Goal: Task Accomplishment & Management: Complete application form

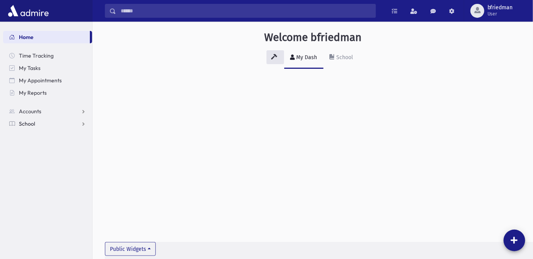
click at [24, 123] on span "School" at bounding box center [27, 123] width 16 height 7
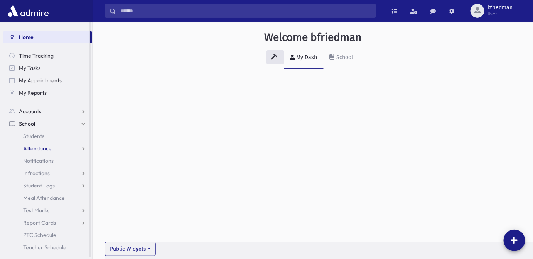
click at [39, 150] on span "Attendance" at bounding box center [37, 148] width 29 height 7
click at [40, 159] on span "Entry" at bounding box center [35, 160] width 13 height 7
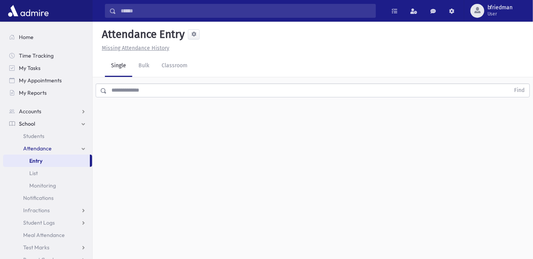
click at [133, 91] on input "text" at bounding box center [309, 90] width 404 height 14
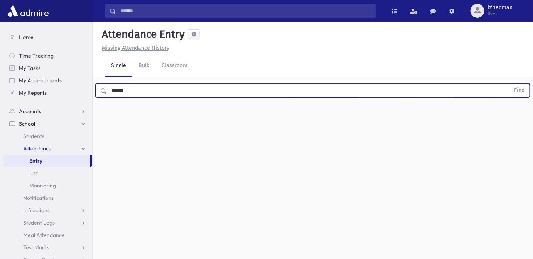
click at [510, 84] on button "Find" at bounding box center [520, 90] width 20 height 13
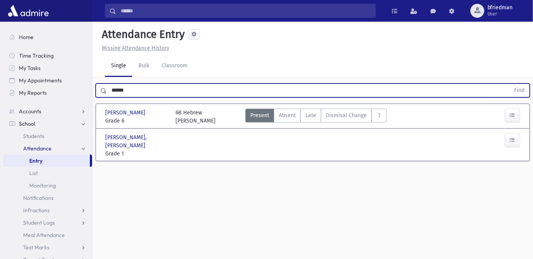
drag, startPoint x: 10, startPoint y: 90, endPoint x: -200, endPoint y: 72, distance: 211.1
click at [0, 72] on html "Search Results All Accounts Students" at bounding box center [266, 129] width 533 height 259
click at [510, 84] on button "Find" at bounding box center [520, 90] width 20 height 13
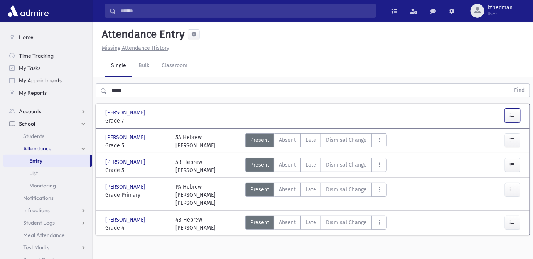
click at [514, 112] on icon "button" at bounding box center [512, 115] width 5 height 7
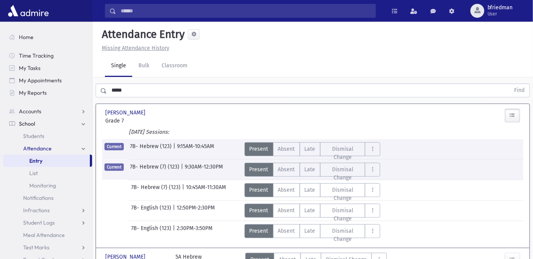
drag, startPoint x: 134, startPoint y: 94, endPoint x: -115, endPoint y: 57, distance: 250.9
click at [0, 57] on html "Search Results All Accounts Students" at bounding box center [266, 129] width 533 height 259
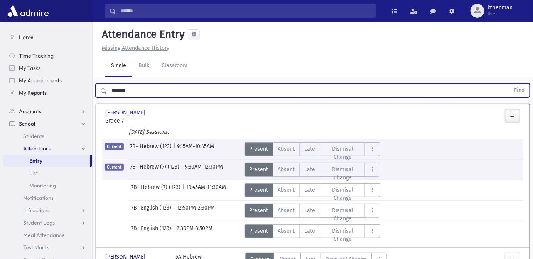
click at [510, 84] on button "Find" at bounding box center [520, 90] width 20 height 13
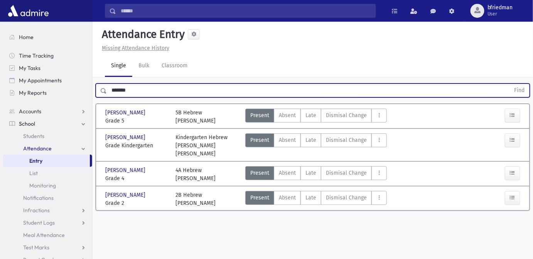
drag, startPoint x: 148, startPoint y: 86, endPoint x: -57, endPoint y: 71, distance: 206.2
click at [0, 71] on html "Search Results All Accounts Students" at bounding box center [266, 129] width 533 height 259
click at [510, 84] on button "Find" at bounding box center [520, 90] width 20 height 13
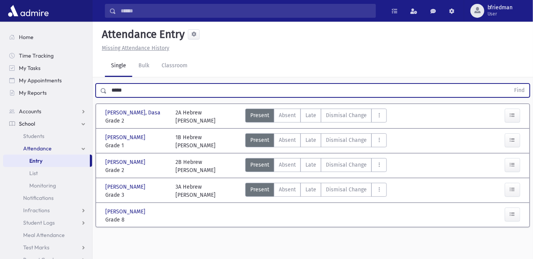
drag, startPoint x: 145, startPoint y: 91, endPoint x: 0, endPoint y: 67, distance: 146.8
click at [13, 68] on div "Search Results All Accounts" at bounding box center [266, 138] width 533 height 276
type input "*******"
click at [510, 84] on button "Find" at bounding box center [520, 90] width 20 height 13
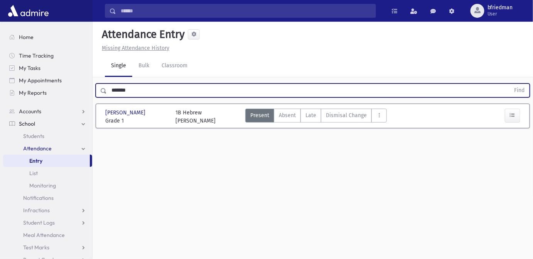
drag, startPoint x: 93, startPoint y: 80, endPoint x: -315, endPoint y: 4, distance: 415.7
click at [0, 4] on html "Search Results All Accounts Students" at bounding box center [266, 129] width 533 height 259
click at [510, 84] on button "Find" at bounding box center [520, 90] width 20 height 13
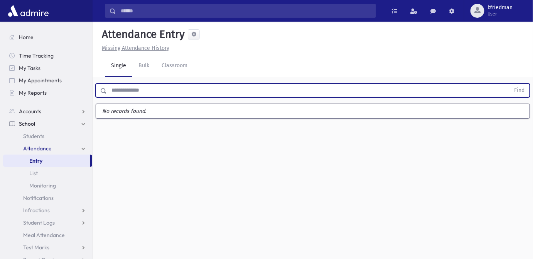
click at [138, 91] on input "text" at bounding box center [309, 90] width 404 height 14
click at [124, 90] on input "text" at bounding box center [309, 90] width 404 height 14
click at [510, 84] on button "Find" at bounding box center [520, 90] width 20 height 13
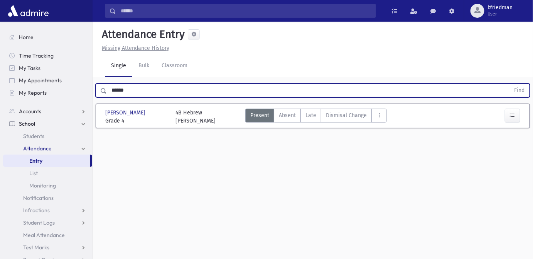
drag, startPoint x: 133, startPoint y: 91, endPoint x: -160, endPoint y: 44, distance: 296.3
click at [0, 44] on html "Search Results All Accounts Students" at bounding box center [266, 129] width 533 height 259
type input "******"
click at [510, 84] on button "Find" at bounding box center [520, 90] width 20 height 13
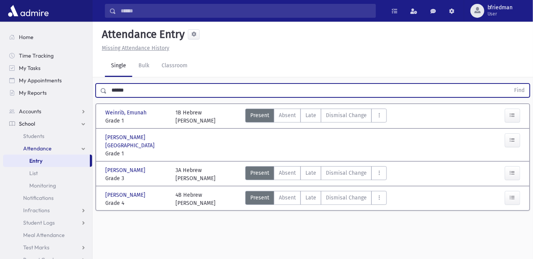
drag, startPoint x: 131, startPoint y: 88, endPoint x: -104, endPoint y: 34, distance: 241.3
click at [0, 34] on html "Search Results All Accounts Students" at bounding box center [266, 129] width 533 height 259
click at [510, 84] on button "Find" at bounding box center [520, 90] width 20 height 13
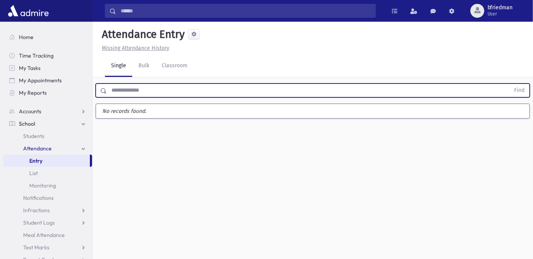
click at [135, 91] on input "text" at bounding box center [309, 90] width 404 height 14
click at [132, 88] on input "text" at bounding box center [309, 90] width 404 height 14
click at [130, 85] on input "text" at bounding box center [309, 90] width 404 height 14
click at [510, 84] on button "Find" at bounding box center [520, 90] width 20 height 13
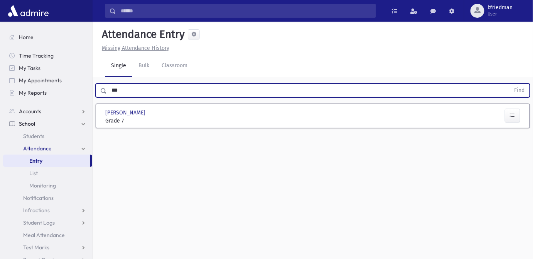
drag, startPoint x: 6, startPoint y: 70, endPoint x: -174, endPoint y: 41, distance: 182.6
click at [0, 41] on html "Search Results All Accounts Students" at bounding box center [266, 129] width 533 height 259
drag, startPoint x: -94, startPoint y: 56, endPoint x: -412, endPoint y: 39, distance: 318.8
click at [0, 39] on html "Search Results All Accounts Students" at bounding box center [266, 129] width 533 height 259
click at [510, 84] on button "Find" at bounding box center [520, 90] width 20 height 13
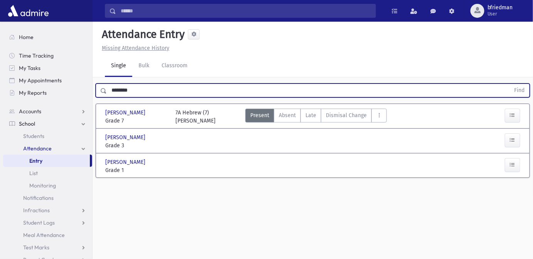
drag, startPoint x: 141, startPoint y: 88, endPoint x: -93, endPoint y: 51, distance: 236.4
click at [0, 51] on html "Search Results All Accounts Students" at bounding box center [266, 129] width 533 height 259
click at [510, 84] on button "Find" at bounding box center [520, 90] width 20 height 13
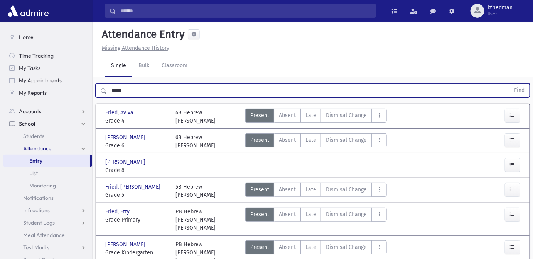
drag, startPoint x: 130, startPoint y: 90, endPoint x: -105, endPoint y: 26, distance: 243.5
click at [0, 26] on html "Search Results All Accounts Students" at bounding box center [266, 129] width 533 height 259
click at [510, 84] on button "Find" at bounding box center [520, 90] width 20 height 13
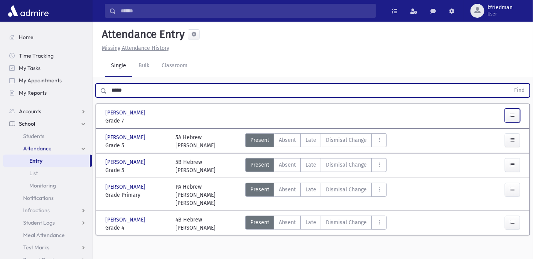
click at [509, 117] on button "button" at bounding box center [512, 115] width 15 height 14
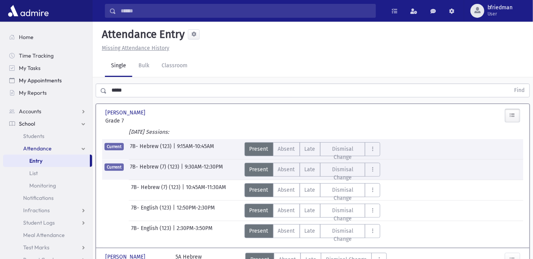
drag, startPoint x: 119, startPoint y: 88, endPoint x: 12, endPoint y: 78, distance: 107.8
click at [12, 78] on div "Search Results All Accounts" at bounding box center [266, 191] width 533 height 382
drag, startPoint x: 309, startPoint y: 147, endPoint x: 362, endPoint y: 155, distance: 53.0
click at [310, 147] on span "Late" at bounding box center [310, 149] width 11 height 8
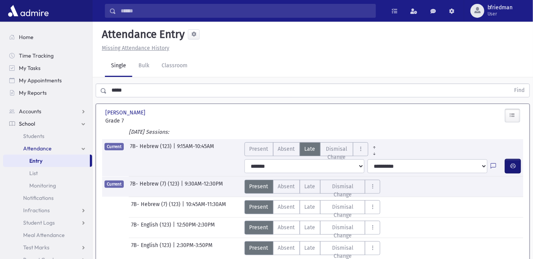
click at [516, 165] on icon "button" at bounding box center [513, 165] width 5 height 7
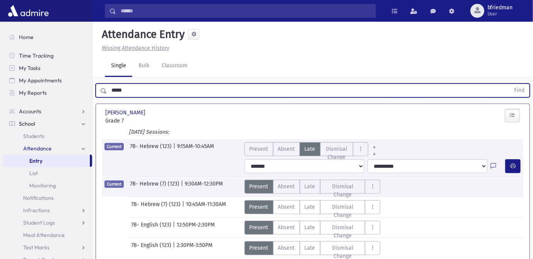
drag, startPoint x: -43, startPoint y: 76, endPoint x: -149, endPoint y: 78, distance: 106.1
click at [0, 78] on html "Search Results All Accounts Students" at bounding box center [266, 129] width 533 height 259
click at [510, 84] on button "Find" at bounding box center [520, 90] width 20 height 13
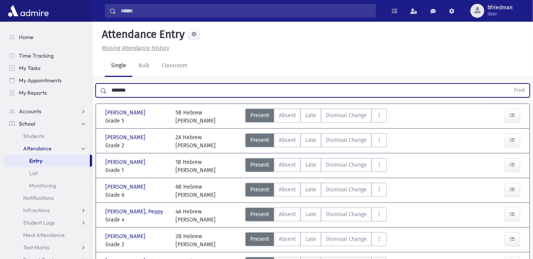
drag, startPoint x: 135, startPoint y: 90, endPoint x: -197, endPoint y: 49, distance: 334.4
click at [0, 49] on html "Search Results All Accounts Students" at bounding box center [266, 129] width 533 height 259
type input "*******"
click at [510, 84] on button "Find" at bounding box center [520, 90] width 20 height 13
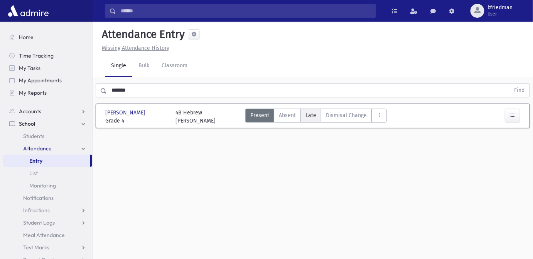
click at [308, 113] on span "Late" at bounding box center [311, 115] width 11 height 8
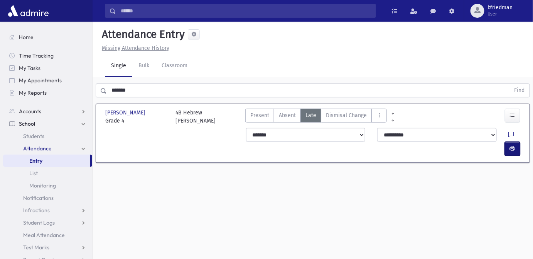
click at [509, 142] on button "button" at bounding box center [512, 149] width 15 height 14
drag, startPoint x: 140, startPoint y: 88, endPoint x: -122, endPoint y: 54, distance: 264.3
click at [0, 54] on html "Search Results All Accounts Students" at bounding box center [266, 129] width 533 height 259
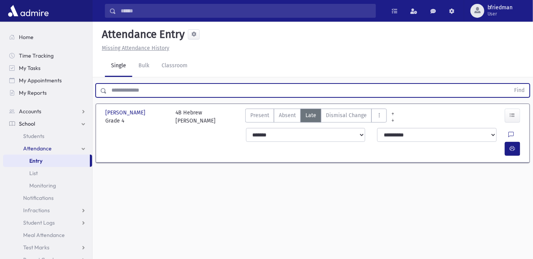
click at [510, 84] on button "Find" at bounding box center [520, 90] width 20 height 13
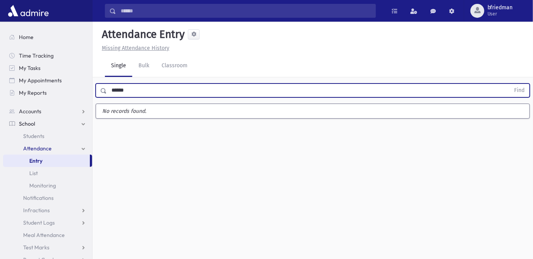
type input "******"
click at [510, 84] on button "Find" at bounding box center [520, 90] width 20 height 13
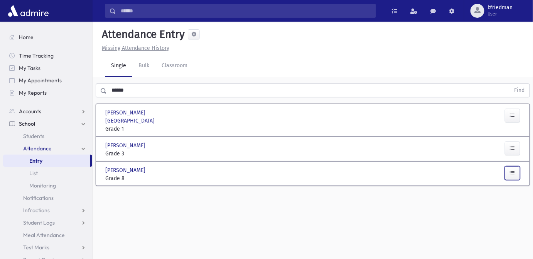
click at [514, 169] on icon "button" at bounding box center [512, 172] width 5 height 7
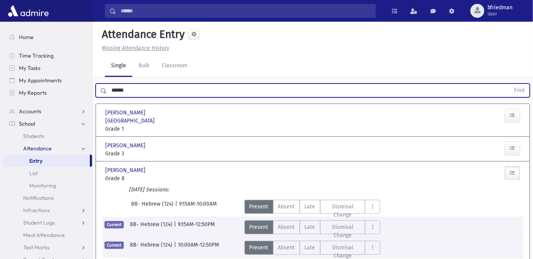
drag, startPoint x: 125, startPoint y: 92, endPoint x: -10, endPoint y: 57, distance: 139.8
click at [0, 57] on html "Search Results All Accounts Students" at bounding box center [266, 129] width 533 height 259
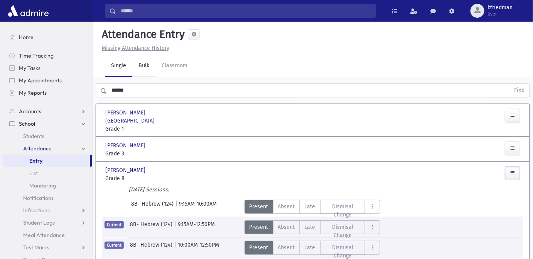
click at [142, 66] on link "Bulk" at bounding box center [143, 66] width 23 height 22
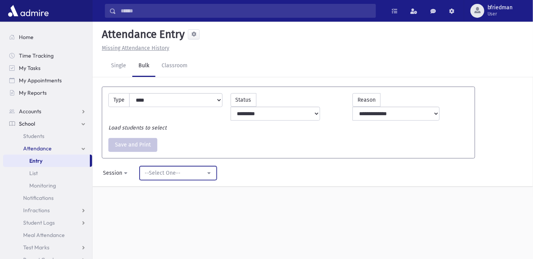
click at [167, 169] on div "--Select One--" at bounding box center [175, 173] width 61 height 8
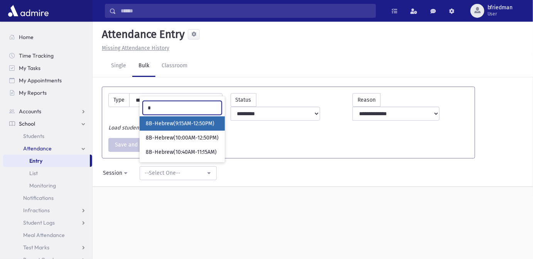
type input "**"
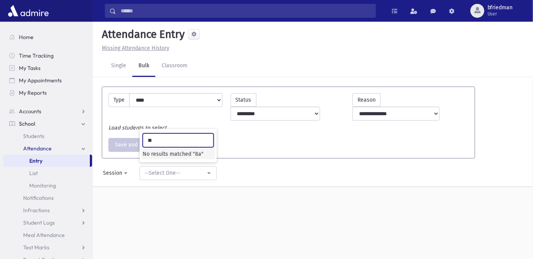
click at [204, 133] on input "**" at bounding box center [178, 140] width 71 height 14
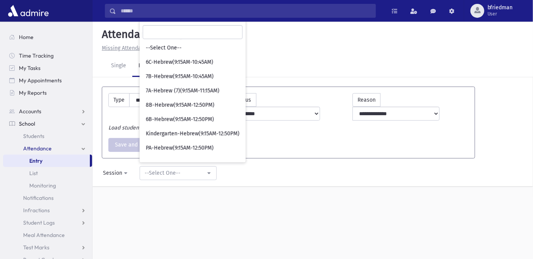
drag, startPoint x: 254, startPoint y: 191, endPoint x: 200, endPoint y: 150, distance: 67.5
click at [247, 185] on div "**********" at bounding box center [313, 140] width 441 height 237
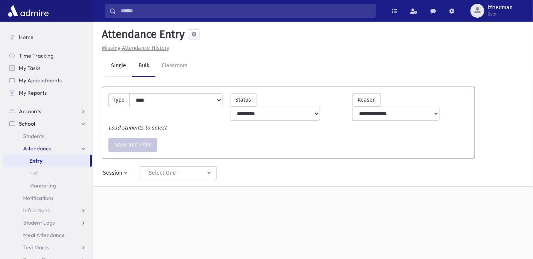
click at [120, 66] on link "Single" at bounding box center [118, 66] width 27 height 22
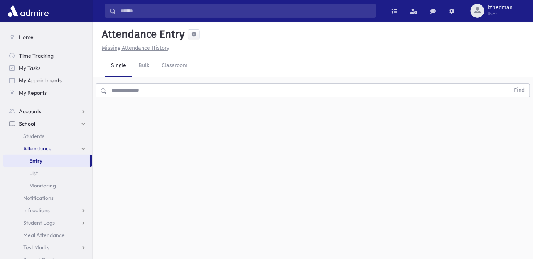
click at [143, 92] on input "text" at bounding box center [309, 90] width 404 height 14
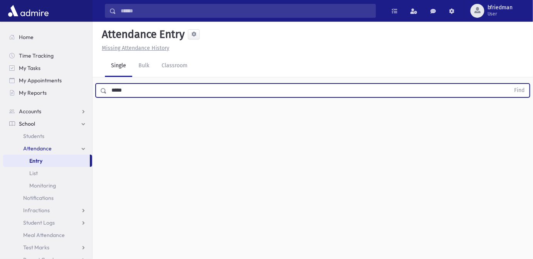
type input "*****"
click at [510, 84] on button "Find" at bounding box center [520, 90] width 20 height 13
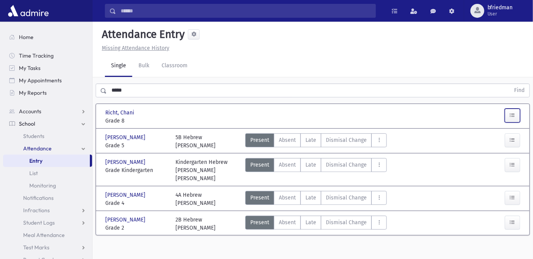
click at [516, 115] on button "button" at bounding box center [512, 115] width 15 height 14
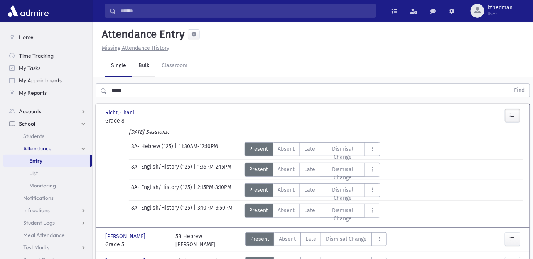
click at [143, 64] on link "Bulk" at bounding box center [143, 66] width 23 height 22
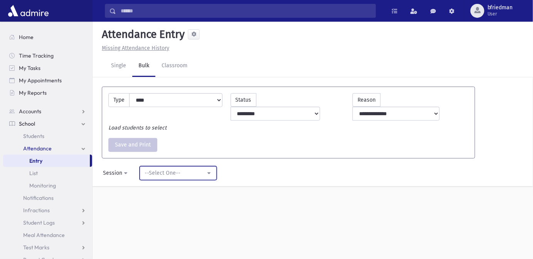
click at [156, 169] on div "--Select One--" at bounding box center [175, 173] width 61 height 8
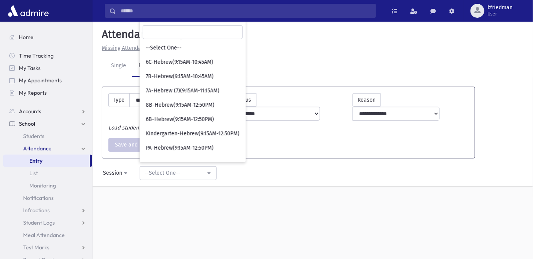
click at [289, 51] on div "Missing Attendance History" at bounding box center [313, 48] width 428 height 8
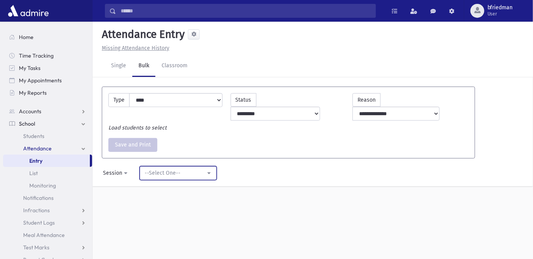
click at [173, 169] on div "--Select One--" at bounding box center [175, 173] width 61 height 8
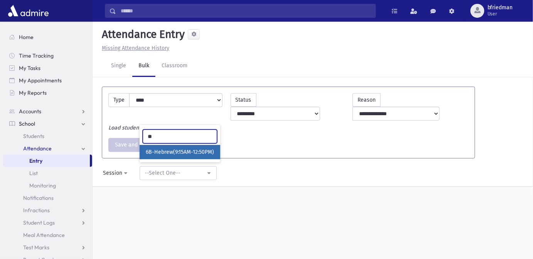
type input "*"
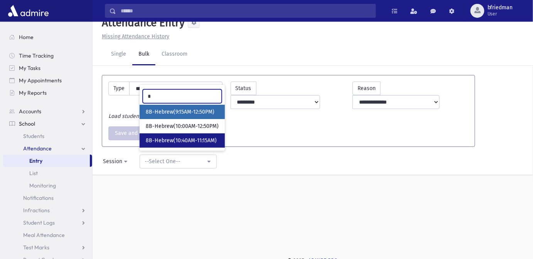
scroll to position [17, 0]
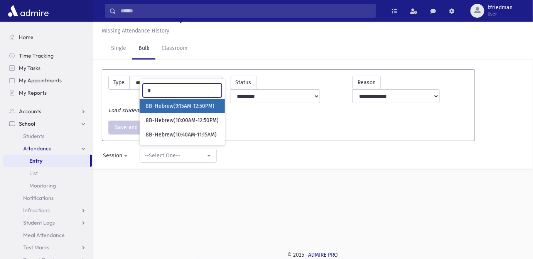
type input "*"
click at [227, 181] on div "**********" at bounding box center [313, 122] width 441 height 237
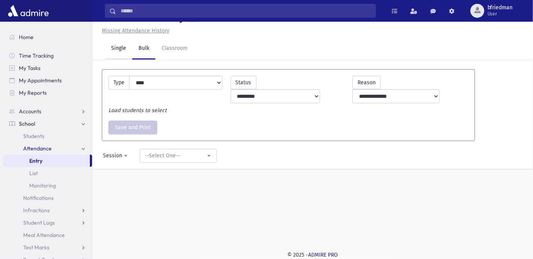
click at [116, 46] on link "Single" at bounding box center [118, 49] width 27 height 22
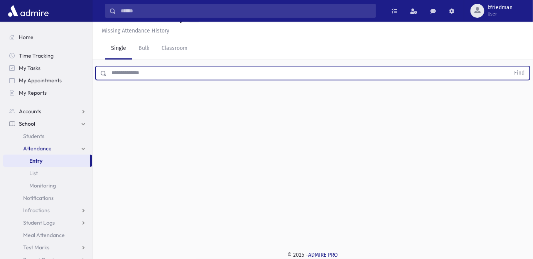
click at [156, 74] on input "text" at bounding box center [309, 73] width 404 height 14
type input "*****"
click at [510, 66] on button "Find" at bounding box center [520, 72] width 20 height 13
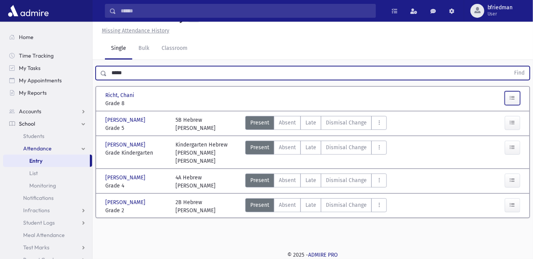
drag, startPoint x: 511, startPoint y: 98, endPoint x: 424, endPoint y: 109, distance: 88.3
click at [507, 98] on button "button" at bounding box center [512, 98] width 15 height 14
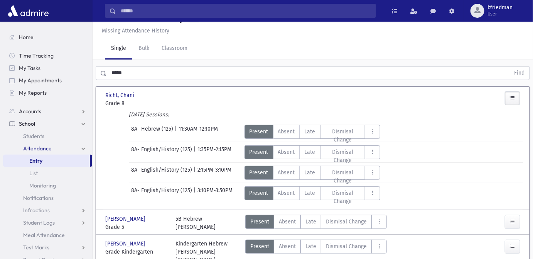
drag, startPoint x: 304, startPoint y: 134, endPoint x: 306, endPoint y: 140, distance: 7.2
click at [305, 134] on span "Late" at bounding box center [310, 131] width 11 height 8
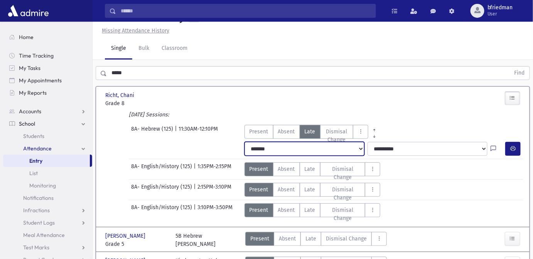
click at [302, 153] on select "**********" at bounding box center [305, 149] width 120 height 14
select select "*********"
click at [245, 142] on select "**********" at bounding box center [305, 149] width 120 height 14
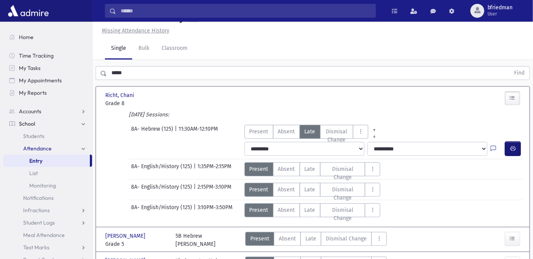
click at [516, 150] on icon "button" at bounding box center [513, 148] width 5 height 7
drag, startPoint x: 127, startPoint y: 72, endPoint x: -158, endPoint y: -7, distance: 295.9
click at [0, 0] on html "Search Results All Accounts Students" at bounding box center [266, 112] width 533 height 259
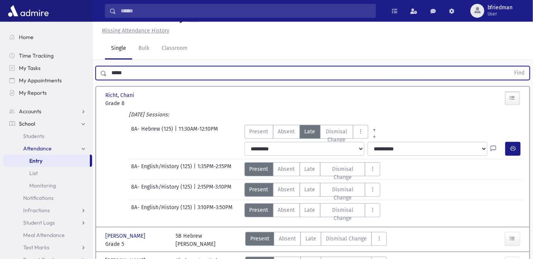
scroll to position [15, 0]
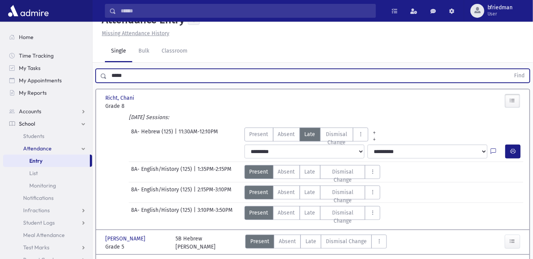
type input "*"
type input "****"
click at [510, 69] on button "Find" at bounding box center [520, 75] width 20 height 13
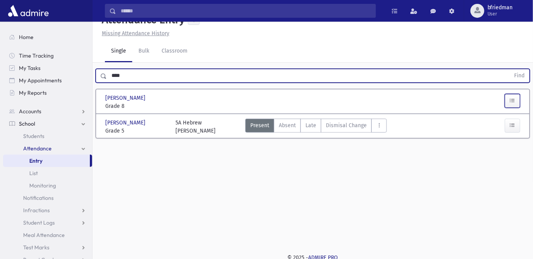
click at [516, 98] on button "button" at bounding box center [512, 101] width 15 height 14
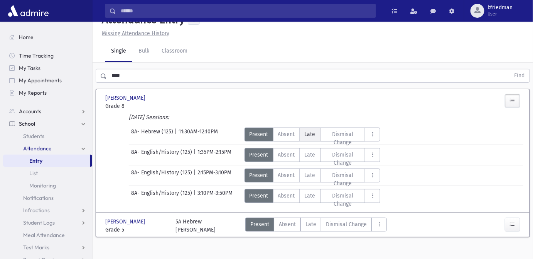
click at [309, 134] on span "Late" at bounding box center [310, 134] width 11 height 8
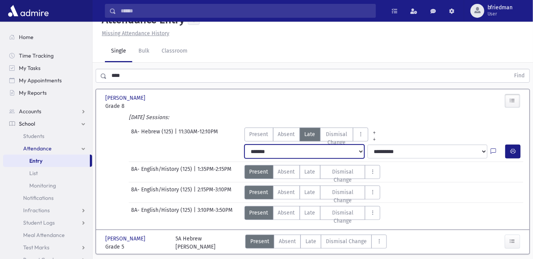
drag, startPoint x: 282, startPoint y: 154, endPoint x: 279, endPoint y: 157, distance: 4.2
click at [281, 154] on select "**********" at bounding box center [305, 151] width 120 height 14
select select "*********"
click at [245, 144] on select "**********" at bounding box center [305, 151] width 120 height 14
drag, startPoint x: 512, startPoint y: 152, endPoint x: 482, endPoint y: 147, distance: 29.7
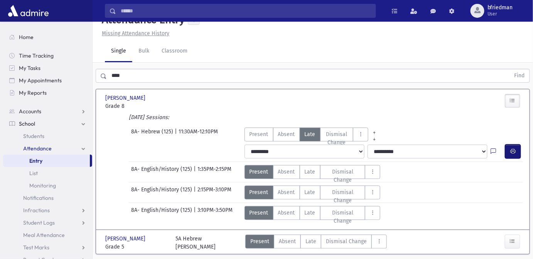
click at [512, 151] on icon "button" at bounding box center [513, 151] width 5 height 7
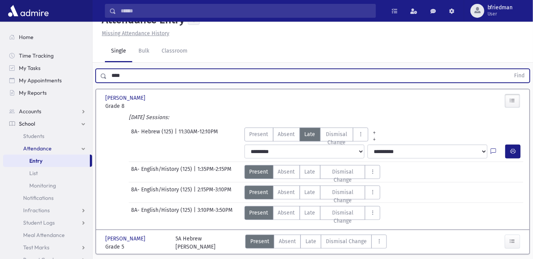
drag, startPoint x: 130, startPoint y: 73, endPoint x: -224, endPoint y: 6, distance: 360.2
click at [0, 6] on html "Search Results All Accounts Students" at bounding box center [266, 114] width 533 height 259
type input "*****"
click at [510, 69] on button "Find" at bounding box center [520, 75] width 20 height 13
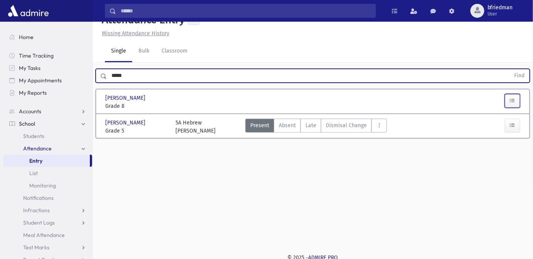
drag, startPoint x: 514, startPoint y: 101, endPoint x: 506, endPoint y: 103, distance: 8.3
click at [515, 101] on icon "button" at bounding box center [512, 100] width 5 height 7
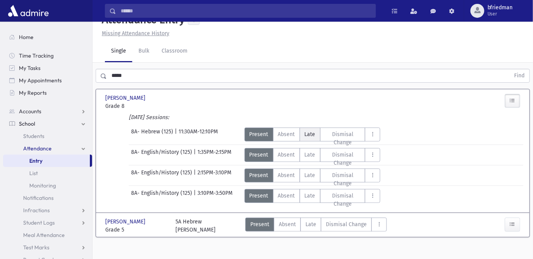
click at [311, 137] on label "Late L" at bounding box center [310, 134] width 21 height 14
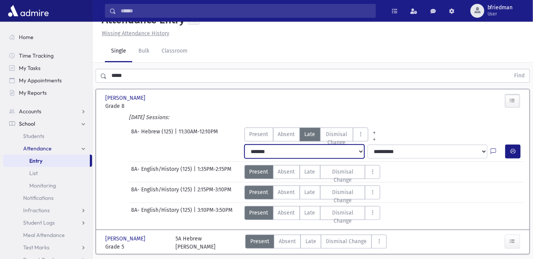
click at [278, 155] on select "**********" at bounding box center [305, 151] width 120 height 14
select select "*********"
click at [245, 144] on select "**********" at bounding box center [305, 151] width 120 height 14
click at [516, 150] on button "button" at bounding box center [513, 151] width 15 height 14
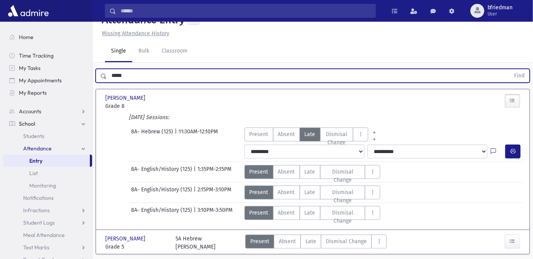
drag, startPoint x: 123, startPoint y: 75, endPoint x: -59, endPoint y: 41, distance: 185.4
click at [0, 41] on html "Search Results All Accounts Students" at bounding box center [266, 114] width 533 height 259
type input "*****"
click at [510, 69] on button "Find" at bounding box center [520, 75] width 20 height 13
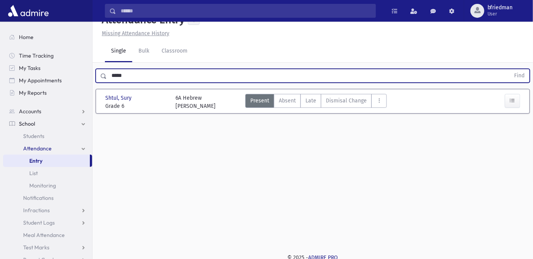
click at [0, 48] on html "Search Results All Accounts Students" at bounding box center [266, 114] width 533 height 259
click at [510, 69] on button "Find" at bounding box center [520, 75] width 20 height 13
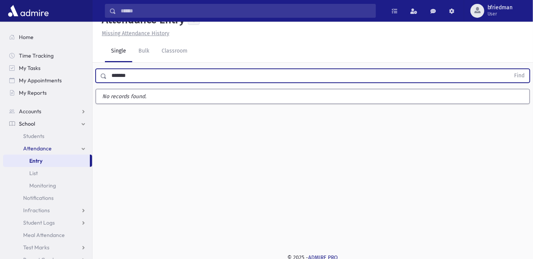
type input "*******"
click at [510, 69] on button "Find" at bounding box center [520, 75] width 20 height 13
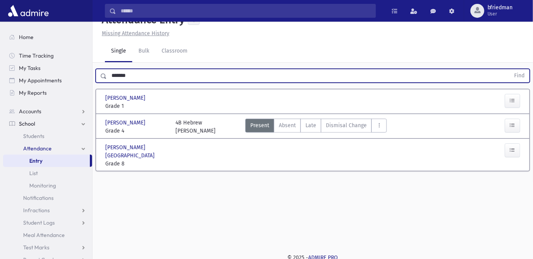
click at [237, 59] on div "Single Bulk Classroom" at bounding box center [319, 52] width 428 height 22
drag, startPoint x: 143, startPoint y: 79, endPoint x: -123, endPoint y: 36, distance: 269.5
click at [0, 36] on html "Search Results All Accounts Students" at bounding box center [266, 114] width 533 height 259
click at [510, 69] on button "Find" at bounding box center [520, 75] width 20 height 13
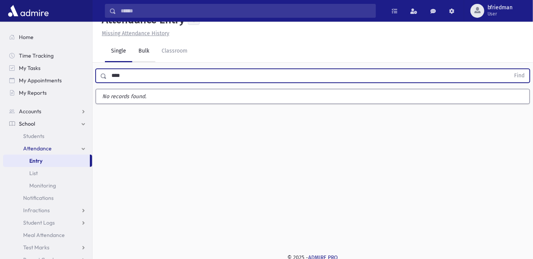
type input "****"
click at [510, 69] on button "Find" at bounding box center [520, 75] width 20 height 13
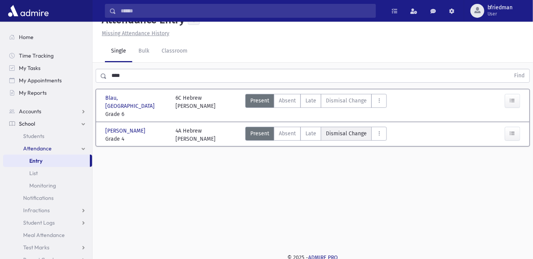
click at [360, 129] on span "Dismisal Change" at bounding box center [346, 133] width 41 height 8
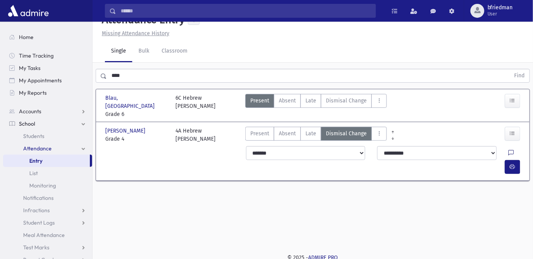
click at [509, 150] on icon at bounding box center [511, 153] width 5 height 7
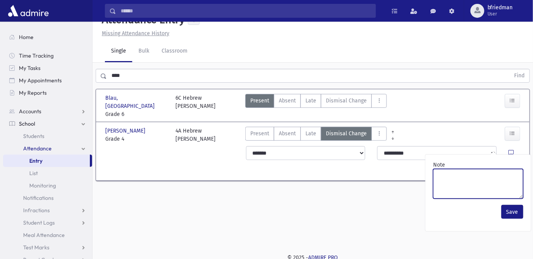
click at [477, 179] on textarea "Note" at bounding box center [478, 184] width 90 height 30
paste textarea "**********"
type textarea "**********"
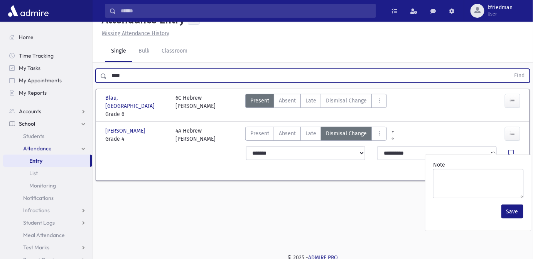
drag, startPoint x: -27, startPoint y: 54, endPoint x: -131, endPoint y: 35, distance: 105.4
click at [0, 35] on html "Search Results All Accounts Students" at bounding box center [266, 114] width 533 height 259
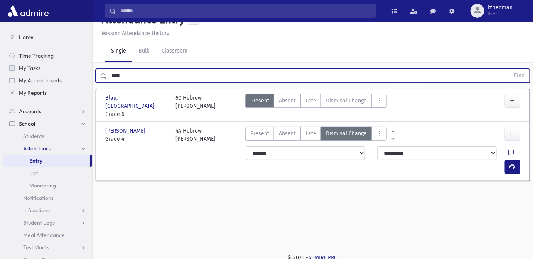
click at [510, 69] on button "Find" at bounding box center [520, 75] width 20 height 13
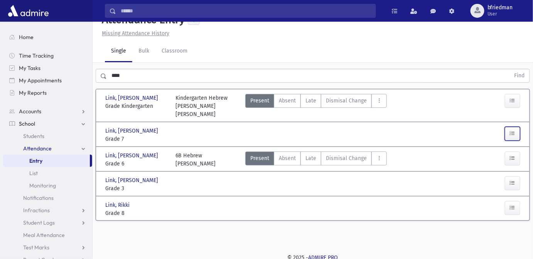
click at [512, 130] on icon "button" at bounding box center [512, 133] width 5 height 7
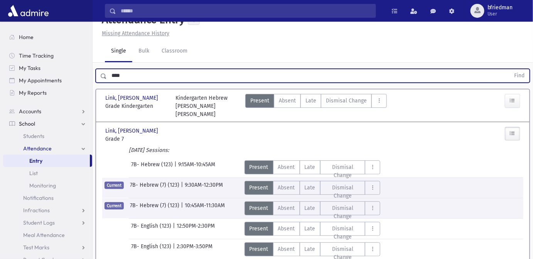
drag, startPoint x: 105, startPoint y: 76, endPoint x: -98, endPoint y: 49, distance: 204.4
click at [0, 49] on html "Search Results All Accounts Students" at bounding box center [266, 114] width 533 height 259
type input "****"
click at [510, 69] on button "Find" at bounding box center [520, 75] width 20 height 13
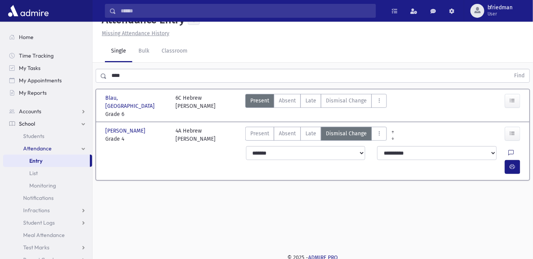
drag, startPoint x: 494, startPoint y: 143, endPoint x: 494, endPoint y: 150, distance: 6.6
click at [509, 150] on icon at bounding box center [511, 153] width 5 height 7
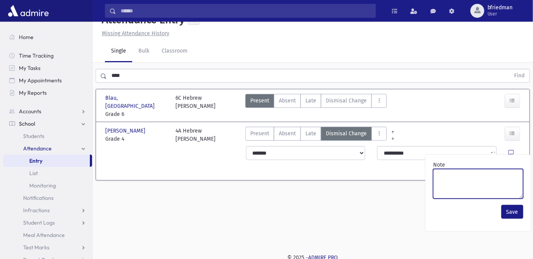
click at [487, 174] on textarea "Note" at bounding box center [478, 184] width 90 height 30
click at [451, 179] on textarea "*******" at bounding box center [478, 184] width 90 height 30
type textarea "*******"
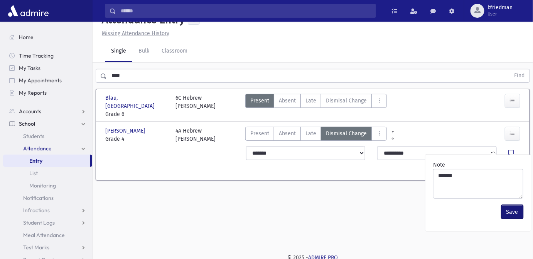
click at [509, 211] on button "Save" at bounding box center [513, 212] width 22 height 14
click at [515, 163] on icon "button" at bounding box center [512, 166] width 5 height 7
click at [0, 63] on html "Search Results All Accounts Students" at bounding box center [266, 114] width 533 height 259
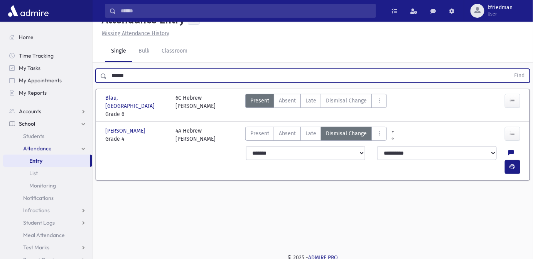
type input "******"
click at [510, 69] on button "Find" at bounding box center [520, 75] width 20 height 13
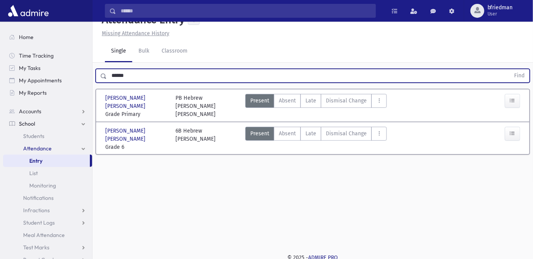
drag, startPoint x: 131, startPoint y: 76, endPoint x: -104, endPoint y: 19, distance: 242.3
click at [0, 19] on html "Search Results All Accounts Students" at bounding box center [266, 114] width 533 height 259
click at [510, 69] on button "Find" at bounding box center [520, 75] width 20 height 13
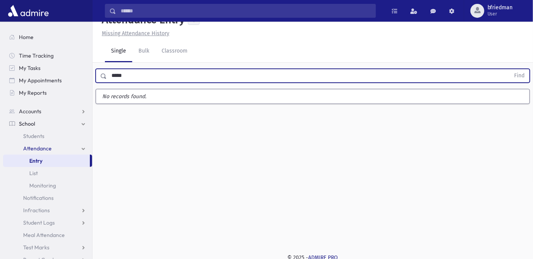
click at [510, 69] on button "Find" at bounding box center [520, 75] width 20 height 13
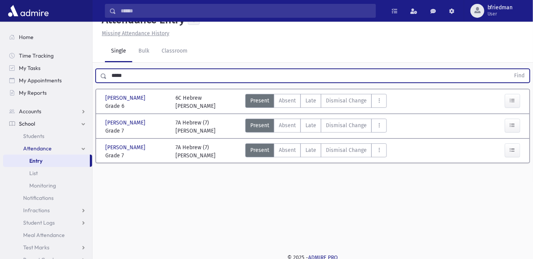
drag, startPoint x: 139, startPoint y: 72, endPoint x: -204, endPoint y: 37, distance: 344.9
click at [0, 37] on html "Search Results All Accounts Students" at bounding box center [266, 114] width 533 height 259
click at [510, 69] on button "Find" at bounding box center [520, 75] width 20 height 13
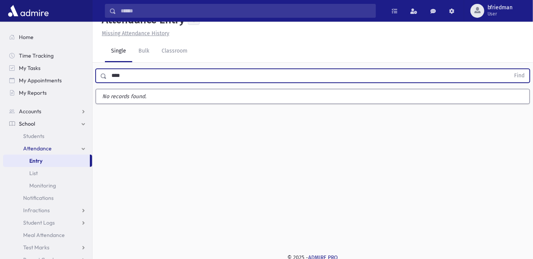
type input "****"
click at [510, 69] on button "Find" at bounding box center [520, 75] width 20 height 13
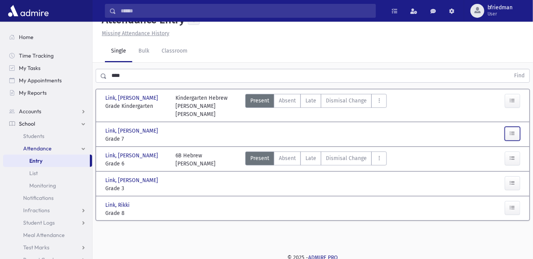
click at [512, 130] on icon "button" at bounding box center [512, 133] width 5 height 7
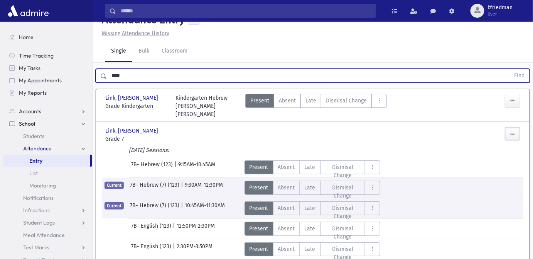
drag, startPoint x: 127, startPoint y: 74, endPoint x: -140, endPoint y: 12, distance: 273.4
click at [0, 12] on html "Search Results All Accounts Students" at bounding box center [266, 114] width 533 height 259
click at [510, 69] on button "Find" at bounding box center [520, 75] width 20 height 13
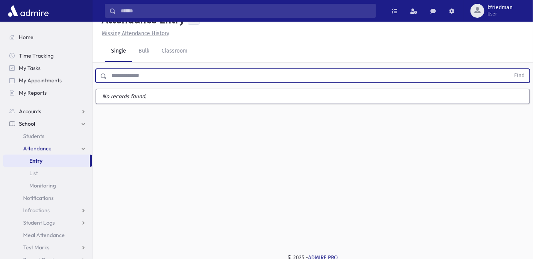
click at [129, 77] on input "text" at bounding box center [309, 76] width 404 height 14
type input "****"
click at [510, 69] on button "Find" at bounding box center [520, 75] width 20 height 13
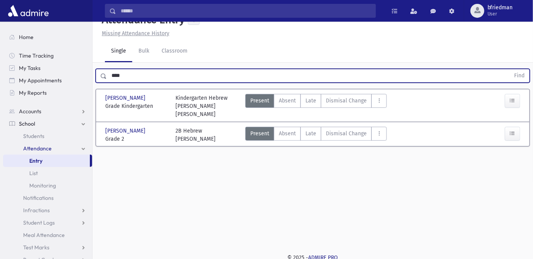
drag, startPoint x: 127, startPoint y: 72, endPoint x: -57, endPoint y: 21, distance: 191.0
click at [0, 21] on html "Search Results All Accounts Students" at bounding box center [266, 114] width 533 height 259
click at [510, 69] on button "Find" at bounding box center [520, 75] width 20 height 13
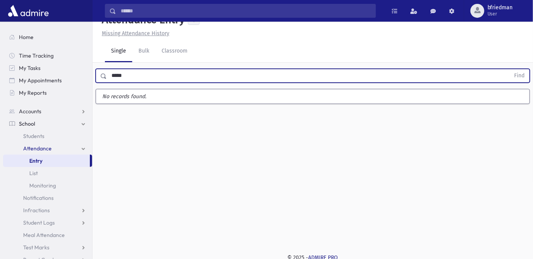
type input "*****"
click at [510, 69] on button "Find" at bounding box center [520, 75] width 20 height 13
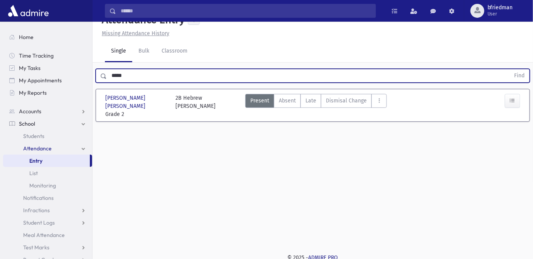
drag, startPoint x: 137, startPoint y: 72, endPoint x: -268, endPoint y: 44, distance: 405.4
click at [0, 44] on html "Search Results All Accounts Students" at bounding box center [266, 114] width 533 height 259
click at [510, 69] on button "Find" at bounding box center [520, 75] width 20 height 13
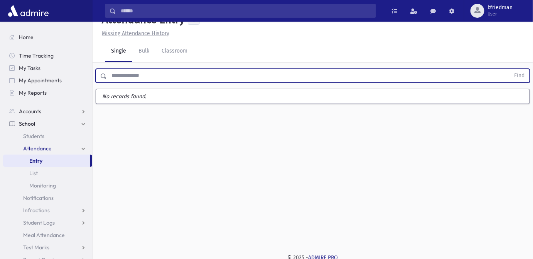
click at [155, 74] on input "text" at bounding box center [309, 76] width 404 height 14
click at [510, 69] on button "Find" at bounding box center [520, 75] width 20 height 13
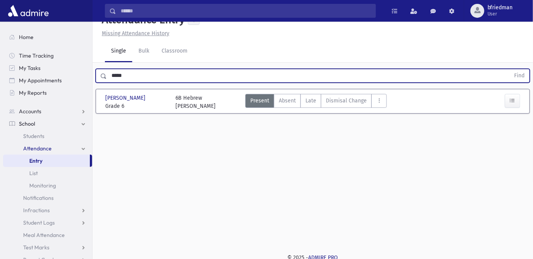
drag, startPoint x: 129, startPoint y: 79, endPoint x: -114, endPoint y: 94, distance: 244.0
click at [0, 94] on html "Search Results All Accounts Students" at bounding box center [266, 114] width 533 height 259
type input "***"
click at [510, 69] on button "Find" at bounding box center [520, 75] width 20 height 13
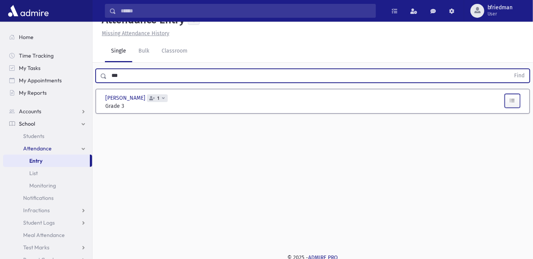
click at [507, 102] on button "button" at bounding box center [512, 101] width 15 height 14
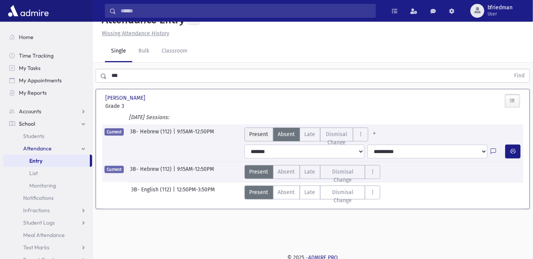
click at [255, 134] on span "Present" at bounding box center [259, 134] width 19 height 8
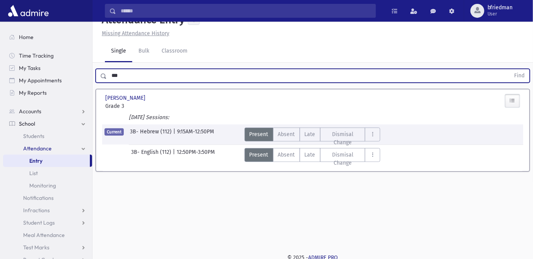
drag, startPoint x: 127, startPoint y: 79, endPoint x: -25, endPoint y: 52, distance: 154.4
click at [0, 52] on html "Search Results All Accounts Students" at bounding box center [266, 114] width 533 height 259
click at [510, 69] on button "Find" at bounding box center [520, 75] width 20 height 13
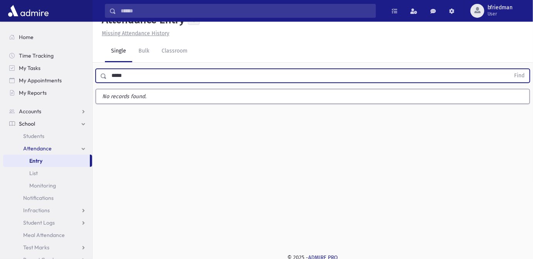
click at [510, 69] on button "Find" at bounding box center [520, 75] width 20 height 13
type input "*"
click at [510, 69] on button "Find" at bounding box center [520, 75] width 20 height 13
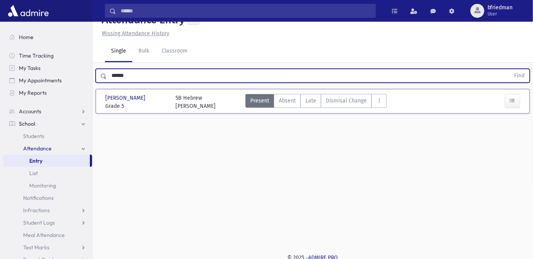
drag, startPoint x: -107, startPoint y: 49, endPoint x: -244, endPoint y: 30, distance: 138.2
click at [0, 30] on html "Search Results All Accounts Students" at bounding box center [266, 114] width 533 height 259
type input "******"
click at [510, 69] on button "Find" at bounding box center [520, 75] width 20 height 13
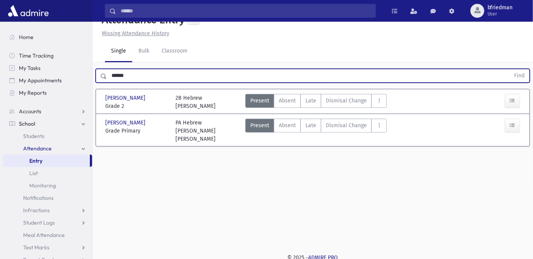
drag, startPoint x: 71, startPoint y: 81, endPoint x: -112, endPoint y: 55, distance: 184.0
click at [0, 55] on html "Search Results All Accounts Students" at bounding box center [266, 114] width 533 height 259
click at [510, 69] on button "Find" at bounding box center [520, 75] width 20 height 13
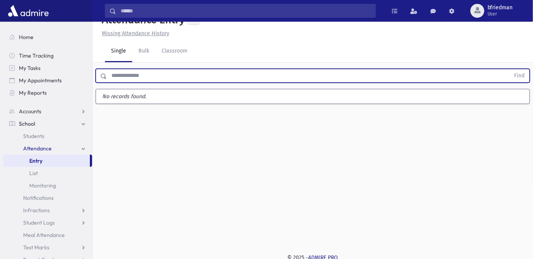
click at [158, 74] on input "text" at bounding box center [309, 76] width 404 height 14
click at [510, 69] on button "Find" at bounding box center [520, 75] width 20 height 13
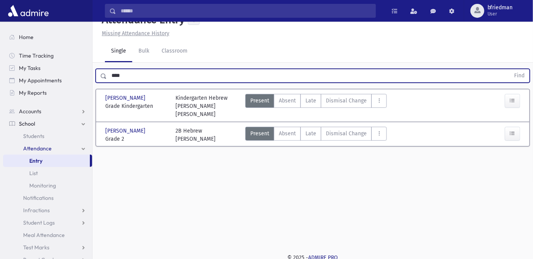
drag, startPoint x: 124, startPoint y: 77, endPoint x: -18, endPoint y: 55, distance: 143.6
click at [0, 55] on html "Search Results All Accounts Students" at bounding box center [266, 114] width 533 height 259
click at [510, 69] on button "Find" at bounding box center [520, 75] width 20 height 13
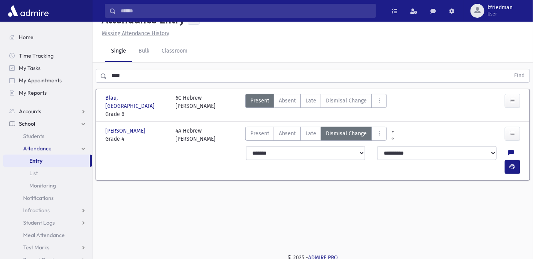
drag, startPoint x: 290, startPoint y: 59, endPoint x: 456, endPoint y: 191, distance: 212.0
click at [456, 191] on div "Attendance Entry Missing Attendance History Single Bulk Classroom **** Find Bla…" at bounding box center [313, 125] width 441 height 237
drag, startPoint x: 130, startPoint y: 77, endPoint x: -110, endPoint y: 60, distance: 241.4
click at [0, 60] on html "Search Results All Accounts Students" at bounding box center [266, 114] width 533 height 259
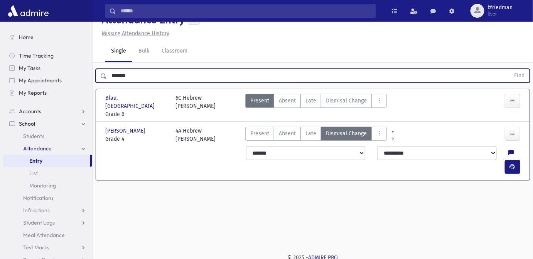
type input "*******"
click at [510, 69] on button "Find" at bounding box center [520, 75] width 20 height 13
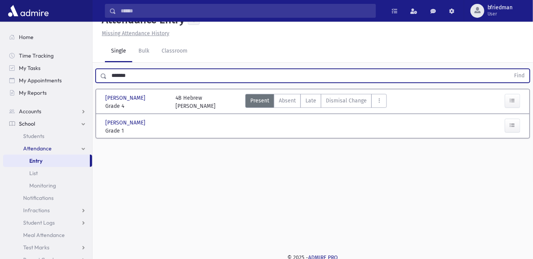
drag, startPoint x: 141, startPoint y: 79, endPoint x: -27, endPoint y: 46, distance: 171.4
click at [0, 46] on html "Search Results All Accounts Students" at bounding box center [266, 114] width 533 height 259
click at [516, 126] on icon "button" at bounding box center [512, 125] width 5 height 7
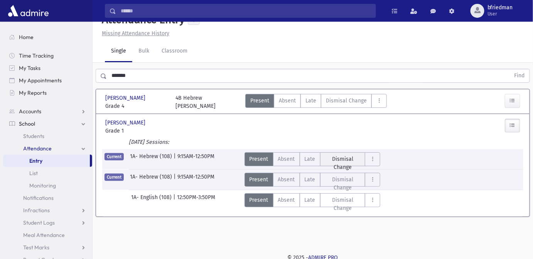
click at [352, 161] on span "Dismisal Change" at bounding box center [343, 163] width 36 height 16
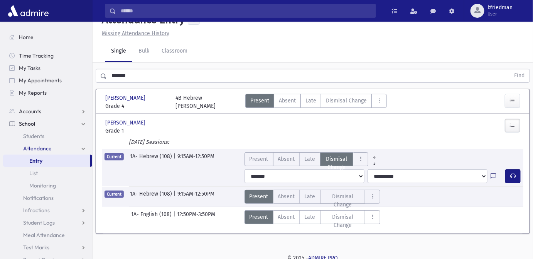
click at [493, 174] on icon at bounding box center [493, 176] width 5 height 7
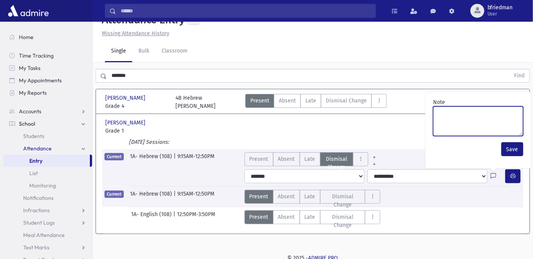
click at [479, 130] on textarea "Note" at bounding box center [478, 121] width 90 height 30
type textarea "**********"
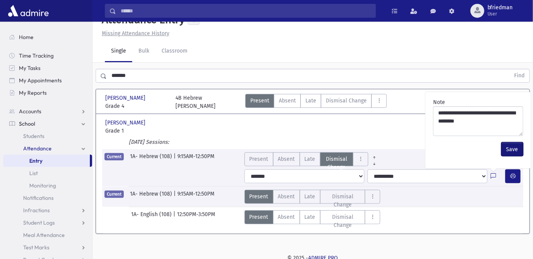
drag, startPoint x: 512, startPoint y: 145, endPoint x: 507, endPoint y: 171, distance: 26.8
click at [512, 147] on button "Save" at bounding box center [513, 149] width 22 height 14
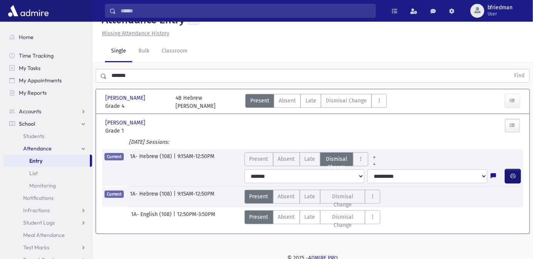
click at [517, 179] on button "button" at bounding box center [513, 176] width 15 height 14
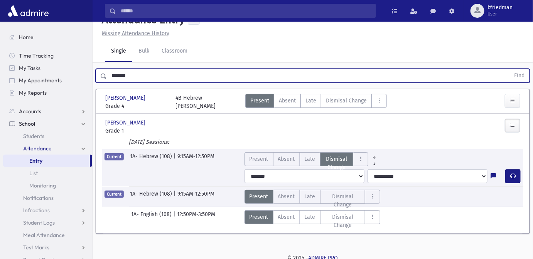
drag, startPoint x: 141, startPoint y: 78, endPoint x: -88, endPoint y: 10, distance: 238.8
click at [0, 10] on html "Search Results All Accounts Students" at bounding box center [266, 114] width 533 height 259
click at [510, 69] on button "Find" at bounding box center [520, 75] width 20 height 13
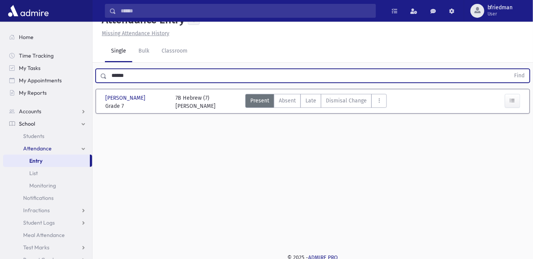
drag, startPoint x: 147, startPoint y: 79, endPoint x: -89, endPoint y: 16, distance: 244.5
click at [0, 16] on html "Search Results All Accounts Students" at bounding box center [266, 114] width 533 height 259
click at [510, 69] on button "Find" at bounding box center [520, 75] width 20 height 13
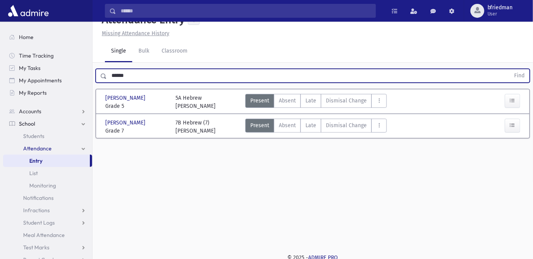
drag, startPoint x: 106, startPoint y: 69, endPoint x: -294, endPoint y: 3, distance: 404.9
click at [0, 3] on html "Search Results All Accounts Students" at bounding box center [266, 114] width 533 height 259
type input "*****"
click at [510, 69] on button "Find" at bounding box center [520, 75] width 20 height 13
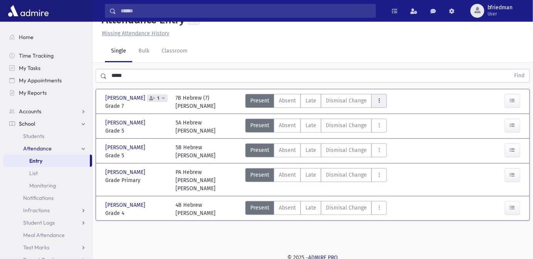
click at [377, 100] on icon "AttTypes" at bounding box center [379, 100] width 5 height 7
click at [349, 101] on span "Dismisal Change" at bounding box center [346, 100] width 41 height 8
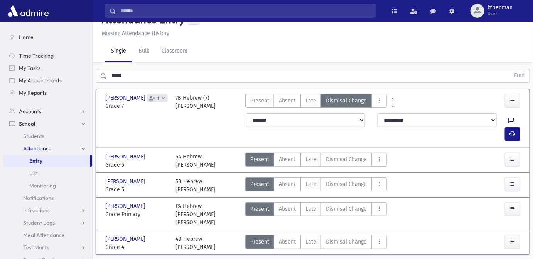
click at [509, 120] on icon at bounding box center [511, 120] width 5 height 7
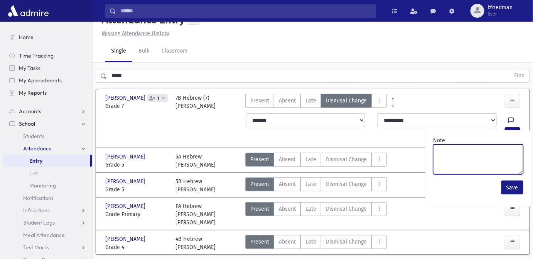
click at [502, 157] on textarea "Note" at bounding box center [478, 159] width 90 height 30
type textarea "**********"
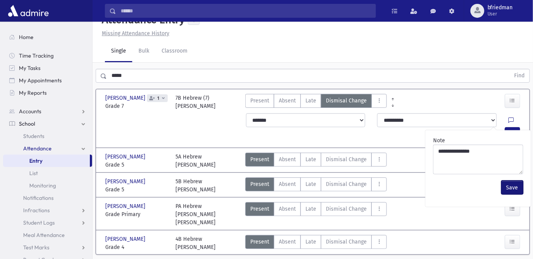
click at [517, 186] on button "Save" at bounding box center [513, 187] width 22 height 14
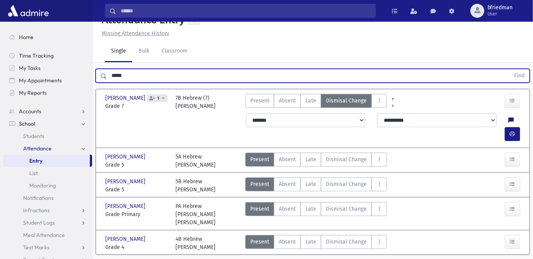
drag, startPoint x: 166, startPoint y: 75, endPoint x: -32, endPoint y: 22, distance: 204.7
click at [0, 22] on html "Search Results All Accounts Students" at bounding box center [266, 114] width 533 height 259
click at [510, 69] on button "Find" at bounding box center [520, 75] width 20 height 13
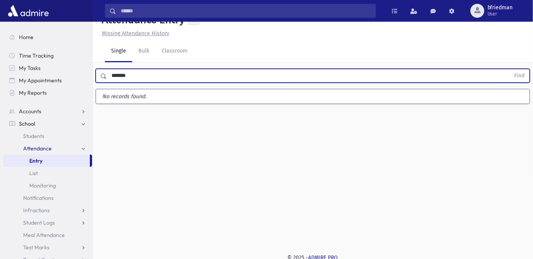
click at [510, 69] on button "Find" at bounding box center [520, 75] width 20 height 13
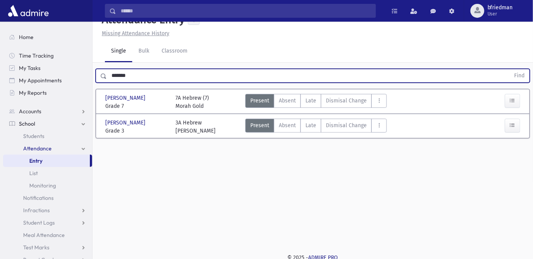
drag, startPoint x: -95, startPoint y: 59, endPoint x: -207, endPoint y: 47, distance: 112.5
click at [0, 47] on html "Search Results All Accounts Students" at bounding box center [266, 114] width 533 height 259
click at [510, 69] on button "Find" at bounding box center [520, 75] width 20 height 13
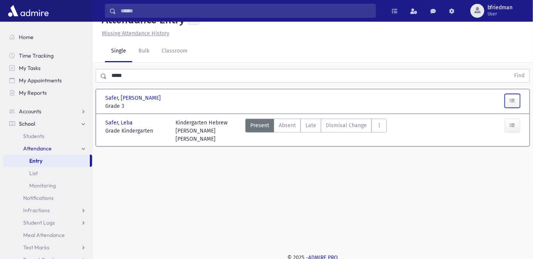
click at [516, 99] on icon "button" at bounding box center [512, 100] width 5 height 7
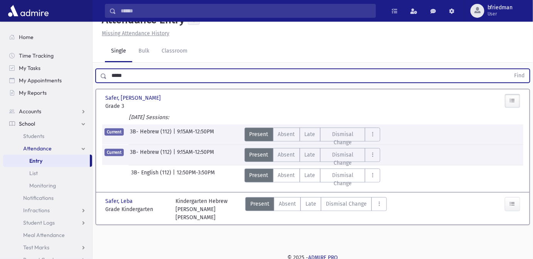
drag, startPoint x: 132, startPoint y: 76, endPoint x: -33, endPoint y: 94, distance: 166.1
click at [0, 94] on html "Search Results All Accounts Students" at bounding box center [266, 114] width 533 height 259
click at [510, 69] on button "Find" at bounding box center [520, 75] width 20 height 13
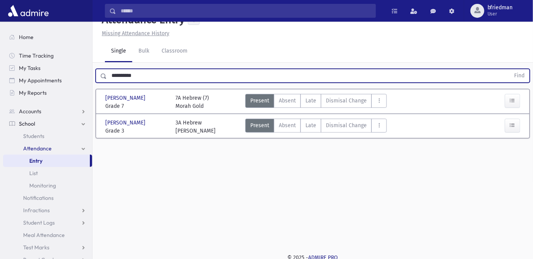
drag, startPoint x: 160, startPoint y: 76, endPoint x: -86, endPoint y: 92, distance: 246.3
click at [0, 92] on html "Search Results All Accounts Students" at bounding box center [266, 114] width 533 height 259
click at [510, 69] on button "Find" at bounding box center [520, 75] width 20 height 13
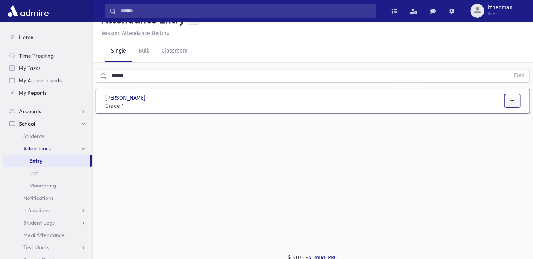
click at [512, 99] on icon "button" at bounding box center [512, 100] width 5 height 7
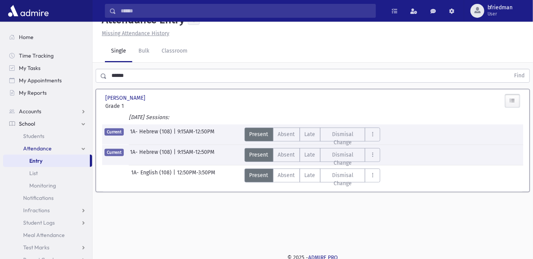
drag, startPoint x: 141, startPoint y: 76, endPoint x: -172, endPoint y: 63, distance: 313.6
click at [0, 63] on html "Search Results All Accounts Students" at bounding box center [266, 114] width 533 height 259
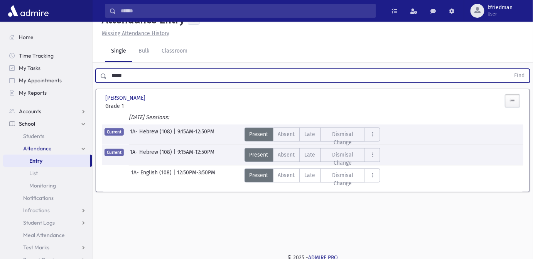
type input "*****"
click at [510, 69] on button "Find" at bounding box center [520, 75] width 20 height 13
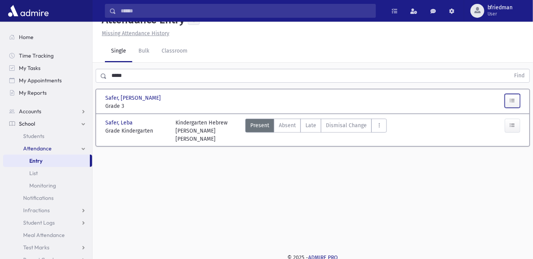
click at [512, 106] on button "button" at bounding box center [512, 101] width 15 height 14
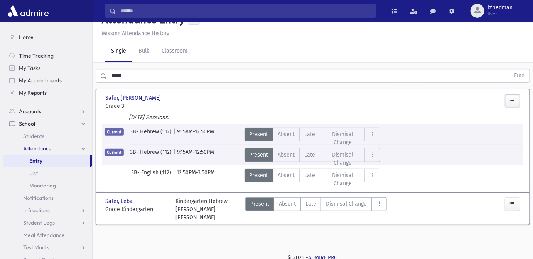
click at [505, 94] on button "button" at bounding box center [512, 101] width 15 height 14
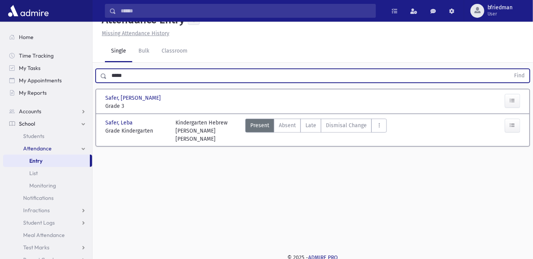
drag, startPoint x: 136, startPoint y: 75, endPoint x: -56, endPoint y: 56, distance: 192.3
click at [0, 56] on html "Search Results All Accounts Students" at bounding box center [266, 114] width 533 height 259
click at [510, 69] on button "Find" at bounding box center [520, 75] width 20 height 13
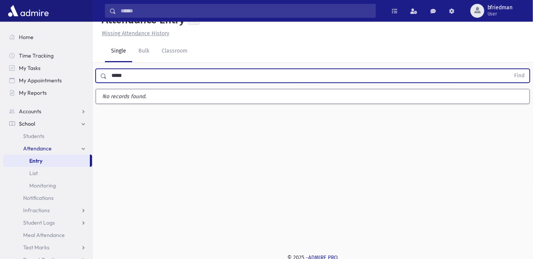
click at [510, 69] on button "Find" at bounding box center [520, 75] width 20 height 13
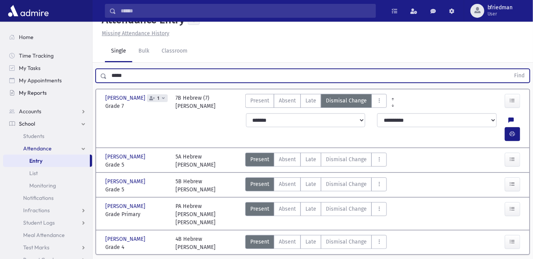
drag, startPoint x: 129, startPoint y: 74, endPoint x: 27, endPoint y: 86, distance: 102.6
click at [27, 86] on div "Search Results All Accounts" at bounding box center [266, 133] width 533 height 297
type input "******"
click at [510, 69] on button "Find" at bounding box center [520, 75] width 20 height 13
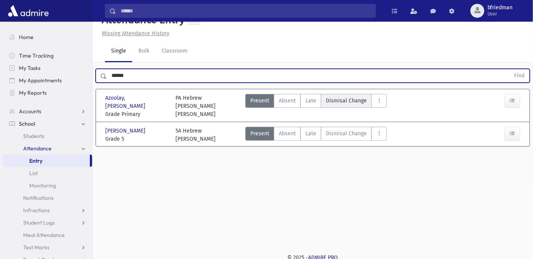
click at [337, 101] on span "Dismisal Change" at bounding box center [346, 100] width 41 height 8
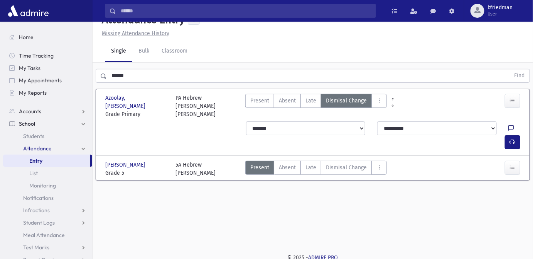
click at [509, 125] on icon at bounding box center [511, 128] width 5 height 7
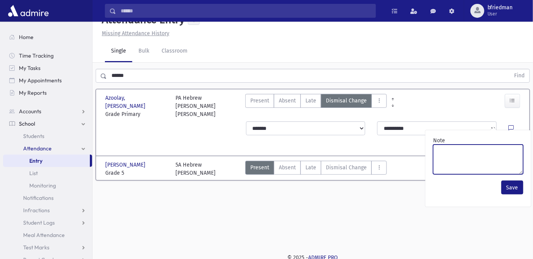
click at [507, 155] on textarea "Note" at bounding box center [478, 159] width 90 height 30
paste textarea "**********"
type textarea "**********"
click at [452, 151] on textarea "*******" at bounding box center [478, 159] width 90 height 30
click at [452, 150] on textarea "*******" at bounding box center [478, 159] width 90 height 30
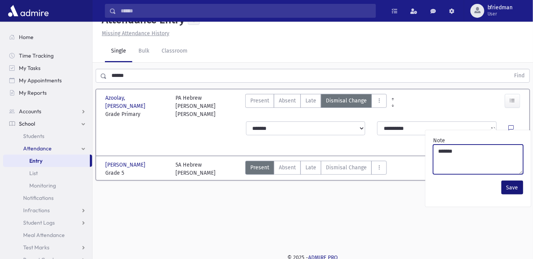
type textarea "*******"
click at [519, 186] on button "Save" at bounding box center [513, 187] width 22 height 14
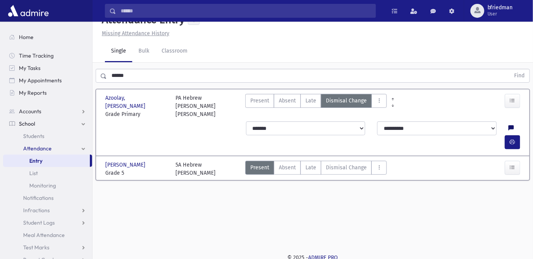
click at [509, 125] on icon at bounding box center [511, 128] width 5 height 7
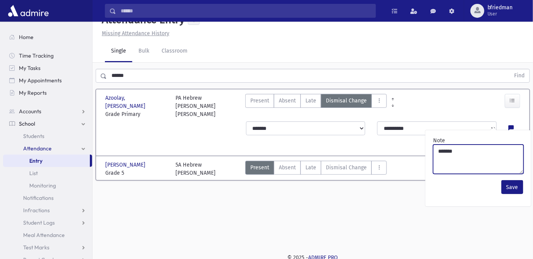
click at [437, 152] on textarea "*******" at bounding box center [478, 158] width 91 height 29
type textarea "**********"
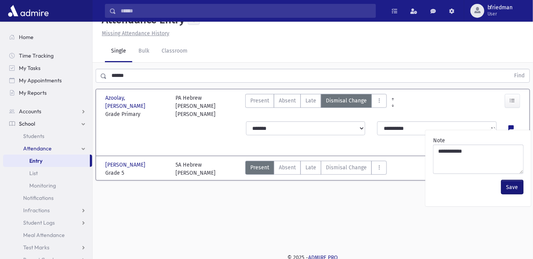
click at [511, 188] on button "Save" at bounding box center [513, 187] width 22 height 14
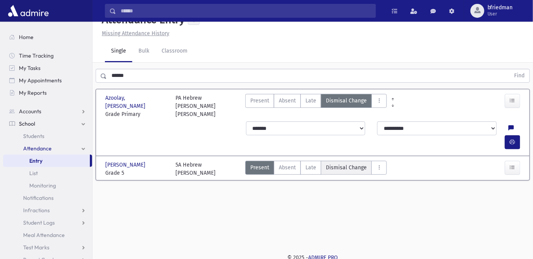
click at [344, 163] on span "Dismisal Change" at bounding box center [346, 167] width 41 height 8
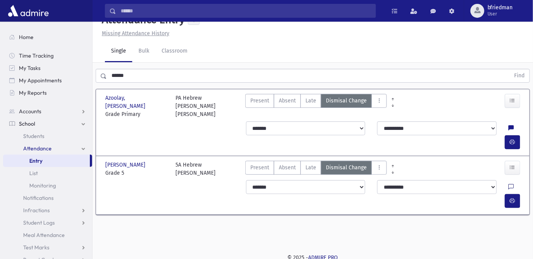
click at [509, 184] on icon at bounding box center [511, 187] width 5 height 7
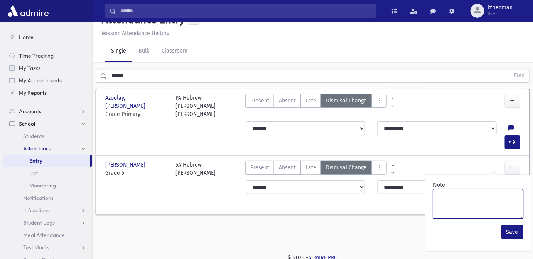
click at [490, 202] on textarea "Note" at bounding box center [478, 204] width 90 height 30
type textarea "**********"
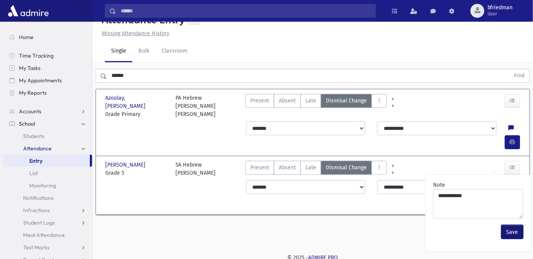
click at [516, 229] on button "Save" at bounding box center [513, 232] width 22 height 14
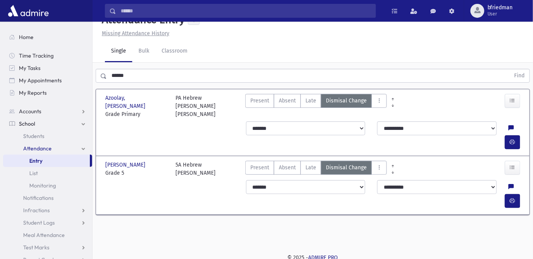
drag, startPoint x: 137, startPoint y: 73, endPoint x: -79, endPoint y: 59, distance: 216.6
click at [0, 59] on html "Search Results All Accounts Students" at bounding box center [266, 114] width 533 height 259
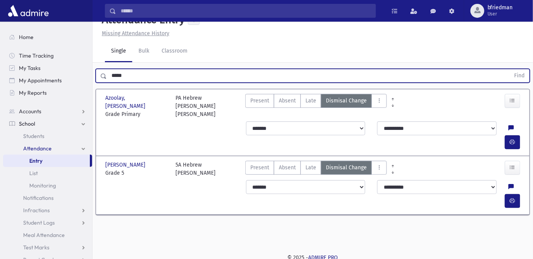
click at [510, 69] on button "Find" at bounding box center [520, 75] width 20 height 13
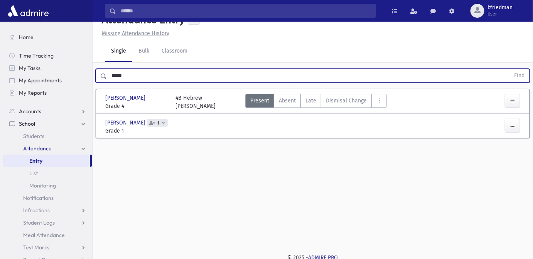
drag, startPoint x: 123, startPoint y: 77, endPoint x: -31, endPoint y: 31, distance: 161.0
click at [0, 31] on html "Search Results All Accounts Students" at bounding box center [266, 114] width 533 height 259
type input "*****"
click at [510, 69] on button "Find" at bounding box center [520, 75] width 20 height 13
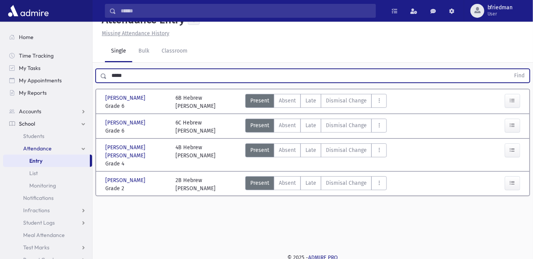
drag, startPoint x: 99, startPoint y: 61, endPoint x: -13, endPoint y: 50, distance: 112.4
click at [0, 50] on html "Search Results All Accounts Students" at bounding box center [266, 114] width 533 height 259
click at [510, 69] on button "Find" at bounding box center [520, 75] width 20 height 13
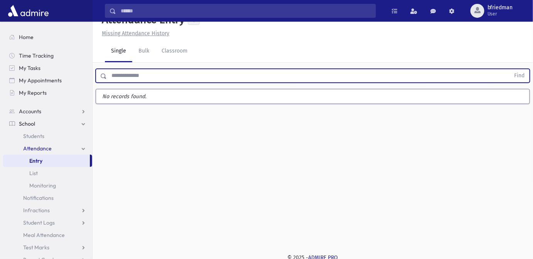
click at [133, 75] on input "text" at bounding box center [309, 76] width 404 height 14
type input "****"
click at [510, 69] on button "Find" at bounding box center [520, 75] width 20 height 13
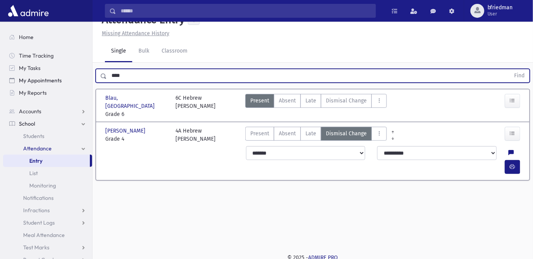
drag, startPoint x: 36, startPoint y: 78, endPoint x: 7, endPoint y: 76, distance: 29.0
click at [7, 76] on div "Search Results All Accounts" at bounding box center [266, 123] width 533 height 276
click at [510, 69] on button "Find" at bounding box center [520, 75] width 20 height 13
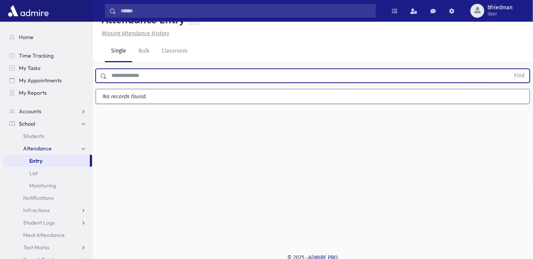
click at [112, 77] on input "text" at bounding box center [309, 76] width 404 height 14
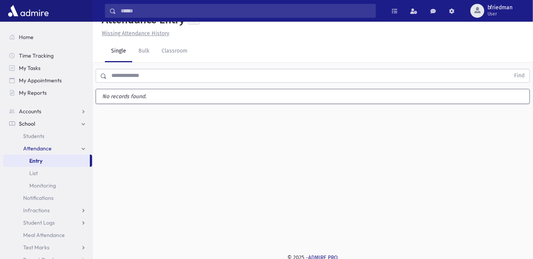
drag, startPoint x: 120, startPoint y: 52, endPoint x: 122, endPoint y: 61, distance: 9.4
click at [120, 52] on link "Single" at bounding box center [118, 52] width 27 height 22
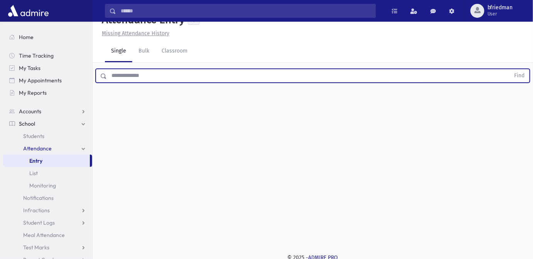
drag, startPoint x: 126, startPoint y: 78, endPoint x: 125, endPoint y: 70, distance: 8.2
click at [126, 77] on input "text" at bounding box center [309, 76] width 404 height 14
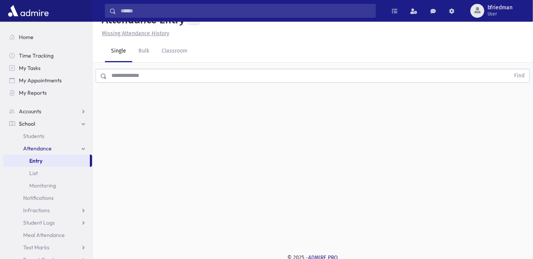
click at [123, 49] on link "Single" at bounding box center [118, 52] width 27 height 22
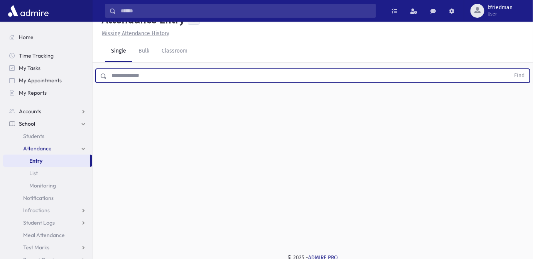
click at [127, 76] on input "text" at bounding box center [309, 76] width 404 height 14
click at [510, 69] on button "Find" at bounding box center [520, 75] width 20 height 13
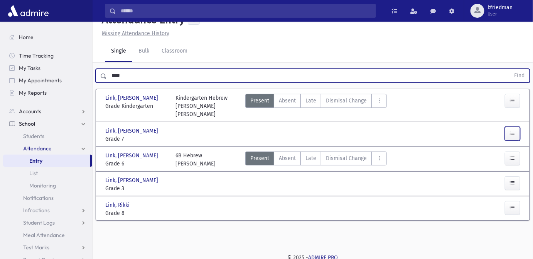
click at [511, 130] on icon "button" at bounding box center [512, 133] width 5 height 7
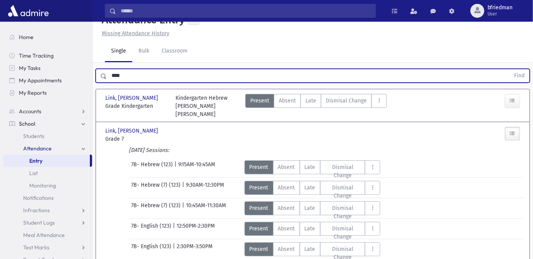
drag, startPoint x: 138, startPoint y: 75, endPoint x: -200, endPoint y: 3, distance: 344.7
click at [0, 3] on html "Search Results All Accounts Students" at bounding box center [266, 114] width 533 height 259
click at [510, 69] on button "Find" at bounding box center [520, 75] width 20 height 13
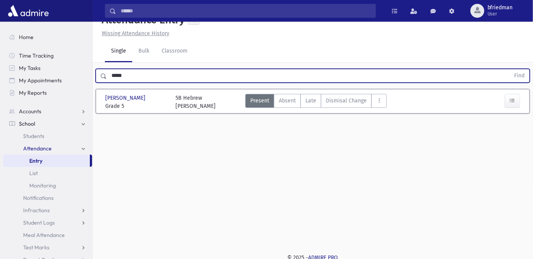
drag, startPoint x: 45, startPoint y: 53, endPoint x: -99, endPoint y: -8, distance: 156.2
click at [0, 0] on html "Search Results All Accounts Students" at bounding box center [266, 114] width 533 height 259
type input "******"
click at [510, 69] on button "Find" at bounding box center [520, 75] width 20 height 13
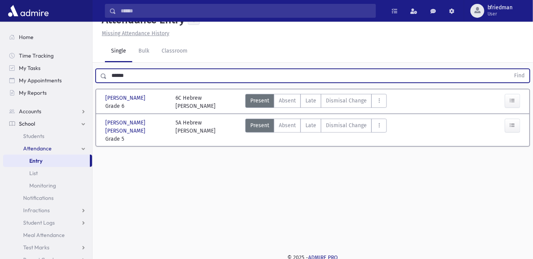
drag, startPoint x: 139, startPoint y: 73, endPoint x: -101, endPoint y: 46, distance: 241.1
click at [0, 46] on html "Search Results All Accounts Students" at bounding box center [266, 114] width 533 height 259
click at [510, 69] on button "Find" at bounding box center [520, 75] width 20 height 13
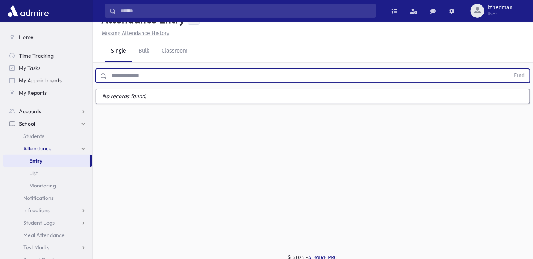
click at [136, 78] on input "text" at bounding box center [309, 76] width 404 height 14
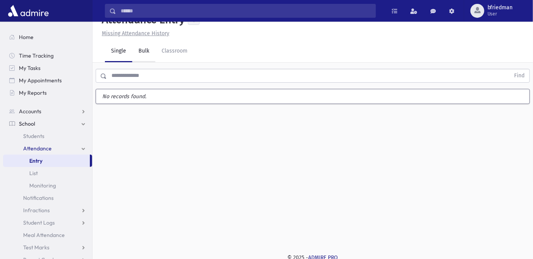
click at [142, 49] on link "Bulk" at bounding box center [143, 52] width 23 height 22
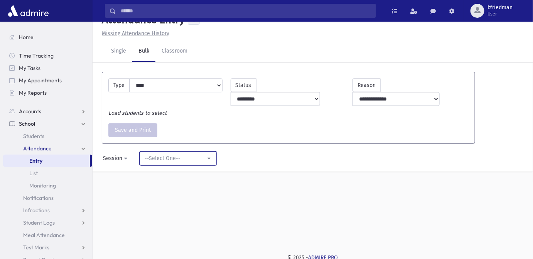
click at [159, 154] on div "--Select One--" at bounding box center [175, 158] width 61 height 8
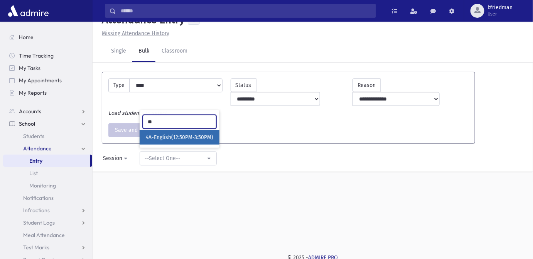
type input "**"
click at [164, 134] on span "4A-English(12:50PM-3:50PM)" at bounding box center [180, 138] width 68 height 8
select select "****"
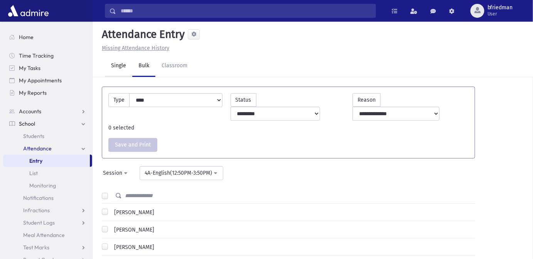
click at [123, 63] on link "Single" at bounding box center [118, 66] width 27 height 22
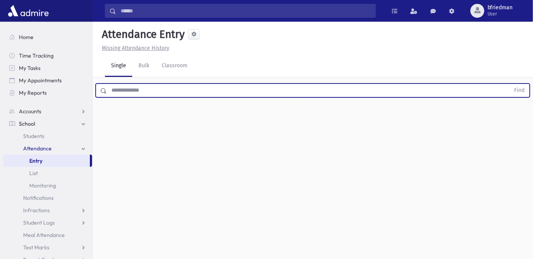
drag, startPoint x: 183, startPoint y: 92, endPoint x: 179, endPoint y: 85, distance: 7.6
click at [179, 85] on input "text" at bounding box center [309, 90] width 404 height 14
click at [510, 84] on button "Find" at bounding box center [520, 90] width 20 height 13
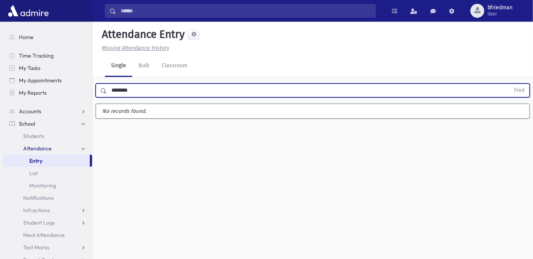
click at [510, 84] on button "Find" at bounding box center [520, 90] width 20 height 13
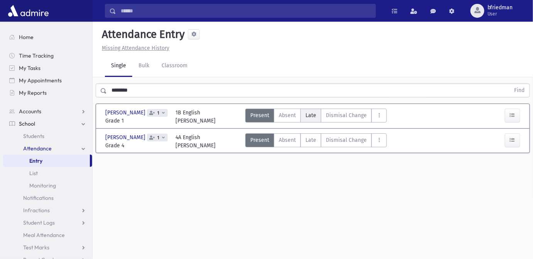
click at [308, 115] on span "Late" at bounding box center [311, 115] width 11 height 8
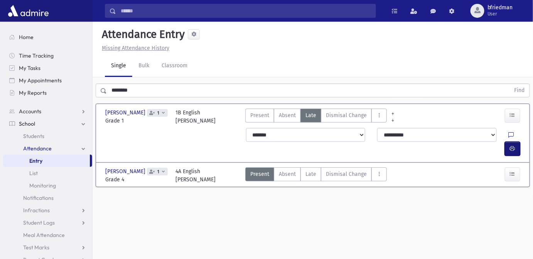
click at [514, 145] on icon "button" at bounding box center [512, 148] width 5 height 7
drag, startPoint x: 306, startPoint y: 167, endPoint x: 344, endPoint y: 176, distance: 39.7
click at [306, 170] on span "Late" at bounding box center [311, 174] width 11 height 8
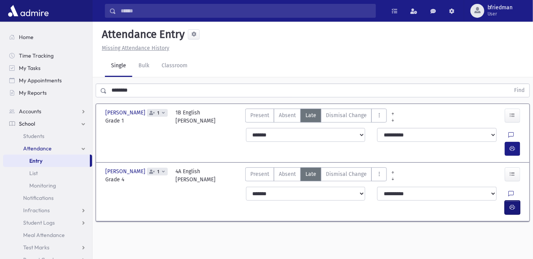
click at [510, 200] on button "button" at bounding box center [512, 207] width 15 height 14
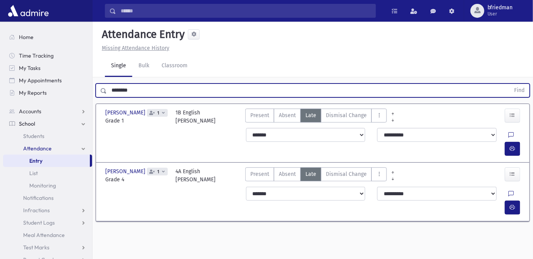
drag, startPoint x: 132, startPoint y: 92, endPoint x: -120, endPoint y: 60, distance: 253.3
click at [0, 60] on html "Search Results All Accounts Students" at bounding box center [266, 129] width 533 height 259
type input "*****"
click at [510, 84] on button "Find" at bounding box center [520, 90] width 20 height 13
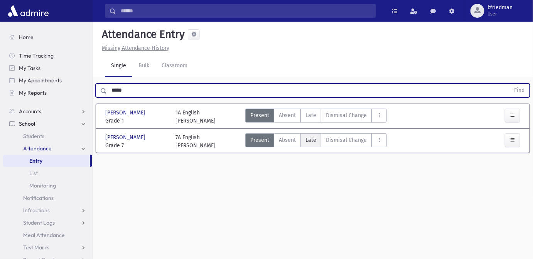
click at [311, 140] on span "Late" at bounding box center [311, 140] width 11 height 8
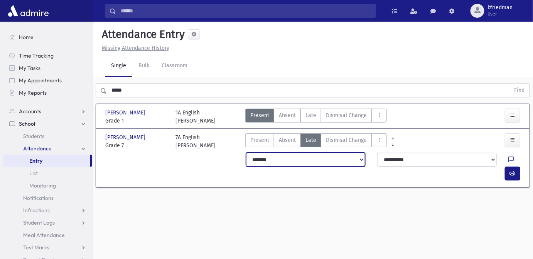
click at [294, 161] on select "**********" at bounding box center [305, 159] width 119 height 14
select select "*********"
click at [246, 152] on select "**********" at bounding box center [305, 159] width 119 height 14
click at [511, 170] on icon "button" at bounding box center [512, 173] width 5 height 7
drag, startPoint x: 170, startPoint y: 88, endPoint x: -28, endPoint y: 79, distance: 198.5
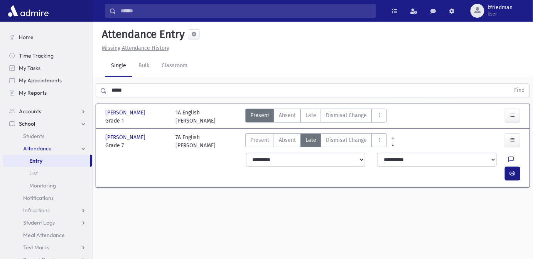
click at [0, 79] on html "Search Results All Accounts Students" at bounding box center [266, 129] width 533 height 259
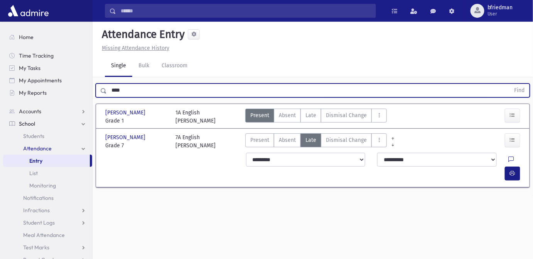
type input "****"
click at [510, 84] on button "Find" at bounding box center [520, 90] width 20 height 13
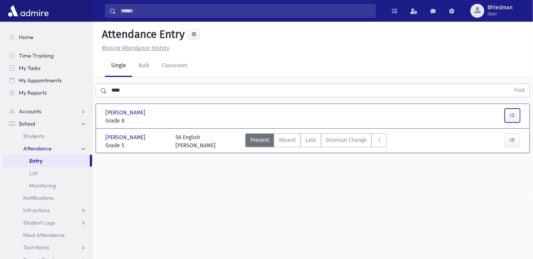
click at [512, 114] on icon "button" at bounding box center [512, 115] width 5 height 7
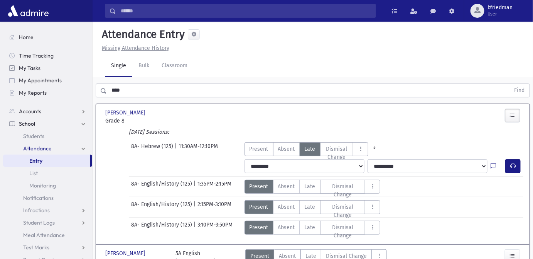
click at [64, 63] on div "Search Results All Accounts" at bounding box center [266, 148] width 533 height 297
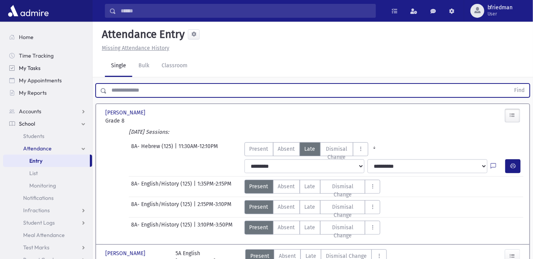
click at [510, 84] on button "Find" at bounding box center [520, 90] width 20 height 13
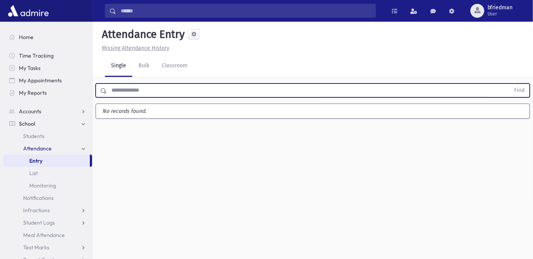
click at [137, 94] on input "text" at bounding box center [309, 90] width 404 height 14
type input "*****"
click at [510, 84] on button "Find" at bounding box center [520, 90] width 20 height 13
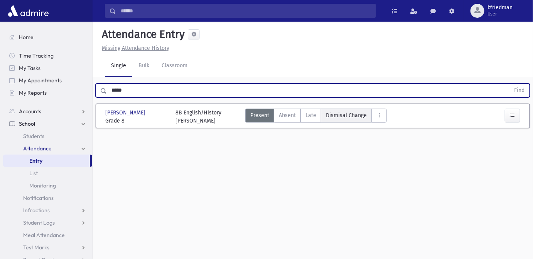
click at [354, 112] on span "Dismisal Change" at bounding box center [346, 115] width 41 height 8
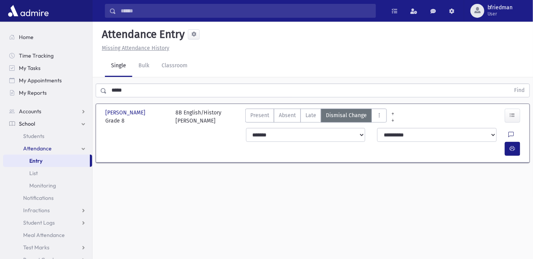
click at [509, 135] on icon at bounding box center [511, 135] width 5 height 7
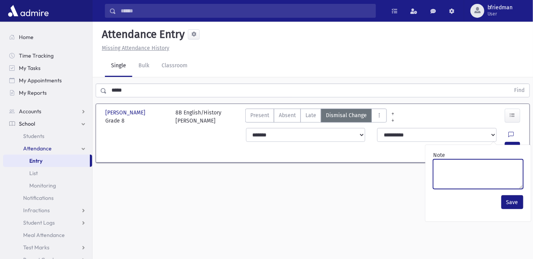
click at [477, 180] on textarea "Note" at bounding box center [478, 174] width 90 height 30
type textarea "**********"
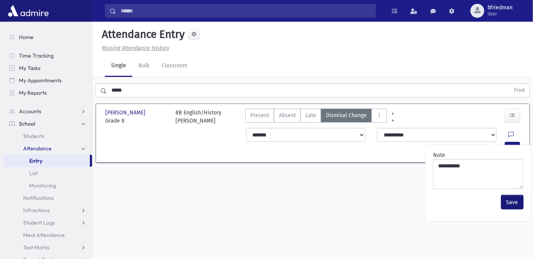
click at [510, 200] on button "Save" at bounding box center [513, 202] width 22 height 14
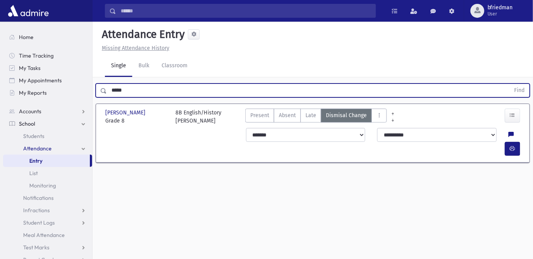
drag, startPoint x: 131, startPoint y: 91, endPoint x: -72, endPoint y: 32, distance: 211.4
click at [0, 32] on html "Search Results All Accounts Students" at bounding box center [266, 129] width 533 height 259
click at [510, 84] on button "Find" at bounding box center [520, 90] width 20 height 13
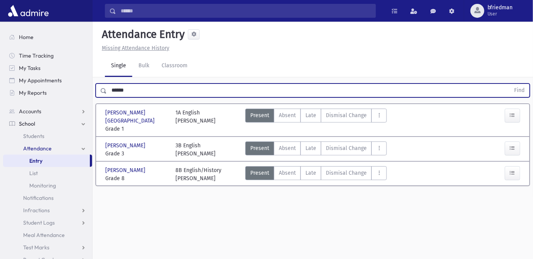
drag, startPoint x: 132, startPoint y: 91, endPoint x: -137, endPoint y: 64, distance: 270.4
click at [0, 64] on html "Search Results All Accounts Students" at bounding box center [266, 129] width 533 height 259
type input "***"
click at [510, 84] on button "Find" at bounding box center [520, 90] width 20 height 13
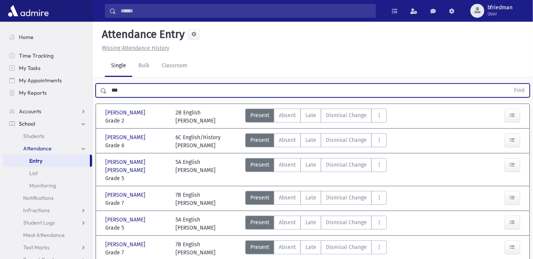
drag, startPoint x: 122, startPoint y: 93, endPoint x: 15, endPoint y: 46, distance: 117.2
click at [15, 46] on div "Search Results All Accounts" at bounding box center [266, 156] width 533 height 313
click at [510, 84] on button "Find" at bounding box center [520, 90] width 20 height 13
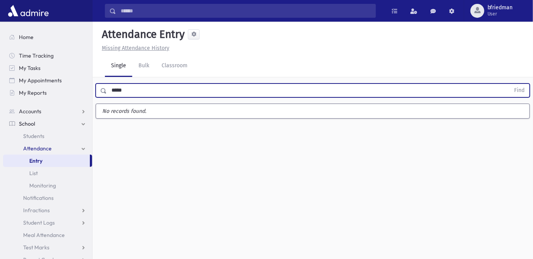
type input "*****"
click at [510, 84] on button "Find" at bounding box center [520, 90] width 20 height 13
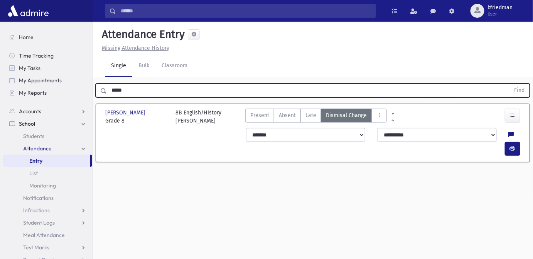
drag, startPoint x: 137, startPoint y: 89, endPoint x: -24, endPoint y: 59, distance: 163.3
click at [0, 59] on html "Search Results All Accounts Students" at bounding box center [266, 129] width 533 height 259
click at [510, 84] on button "Find" at bounding box center [520, 90] width 20 height 13
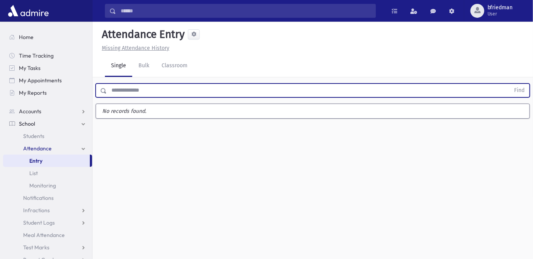
click at [155, 89] on input "text" at bounding box center [309, 90] width 404 height 14
click at [156, 89] on input "text" at bounding box center [309, 90] width 404 height 14
drag, startPoint x: 141, startPoint y: 91, endPoint x: 114, endPoint y: 8, distance: 87.1
click at [140, 90] on input "text" at bounding box center [309, 90] width 404 height 14
click at [117, 91] on input "text" at bounding box center [309, 90] width 404 height 14
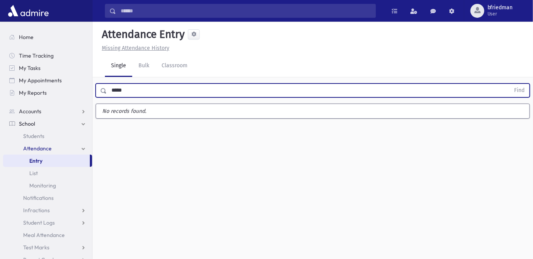
type input "*****"
click at [510, 84] on button "Find" at bounding box center [520, 90] width 20 height 13
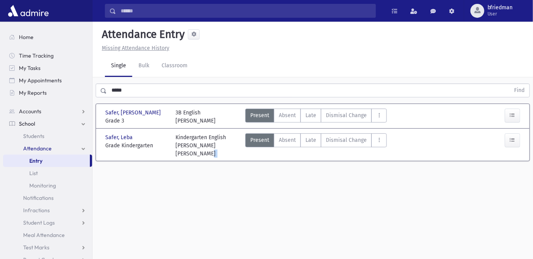
scroll to position [17, 0]
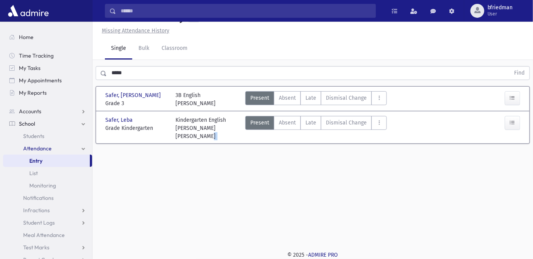
drag, startPoint x: 178, startPoint y: 256, endPoint x: 172, endPoint y: 266, distance: 11.1
click at [172, 241] on html "Search Results All Accounts Students" at bounding box center [266, 112] width 533 height 259
drag, startPoint x: -40, startPoint y: 57, endPoint x: -66, endPoint y: 52, distance: 26.2
click at [0, 52] on html "Search Results All Accounts Students" at bounding box center [266, 112] width 533 height 259
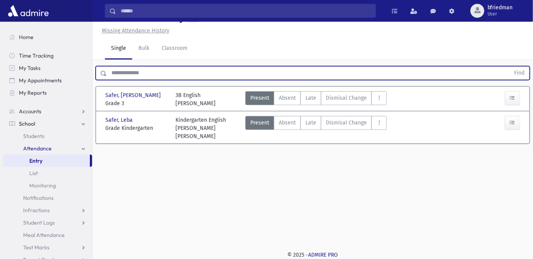
click at [510, 66] on button "Find" at bounding box center [520, 72] width 20 height 13
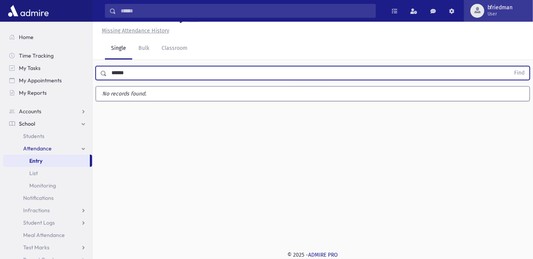
type input "******"
click at [510, 66] on button "Find" at bounding box center [520, 72] width 20 height 13
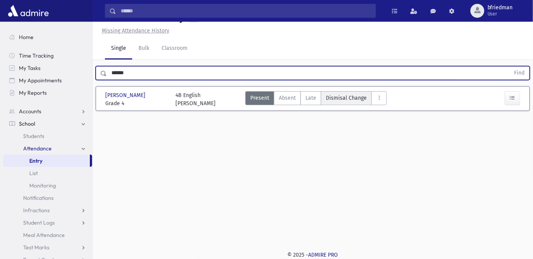
click at [340, 99] on span "Dismisal Change" at bounding box center [346, 98] width 41 height 8
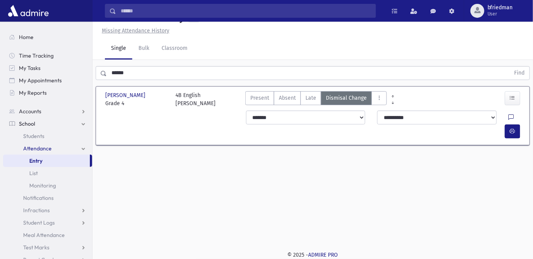
click at [509, 116] on icon at bounding box center [511, 117] width 5 height 7
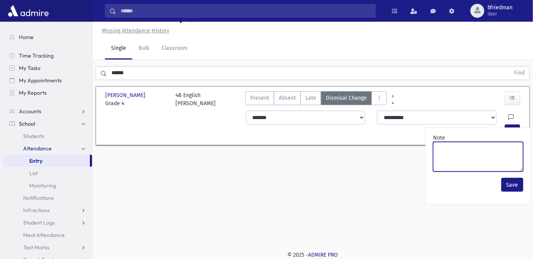
click at [499, 152] on textarea "Note" at bounding box center [478, 157] width 90 height 30
type textarea "*******"
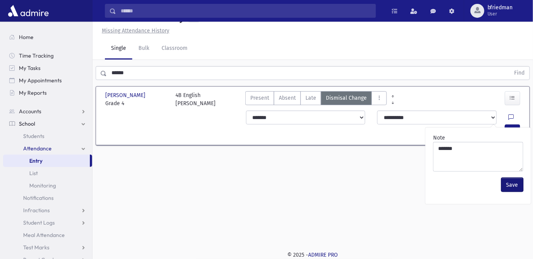
click at [510, 186] on button "Save" at bounding box center [513, 185] width 22 height 14
drag, startPoint x: 513, startPoint y: 117, endPoint x: 508, endPoint y: 115, distance: 4.8
click at [512, 128] on icon "button" at bounding box center [512, 131] width 5 height 7
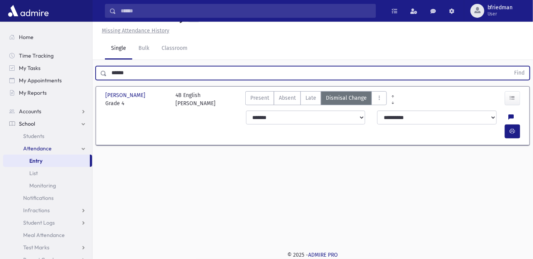
drag, startPoint x: 127, startPoint y: 75, endPoint x: -88, endPoint y: 43, distance: 217.3
click at [0, 43] on html "Search Results All Accounts Students" at bounding box center [266, 112] width 533 height 259
click at [510, 66] on button "Find" at bounding box center [520, 72] width 20 height 13
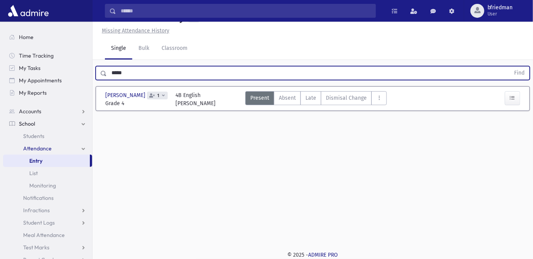
drag, startPoint x: 126, startPoint y: 73, endPoint x: -52, endPoint y: 39, distance: 181.2
click at [0, 39] on html "Search Results All Accounts Students" at bounding box center [266, 112] width 533 height 259
click at [510, 66] on button "Find" at bounding box center [520, 72] width 20 height 13
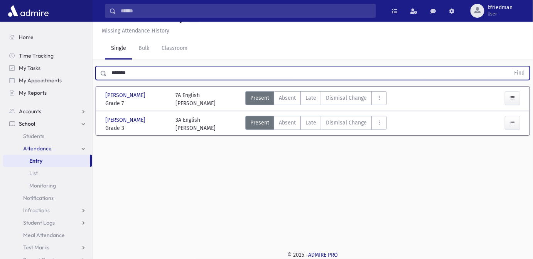
drag, startPoint x: 137, startPoint y: 71, endPoint x: -105, endPoint y: 51, distance: 242.9
click at [0, 51] on html "Search Results All Accounts Students" at bounding box center [266, 112] width 533 height 259
click at [510, 66] on button "Find" at bounding box center [520, 72] width 20 height 13
drag, startPoint x: 129, startPoint y: 70, endPoint x: 6, endPoint y: 67, distance: 122.4
click at [15, 68] on div "Search Results All Accounts" at bounding box center [266, 121] width 533 height 276
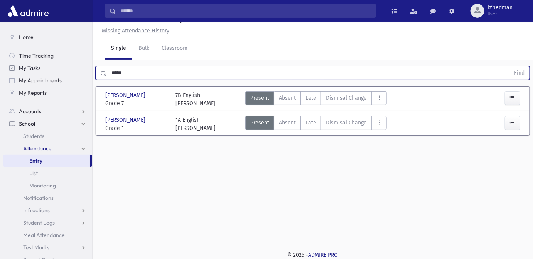
click at [510, 66] on button "Find" at bounding box center [520, 72] width 20 height 13
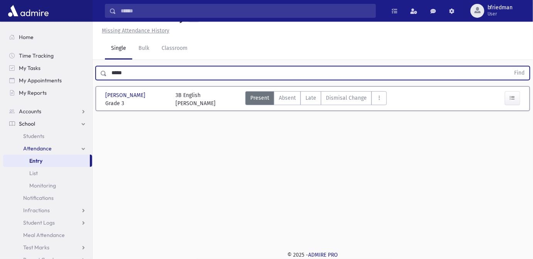
drag, startPoint x: 139, startPoint y: 73, endPoint x: -94, endPoint y: 71, distance: 233.1
click at [0, 71] on html "Search Results All Accounts Students" at bounding box center [266, 112] width 533 height 259
type input "*****"
click at [510, 66] on button "Find" at bounding box center [520, 72] width 20 height 13
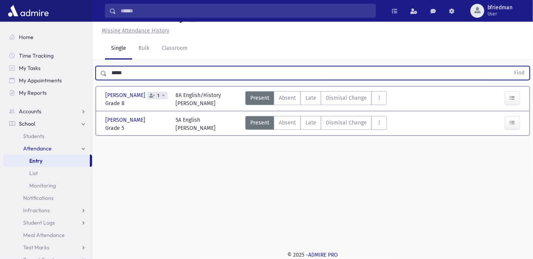
drag, startPoint x: 131, startPoint y: 73, endPoint x: -45, endPoint y: 38, distance: 179.1
click at [0, 38] on html "Search Results All Accounts Students" at bounding box center [266, 112] width 533 height 259
click at [510, 66] on button "Find" at bounding box center [520, 72] width 20 height 13
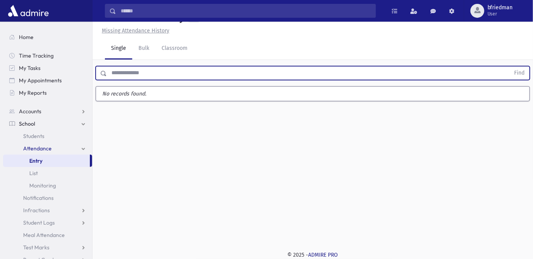
click at [122, 73] on input "text" at bounding box center [309, 73] width 404 height 14
click at [510, 66] on button "Find" at bounding box center [520, 72] width 20 height 13
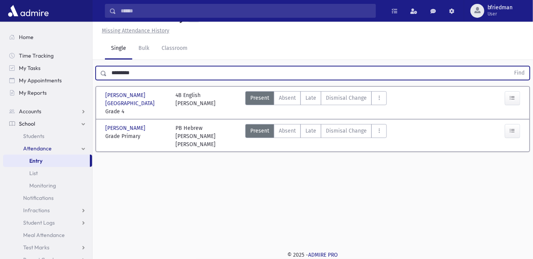
drag, startPoint x: 145, startPoint y: 72, endPoint x: -23, endPoint y: 31, distance: 173.2
click at [0, 31] on html "Search Results All Accounts Students" at bounding box center [266, 112] width 533 height 259
click at [510, 66] on button "Find" at bounding box center [520, 72] width 20 height 13
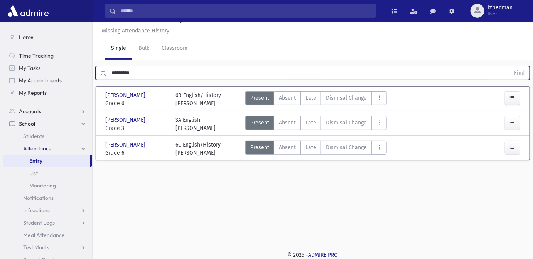
drag, startPoint x: 142, startPoint y: 74, endPoint x: -157, endPoint y: 4, distance: 307.1
click at [0, 4] on html "Search Results All Accounts Students" at bounding box center [266, 112] width 533 height 259
click at [510, 66] on button "Find" at bounding box center [520, 72] width 20 height 13
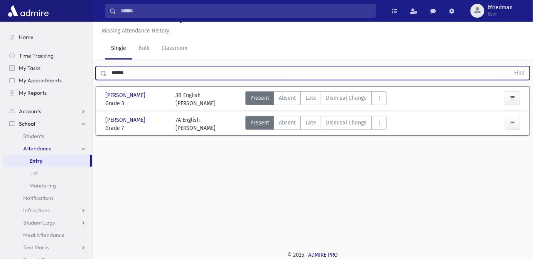
drag, startPoint x: 134, startPoint y: 71, endPoint x: -125, endPoint y: 34, distance: 261.2
click at [0, 34] on html "Search Results All Accounts Students" at bounding box center [266, 112] width 533 height 259
click at [130, 75] on input "******" at bounding box center [309, 73] width 404 height 14
drag, startPoint x: 130, startPoint y: 75, endPoint x: 33, endPoint y: 50, distance: 99.6
click at [33, 50] on div "Search Results All Accounts" at bounding box center [266, 121] width 533 height 276
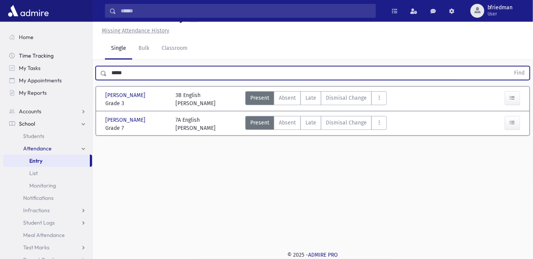
type input "*****"
click at [510, 66] on button "Find" at bounding box center [520, 72] width 20 height 13
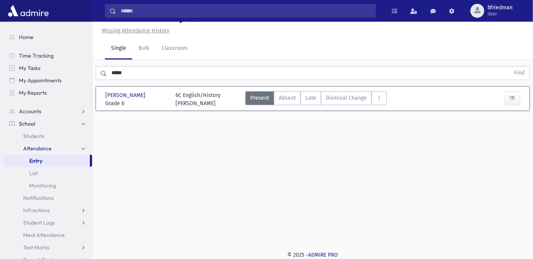
drag, startPoint x: 143, startPoint y: 70, endPoint x: -118, endPoint y: 7, distance: 268.5
click at [0, 7] on html "Search Results All Accounts Students" at bounding box center [266, 112] width 533 height 259
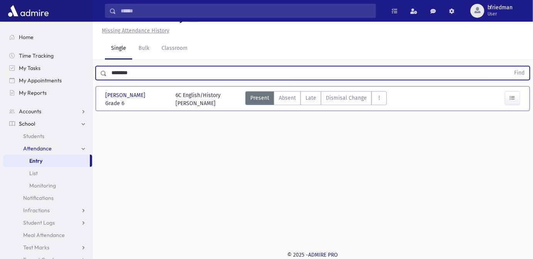
click at [510, 66] on button "Find" at bounding box center [520, 72] width 20 height 13
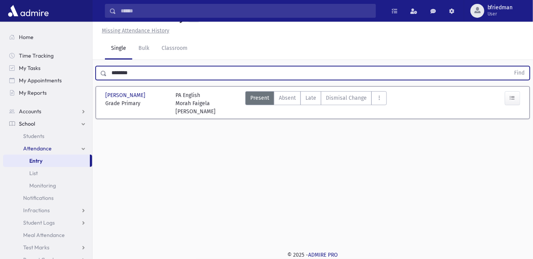
drag, startPoint x: -86, startPoint y: 48, endPoint x: -130, endPoint y: 44, distance: 44.2
click at [0, 44] on html "Search Results All Accounts Students" at bounding box center [266, 112] width 533 height 259
type input "******"
click at [510, 66] on button "Find" at bounding box center [520, 72] width 20 height 13
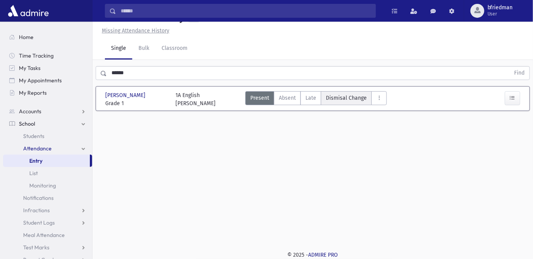
click at [352, 97] on span "Dismisal Change" at bounding box center [346, 98] width 41 height 8
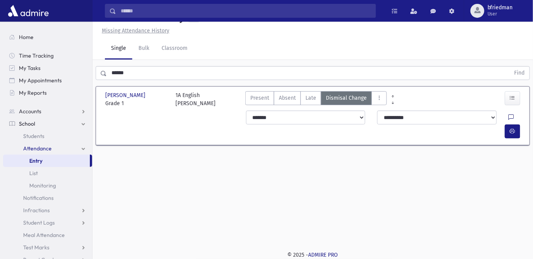
click at [509, 116] on icon at bounding box center [511, 117] width 5 height 7
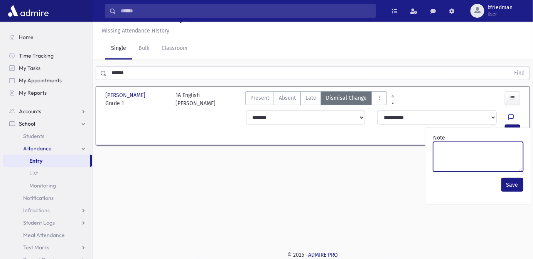
click at [484, 152] on textarea "Note" at bounding box center [478, 157] width 90 height 30
paste textarea "**********"
type textarea "**********"
click at [444, 146] on textarea "*******" at bounding box center [478, 157] width 90 height 30
click at [444, 145] on textarea "*******" at bounding box center [478, 157] width 90 height 30
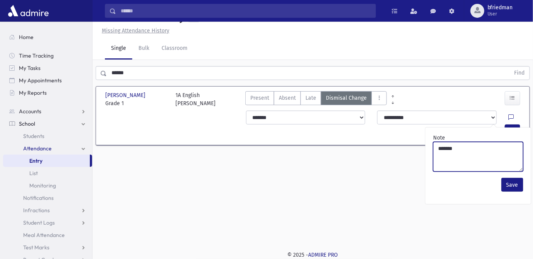
click at [444, 145] on textarea "*******" at bounding box center [478, 157] width 90 height 30
type textarea "*******"
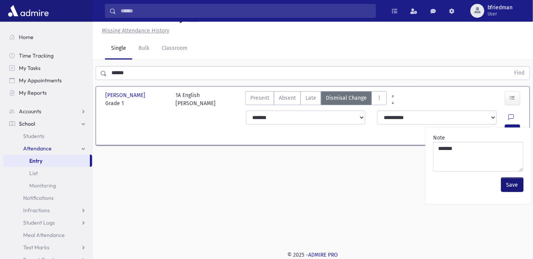
click at [517, 183] on button "Save" at bounding box center [513, 185] width 22 height 14
click at [513, 124] on div "**********" at bounding box center [385, 124] width 286 height 34
click at [511, 124] on button "button" at bounding box center [512, 131] width 15 height 14
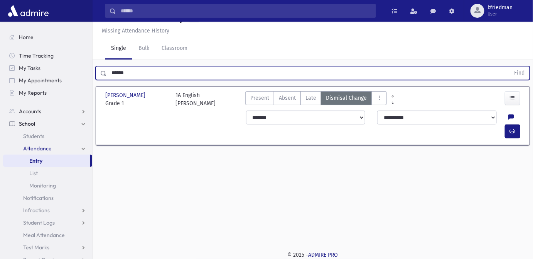
drag, startPoint x: 166, startPoint y: 70, endPoint x: -240, endPoint y: -22, distance: 415.5
click at [0, 0] on html "Search Results All Accounts Students" at bounding box center [266, 112] width 533 height 259
type input "******"
click at [510, 66] on button "Find" at bounding box center [520, 72] width 20 height 13
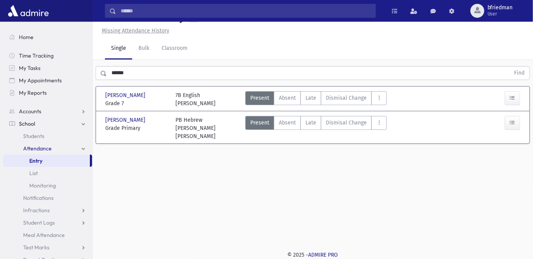
drag, startPoint x: 349, startPoint y: 119, endPoint x: 489, endPoint y: 159, distance: 145.5
click at [351, 120] on span "Dismisal Change" at bounding box center [346, 122] width 41 height 8
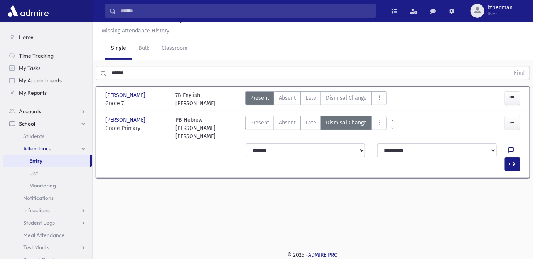
drag, startPoint x: 493, startPoint y: 141, endPoint x: 497, endPoint y: 148, distance: 8.1
click at [509, 147] on icon at bounding box center [511, 150] width 5 height 7
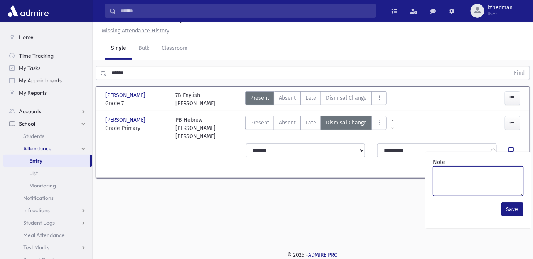
click at [507, 174] on textarea "Note" at bounding box center [478, 181] width 90 height 30
paste textarea "*******"
type textarea "*******"
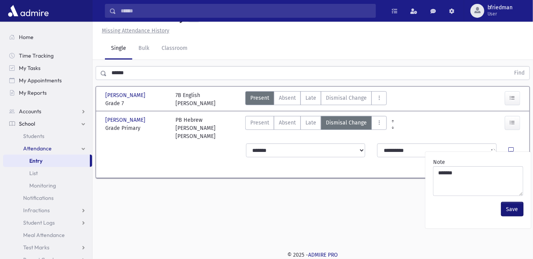
click at [515, 210] on button "Save" at bounding box center [513, 209] width 22 height 14
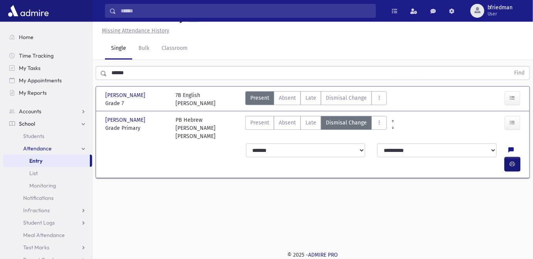
click at [510, 157] on button "button" at bounding box center [512, 164] width 15 height 14
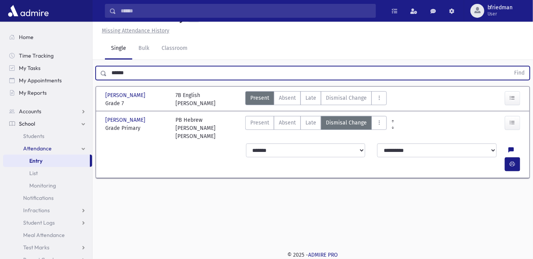
drag, startPoint x: 134, startPoint y: 76, endPoint x: -118, endPoint y: 19, distance: 258.8
click at [0, 19] on html "Search Results All Accounts Students" at bounding box center [266, 112] width 533 height 259
click at [510, 66] on button "Find" at bounding box center [520, 72] width 20 height 13
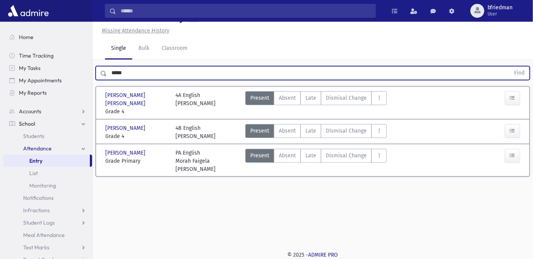
drag, startPoint x: 151, startPoint y: 73, endPoint x: -166, endPoint y: 58, distance: 316.8
click at [0, 58] on html "Search Results All Accounts Students" at bounding box center [266, 112] width 533 height 259
type input "******"
click at [510, 66] on button "Find" at bounding box center [520, 72] width 20 height 13
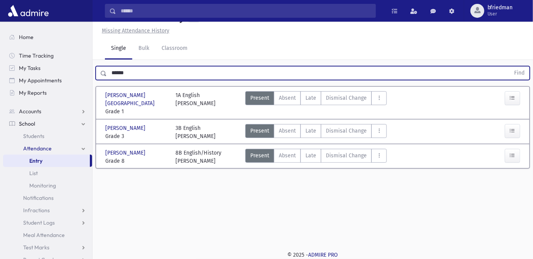
drag, startPoint x: 14, startPoint y: 52, endPoint x: -5, endPoint y: 47, distance: 20.1
click at [0, 47] on html "Search Results All Accounts Students" at bounding box center [266, 112] width 533 height 259
click at [510, 66] on button "Find" at bounding box center [520, 72] width 20 height 13
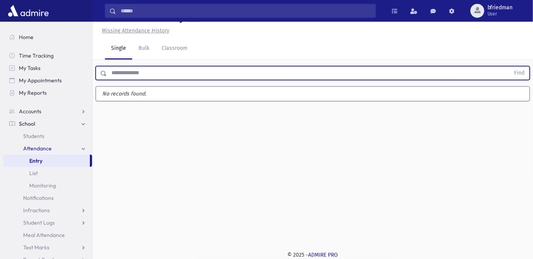
click at [139, 69] on input "text" at bounding box center [309, 73] width 404 height 14
click at [510, 66] on button "Find" at bounding box center [520, 72] width 20 height 13
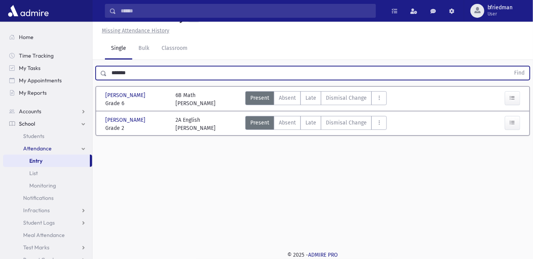
drag, startPoint x: -83, startPoint y: 32, endPoint x: -200, endPoint y: 31, distance: 116.2
click at [0, 31] on html "Search Results All Accounts Students" at bounding box center [266, 112] width 533 height 259
click at [510, 66] on button "Find" at bounding box center [520, 72] width 20 height 13
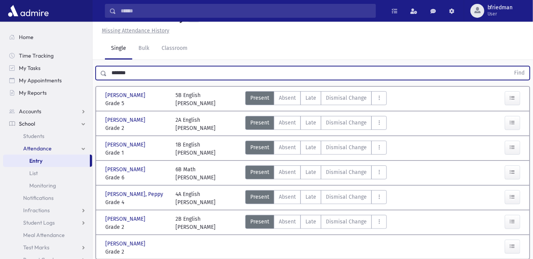
drag, startPoint x: 142, startPoint y: 68, endPoint x: -88, endPoint y: 57, distance: 229.5
click at [0, 57] on html "Search Results All Accounts Students" at bounding box center [266, 112] width 533 height 259
click at [510, 66] on button "Find" at bounding box center [520, 72] width 20 height 13
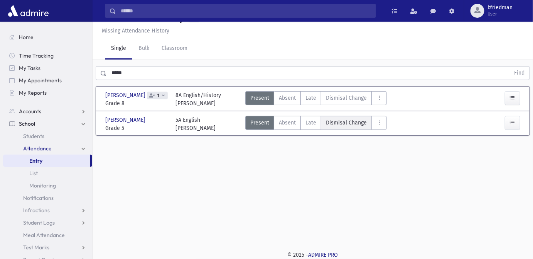
click at [350, 122] on span "Dismisal Change" at bounding box center [346, 122] width 41 height 8
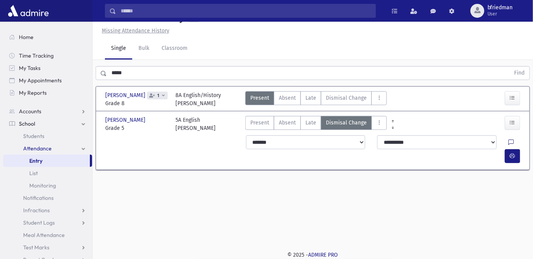
click at [509, 142] on icon at bounding box center [511, 142] width 5 height 7
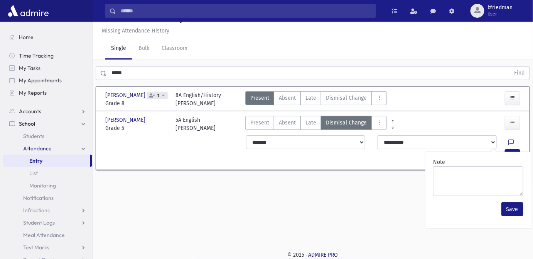
drag, startPoint x: 129, startPoint y: 73, endPoint x: -69, endPoint y: 38, distance: 201.1
click at [0, 38] on html "Search Results All Accounts Students" at bounding box center [266, 112] width 533 height 259
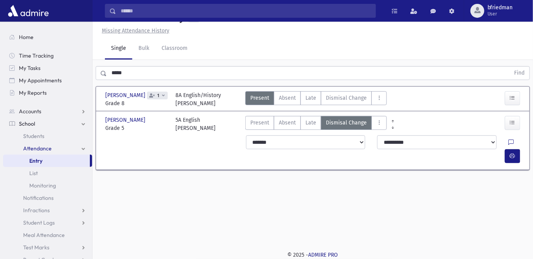
drag, startPoint x: 294, startPoint y: 198, endPoint x: 233, endPoint y: 150, distance: 77.2
click at [294, 198] on div "Attendance Entry Missing Attendance History Single Bulk Classroom ***** Find Mu…" at bounding box center [313, 122] width 441 height 237
drag, startPoint x: 140, startPoint y: 76, endPoint x: -258, endPoint y: -12, distance: 407.0
click at [0, 0] on html "Search Results All Accounts Students" at bounding box center [266, 112] width 533 height 259
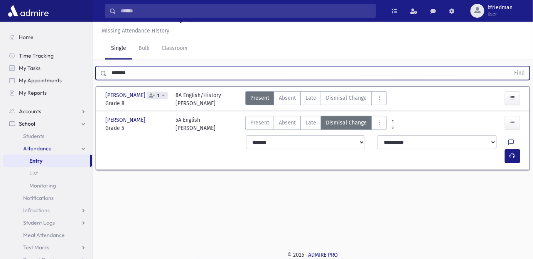
type input "*******"
click at [510, 66] on button "Find" at bounding box center [520, 72] width 20 height 13
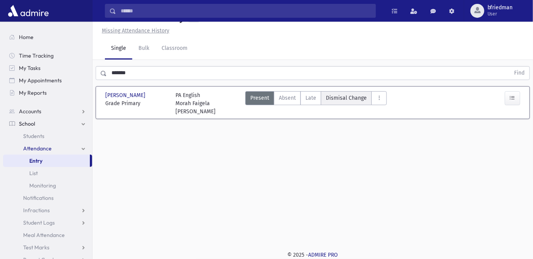
click at [341, 98] on span "Dismisal Change" at bounding box center [346, 98] width 41 height 8
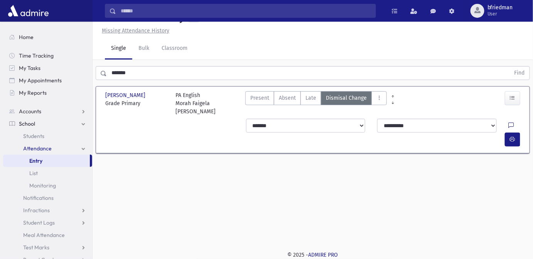
click at [509, 122] on icon at bounding box center [511, 125] width 5 height 7
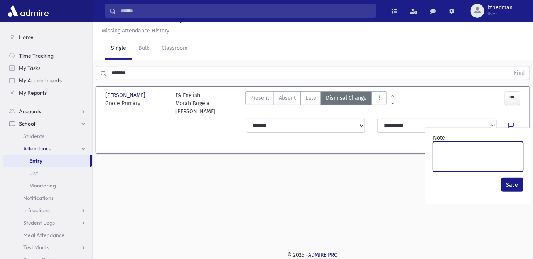
click at [502, 159] on textarea "Note" at bounding box center [478, 157] width 90 height 30
click at [453, 148] on textarea "*******" at bounding box center [478, 157] width 90 height 30
type textarea "*******"
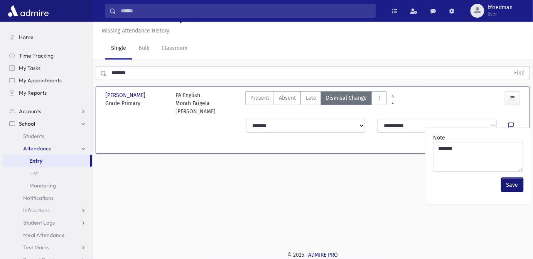
click at [510, 185] on button "Save" at bounding box center [513, 185] width 22 height 14
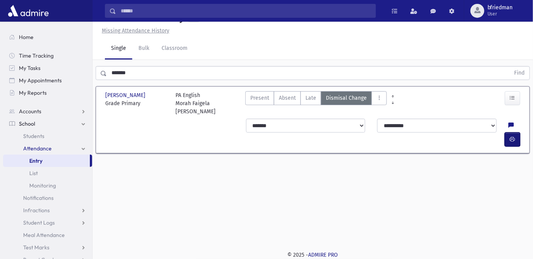
click at [514, 136] on icon "button" at bounding box center [512, 139] width 5 height 7
drag, startPoint x: 77, startPoint y: 72, endPoint x: -162, endPoint y: 47, distance: 240.9
click at [0, 47] on html "Search Results All Accounts Students" at bounding box center [266, 112] width 533 height 259
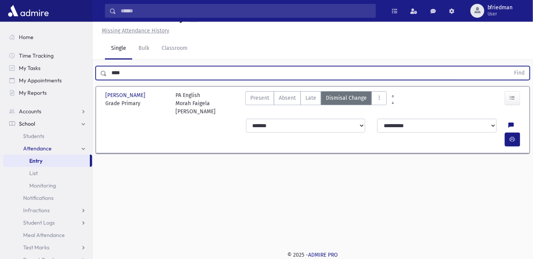
click at [510, 66] on button "Find" at bounding box center [520, 72] width 20 height 13
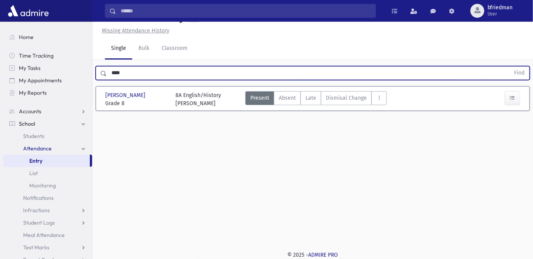
drag, startPoint x: 136, startPoint y: 74, endPoint x: -27, endPoint y: 51, distance: 165.4
click at [0, 51] on html "Search Results All Accounts Students" at bounding box center [266, 112] width 533 height 259
type input "*****"
click at [510, 66] on button "Find" at bounding box center [520, 72] width 20 height 13
drag, startPoint x: 10, startPoint y: 55, endPoint x: -75, endPoint y: 38, distance: 86.9
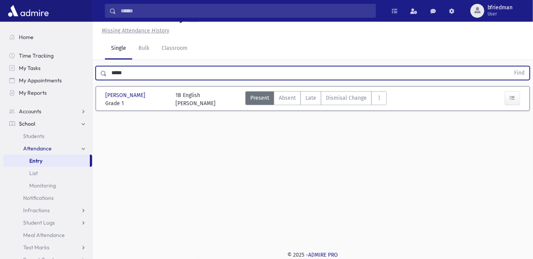
click at [0, 38] on html "Search Results All Accounts Students" at bounding box center [266, 112] width 533 height 259
click at [510, 66] on button "Find" at bounding box center [520, 72] width 20 height 13
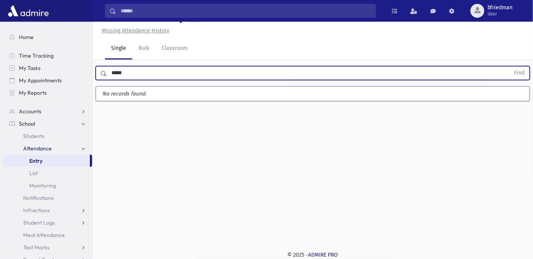
click at [510, 66] on button "Find" at bounding box center [520, 72] width 20 height 13
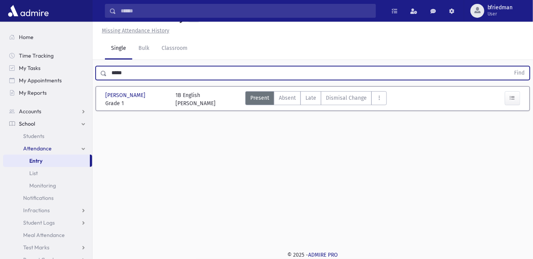
drag, startPoint x: 159, startPoint y: 69, endPoint x: -208, endPoint y: 72, distance: 367.4
click at [0, 72] on html "Search Results All Accounts Students" at bounding box center [266, 112] width 533 height 259
click at [510, 66] on button "Find" at bounding box center [520, 72] width 20 height 13
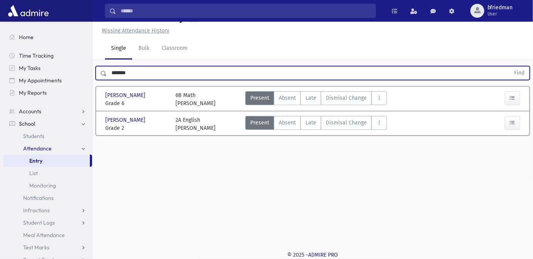
drag, startPoint x: 136, startPoint y: 69, endPoint x: -129, endPoint y: 44, distance: 265.9
click at [0, 44] on html "Search Results All Accounts Students" at bounding box center [266, 112] width 533 height 259
click at [510, 66] on button "Find" at bounding box center [520, 72] width 20 height 13
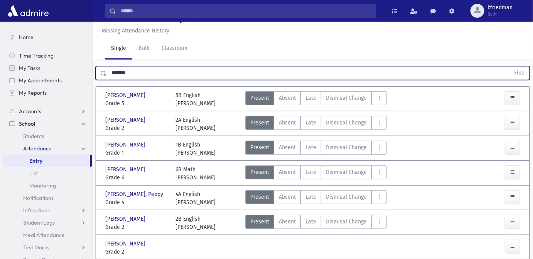
drag, startPoint x: 142, startPoint y: 74, endPoint x: -214, endPoint y: 44, distance: 357.8
click at [0, 44] on html "Search Results All Accounts Students" at bounding box center [266, 112] width 533 height 259
type input "******"
click at [510, 66] on button "Find" at bounding box center [520, 72] width 20 height 13
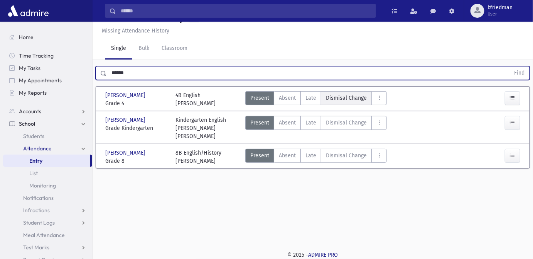
drag, startPoint x: 331, startPoint y: 100, endPoint x: 335, endPoint y: 100, distance: 3.9
click at [331, 99] on span "Dismisal Change" at bounding box center [346, 98] width 41 height 8
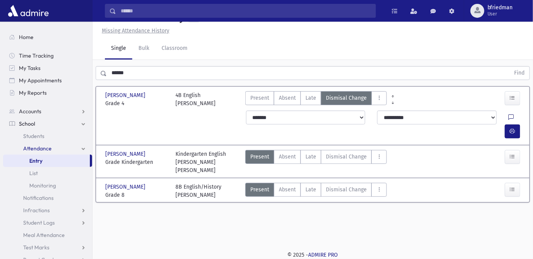
click at [509, 117] on icon at bounding box center [511, 117] width 5 height 7
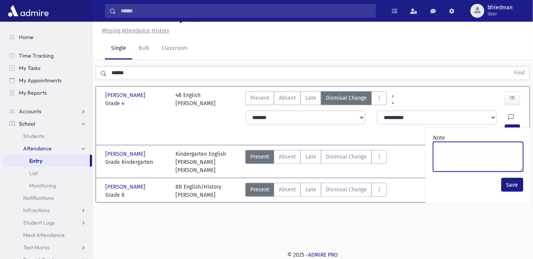
click at [500, 151] on textarea "Note" at bounding box center [478, 157] width 90 height 30
type textarea "**********"
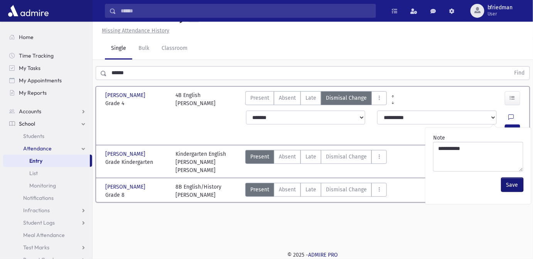
click at [509, 183] on button "Save" at bounding box center [513, 185] width 22 height 14
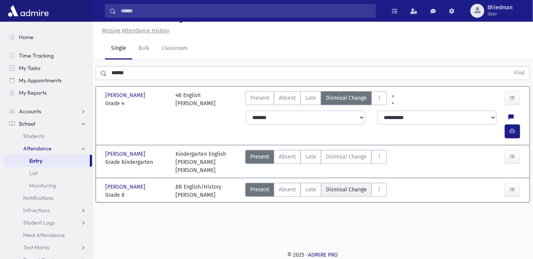
click at [350, 185] on span "Dismisal Change" at bounding box center [346, 189] width 41 height 8
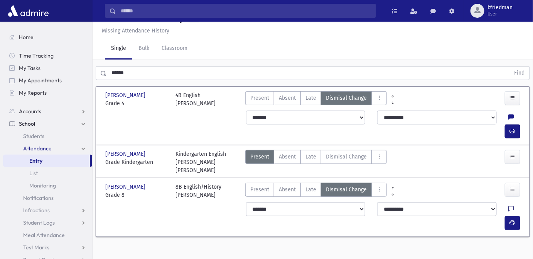
click at [509, 206] on icon at bounding box center [511, 209] width 5 height 7
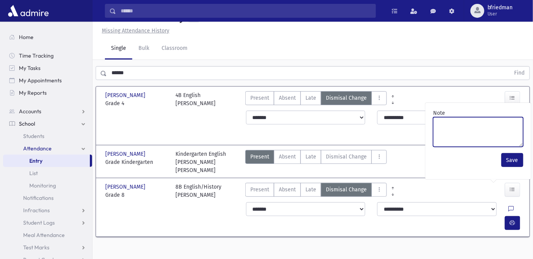
click at [482, 139] on textarea "Note" at bounding box center [478, 132] width 90 height 30
type textarea "**********"
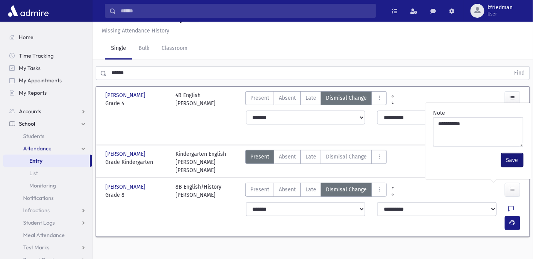
drag, startPoint x: 516, startPoint y: 156, endPoint x: 511, endPoint y: 159, distance: 5.6
click at [516, 156] on button "Save" at bounding box center [513, 160] width 22 height 14
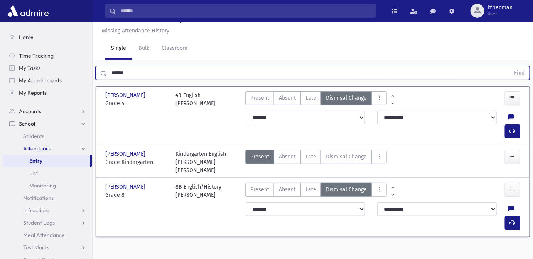
drag, startPoint x: 20, startPoint y: 58, endPoint x: -83, endPoint y: 46, distance: 104.1
click at [0, 46] on html "Search Results All Accounts Students" at bounding box center [266, 112] width 533 height 259
click at [510, 66] on button "Find" at bounding box center [520, 72] width 20 height 13
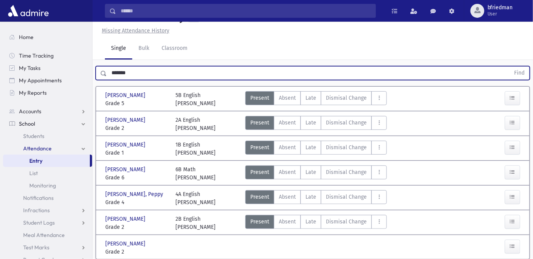
drag, startPoint x: 8, startPoint y: 57, endPoint x: -108, endPoint y: 44, distance: 117.0
click at [0, 44] on html "Search Results All Accounts Students" at bounding box center [266, 112] width 533 height 259
click at [510, 66] on button "Find" at bounding box center [520, 72] width 20 height 13
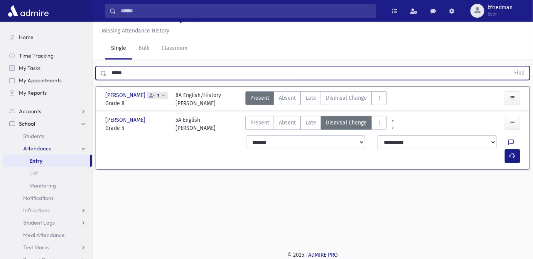
drag, startPoint x: 132, startPoint y: 69, endPoint x: -148, endPoint y: 5, distance: 287.4
click at [0, 5] on html "Search Results All Accounts Students" at bounding box center [266, 112] width 533 height 259
click at [510, 66] on button "Find" at bounding box center [520, 72] width 20 height 13
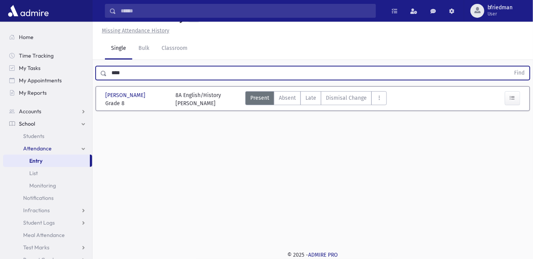
drag, startPoint x: 199, startPoint y: 71, endPoint x: -184, endPoint y: 65, distance: 383.2
click at [0, 65] on html "Search Results All Accounts Students" at bounding box center [266, 112] width 533 height 259
type input "**********"
click at [510, 66] on button "Find" at bounding box center [520, 72] width 20 height 13
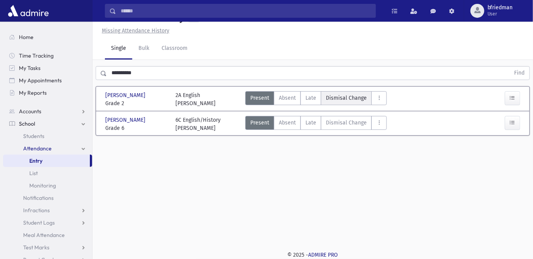
click at [340, 101] on span "Dismisal Change" at bounding box center [346, 98] width 41 height 8
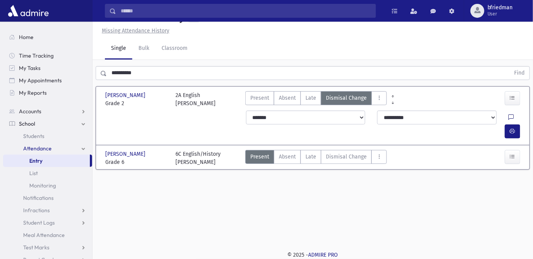
drag, startPoint x: 494, startPoint y: 117, endPoint x: 494, endPoint y: 122, distance: 5.0
click at [509, 117] on icon at bounding box center [511, 117] width 5 height 7
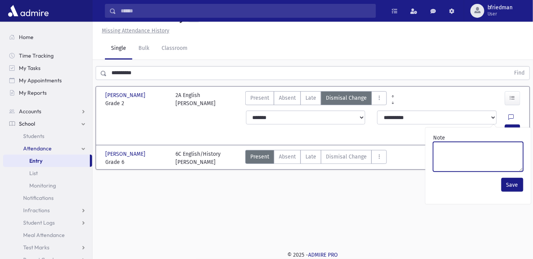
click at [487, 151] on textarea "Note" at bounding box center [478, 157] width 90 height 30
click at [433, 152] on textarea "*******" at bounding box center [478, 157] width 90 height 30
click at [450, 148] on textarea "*******" at bounding box center [478, 157] width 90 height 30
type textarea "*******"
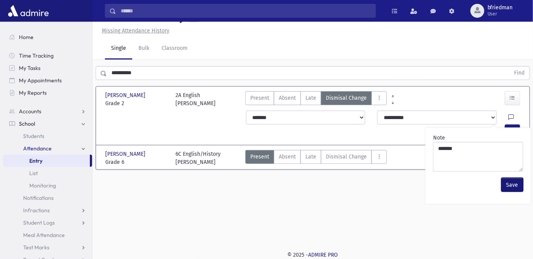
drag, startPoint x: 513, startPoint y: 182, endPoint x: 515, endPoint y: 172, distance: 10.2
click at [514, 182] on button "Save" at bounding box center [513, 185] width 22 height 14
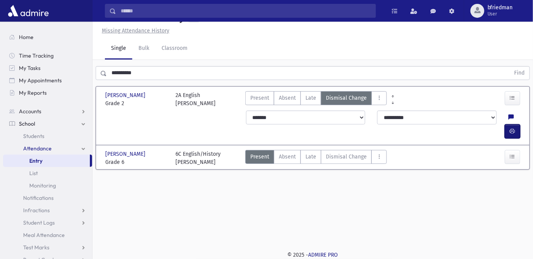
click at [512, 124] on button "button" at bounding box center [512, 131] width 15 height 14
click at [336, 152] on span "Dismisal Change" at bounding box center [346, 156] width 41 height 8
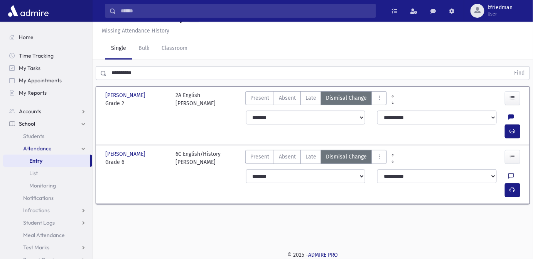
click at [509, 173] on icon at bounding box center [511, 176] width 5 height 7
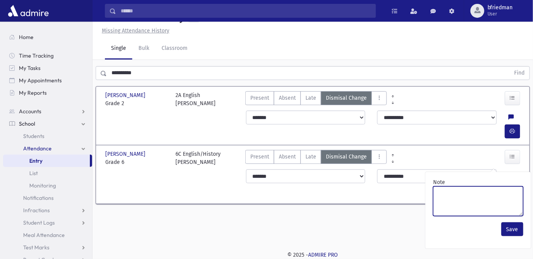
click at [496, 192] on textarea "Note" at bounding box center [478, 201] width 90 height 30
paste textarea "*******"
type textarea "*******"
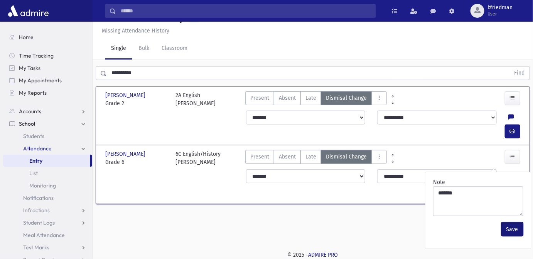
drag, startPoint x: 518, startPoint y: 228, endPoint x: 508, endPoint y: 204, distance: 25.8
click at [517, 228] on button "Save" at bounding box center [513, 229] width 22 height 14
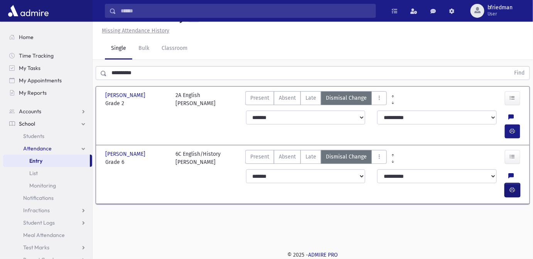
click at [510, 183] on button "button" at bounding box center [512, 190] width 15 height 14
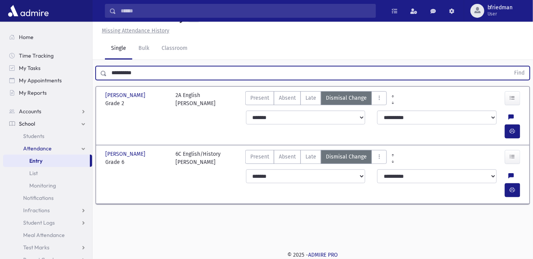
drag, startPoint x: 145, startPoint y: 71, endPoint x: -169, endPoint y: 78, distance: 314.2
click at [0, 78] on html "Search Results All Accounts Students" at bounding box center [266, 112] width 533 height 259
click at [510, 66] on button "Find" at bounding box center [520, 72] width 20 height 13
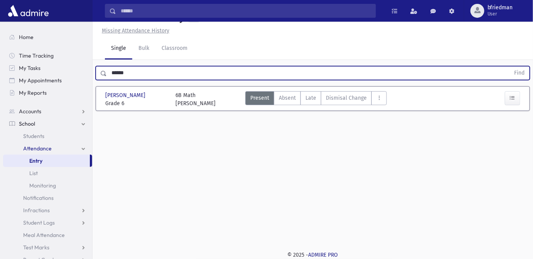
drag, startPoint x: 140, startPoint y: 73, endPoint x: -76, endPoint y: 27, distance: 220.5
click at [0, 27] on html "Search Results All Accounts Students" at bounding box center [266, 112] width 533 height 259
type input "*****"
click at [510, 66] on button "Find" at bounding box center [520, 72] width 20 height 13
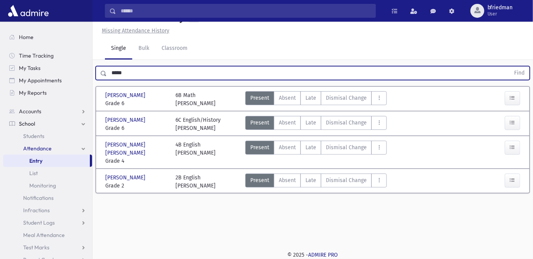
drag, startPoint x: 344, startPoint y: 121, endPoint x: 426, endPoint y: 139, distance: 83.3
click at [347, 121] on span "Dismisal Change" at bounding box center [346, 122] width 41 height 8
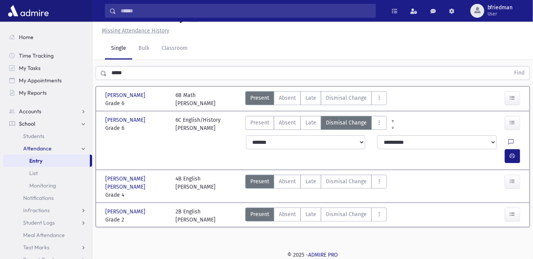
drag, startPoint x: 494, startPoint y: 139, endPoint x: 499, endPoint y: 148, distance: 9.7
click at [509, 140] on icon at bounding box center [511, 142] width 5 height 7
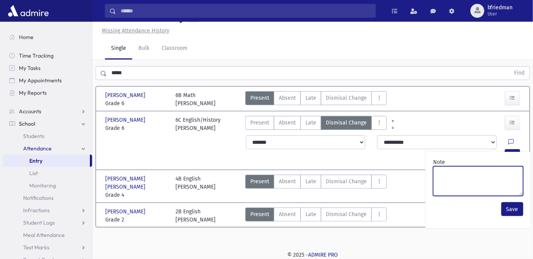
click at [504, 175] on textarea "Note" at bounding box center [478, 181] width 90 height 30
paste textarea "*******"
type textarea "**********"
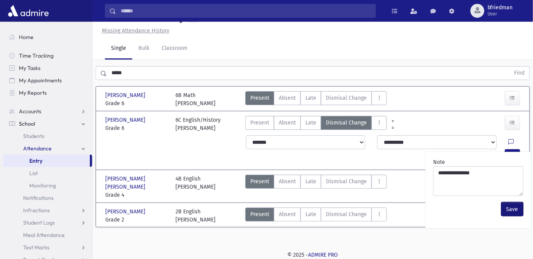
click at [505, 208] on button "Save" at bounding box center [513, 209] width 22 height 14
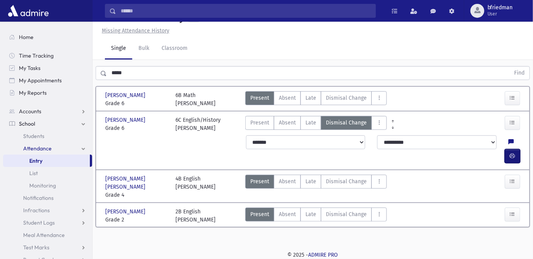
click at [514, 149] on button "button" at bounding box center [512, 156] width 15 height 14
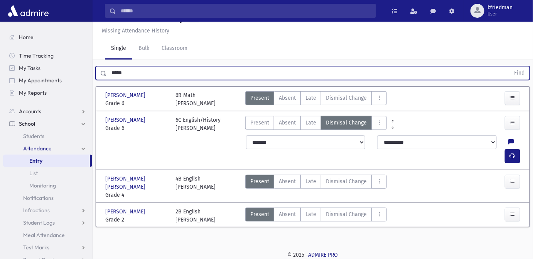
drag, startPoint x: 96, startPoint y: 70, endPoint x: -182, endPoint y: 36, distance: 280.3
click at [0, 36] on html "Search Results All Accounts Students" at bounding box center [266, 112] width 533 height 259
type input "*****"
click at [510, 66] on button "Find" at bounding box center [520, 72] width 20 height 13
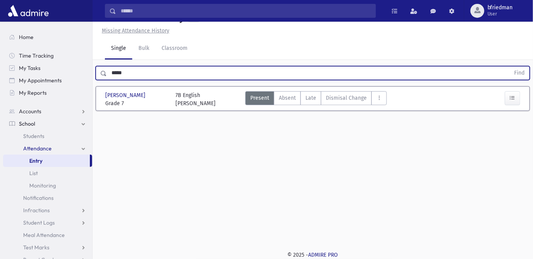
drag, startPoint x: 125, startPoint y: 75, endPoint x: 0, endPoint y: 22, distance: 135.4
click at [5, 25] on div "Search Results All Accounts" at bounding box center [266, 121] width 533 height 276
click at [510, 66] on button "Find" at bounding box center [520, 72] width 20 height 13
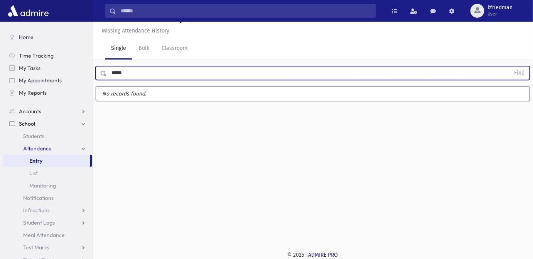
type input "*****"
click at [510, 66] on button "Find" at bounding box center [520, 72] width 20 height 13
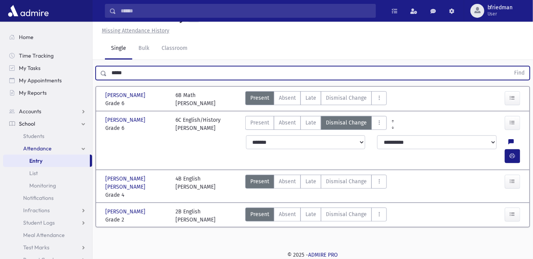
drag, startPoint x: 135, startPoint y: 71, endPoint x: -53, endPoint y: 24, distance: 193.7
click at [0, 24] on html "Search Results All Accounts Students" at bounding box center [266, 112] width 533 height 259
click at [510, 66] on button "Find" at bounding box center [520, 72] width 20 height 13
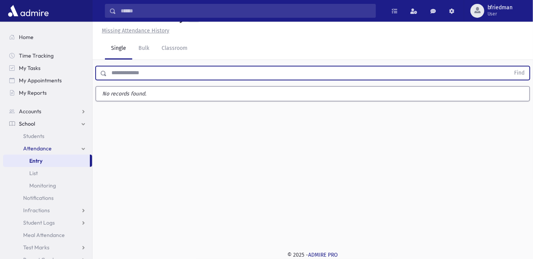
click at [144, 77] on input "text" at bounding box center [309, 73] width 404 height 14
type input "******"
click at [510, 66] on button "Find" at bounding box center [520, 72] width 20 height 13
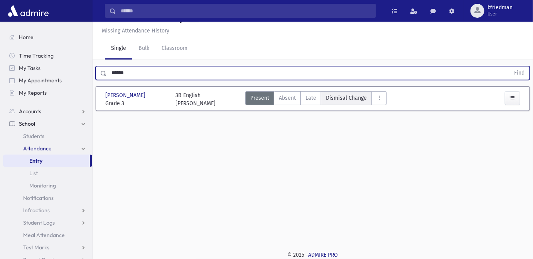
click at [338, 98] on span "Dismisal Change" at bounding box center [346, 98] width 41 height 8
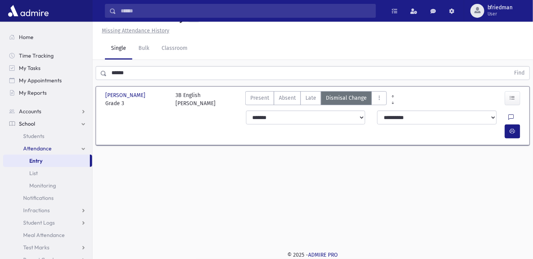
click at [509, 118] on icon at bounding box center [511, 117] width 5 height 7
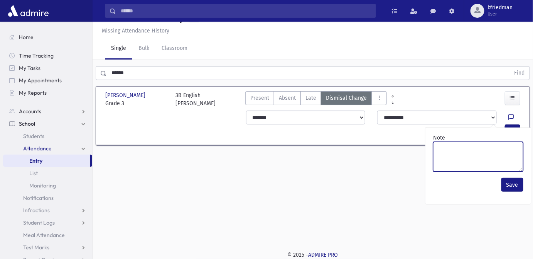
drag, startPoint x: 507, startPoint y: 153, endPoint x: 504, endPoint y: 157, distance: 5.4
click at [504, 157] on textarea "Note" at bounding box center [478, 157] width 90 height 30
paste textarea "*******"
type textarea "*******"
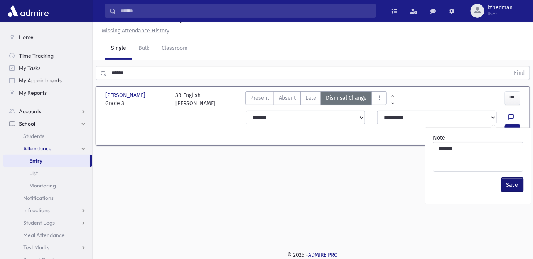
click at [515, 182] on button "Save" at bounding box center [513, 185] width 22 height 14
click at [513, 128] on icon "button" at bounding box center [512, 131] width 5 height 7
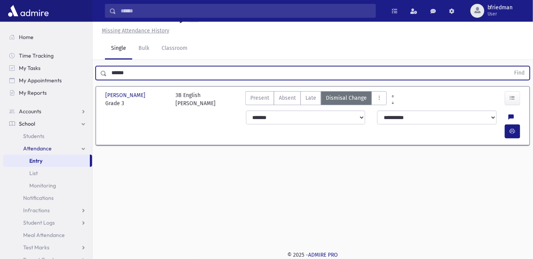
drag, startPoint x: 130, startPoint y: 74, endPoint x: 0, endPoint y: 27, distance: 138.0
click at [6, 31] on div "Search Results All Accounts" at bounding box center [266, 121] width 533 height 276
type input "****"
click at [510, 66] on button "Find" at bounding box center [520, 72] width 20 height 13
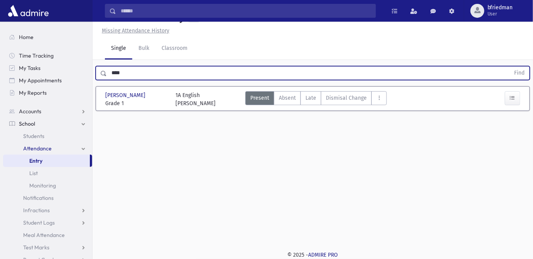
drag, startPoint x: 139, startPoint y: 70, endPoint x: -10, endPoint y: 23, distance: 156.8
click at [0, 23] on html "Search Results All Accounts Students" at bounding box center [266, 112] width 533 height 259
click at [510, 66] on button "Find" at bounding box center [520, 72] width 20 height 13
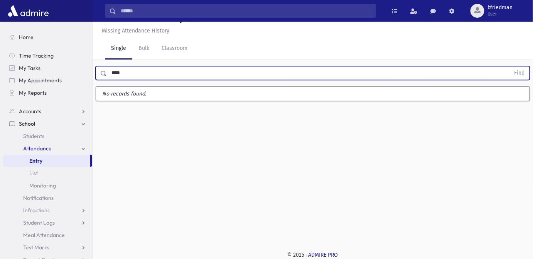
click at [510, 66] on button "Find" at bounding box center [520, 72] width 20 height 13
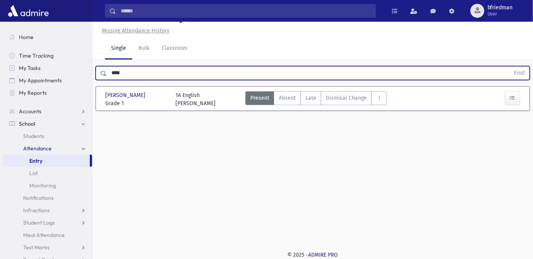
drag, startPoint x: 144, startPoint y: 73, endPoint x: -201, endPoint y: 66, distance: 344.3
click at [0, 66] on html "Search Results All Accounts Students" at bounding box center [266, 112] width 533 height 259
click at [510, 66] on button "Find" at bounding box center [520, 72] width 20 height 13
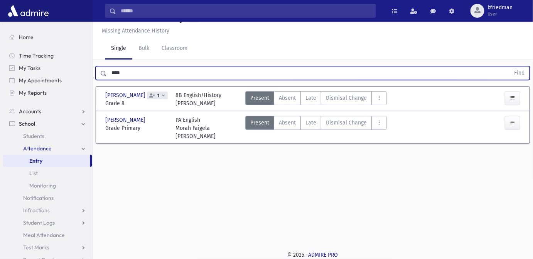
drag, startPoint x: 73, startPoint y: 72, endPoint x: -160, endPoint y: 76, distance: 232.7
click at [0, 76] on html "Search Results All Accounts Students" at bounding box center [266, 112] width 533 height 259
type input "*******"
click at [510, 66] on button "Find" at bounding box center [520, 72] width 20 height 13
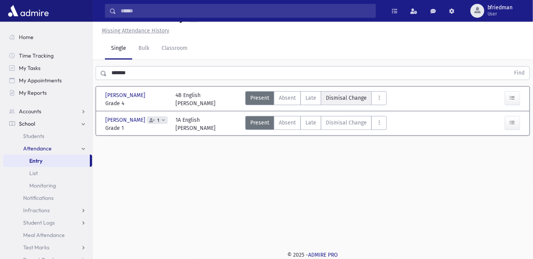
click at [328, 96] on span "Dismisal Change" at bounding box center [346, 98] width 41 height 8
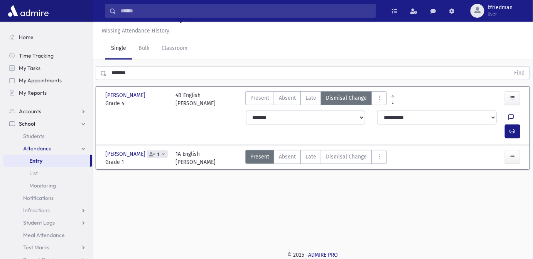
click at [509, 115] on icon at bounding box center [511, 117] width 5 height 7
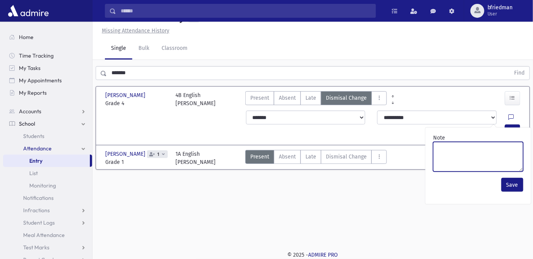
click at [493, 154] on textarea "Note" at bounding box center [478, 157] width 90 height 30
type textarea "**********"
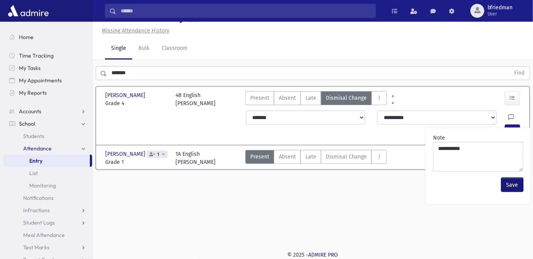
click at [509, 190] on button "Save" at bounding box center [513, 185] width 22 height 14
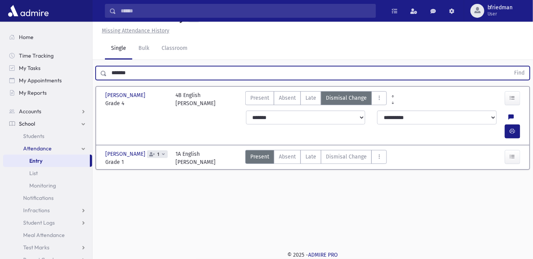
drag, startPoint x: 19, startPoint y: 63, endPoint x: -170, endPoint y: 53, distance: 189.0
click at [0, 53] on html "Search Results All Accounts Students" at bounding box center [266, 112] width 533 height 259
type input "****"
click at [510, 66] on button "Find" at bounding box center [520, 72] width 20 height 13
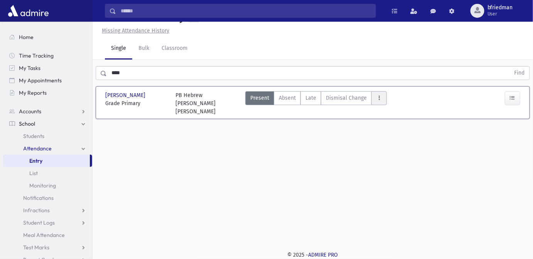
click at [373, 102] on button "AttTypes" at bounding box center [379, 98] width 15 height 14
click at [463, 141] on div "Attendance Entry Missing Attendance History Single Bulk Classroom **** Find Lur…" at bounding box center [313, 122] width 441 height 237
click at [513, 96] on icon "button" at bounding box center [512, 98] width 5 height 7
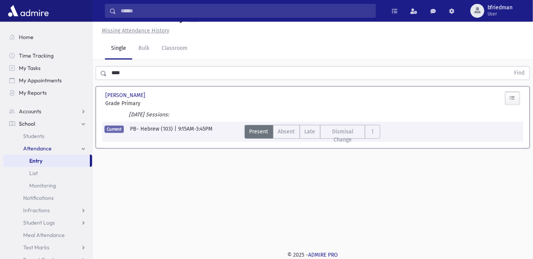
drag, startPoint x: 135, startPoint y: 74, endPoint x: -81, endPoint y: 68, distance: 215.4
click at [0, 68] on html "Search Results All Accounts Students" at bounding box center [266, 112] width 533 height 259
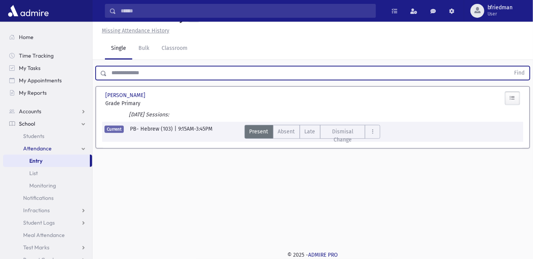
click at [510, 66] on button "Find" at bounding box center [520, 72] width 20 height 13
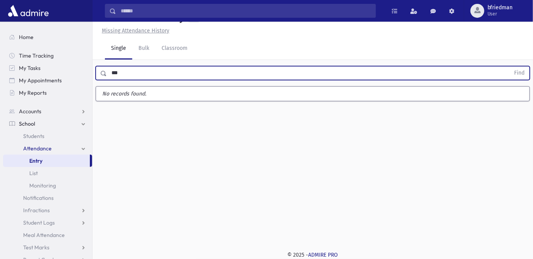
click at [510, 66] on button "Find" at bounding box center [520, 72] width 20 height 13
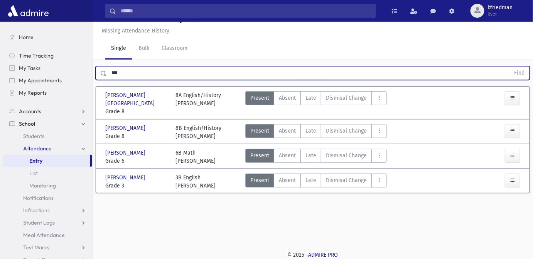
drag, startPoint x: 104, startPoint y: 71, endPoint x: -66, endPoint y: 69, distance: 169.8
click at [0, 69] on html "Search Results All Accounts Students" at bounding box center [266, 112] width 533 height 259
type input "*****"
click at [510, 66] on button "Find" at bounding box center [520, 72] width 20 height 13
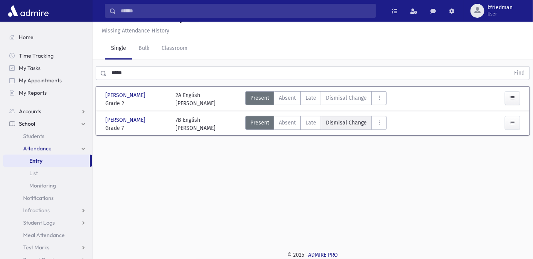
click at [330, 119] on span "Dismisal Change" at bounding box center [346, 122] width 41 height 8
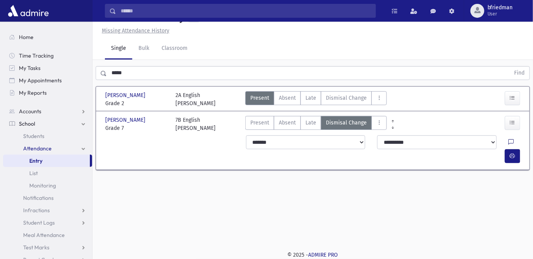
click at [509, 140] on icon at bounding box center [511, 142] width 5 height 7
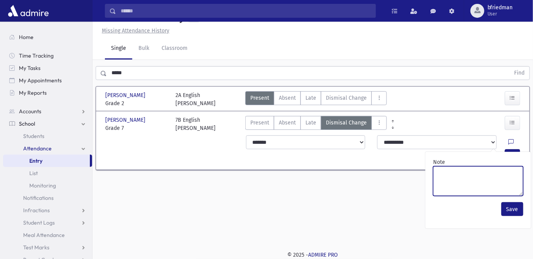
click at [491, 175] on textarea "Note" at bounding box center [478, 181] width 90 height 30
paste textarea "*******"
type textarea "*******"
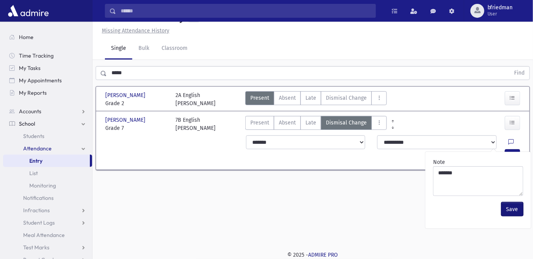
click at [516, 208] on button "Save" at bounding box center [513, 209] width 22 height 14
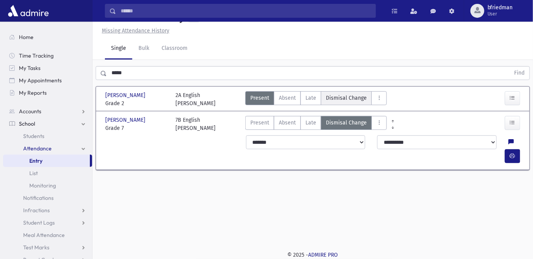
click at [342, 99] on span "Dismisal Change" at bounding box center [346, 98] width 41 height 8
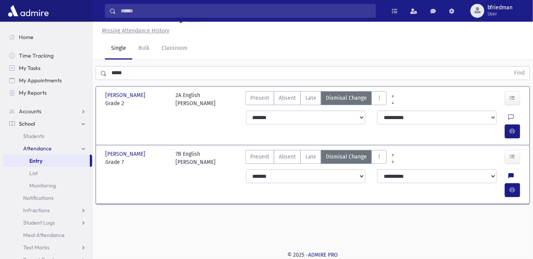
click at [509, 117] on icon at bounding box center [511, 117] width 5 height 7
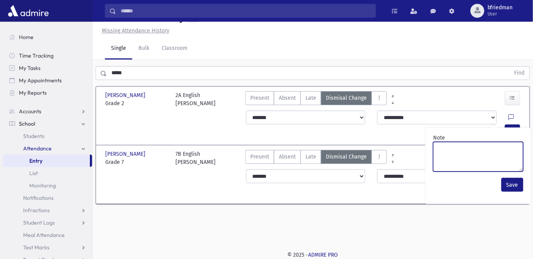
click at [455, 155] on textarea "Note" at bounding box center [478, 157] width 90 height 30
paste textarea "*******"
type textarea "*******"
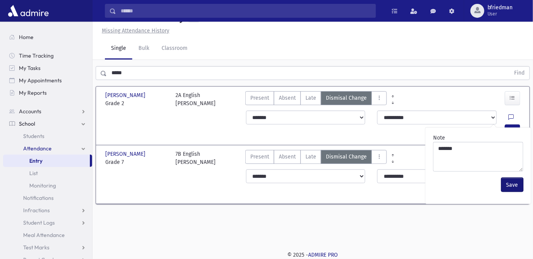
click at [511, 182] on button "Save" at bounding box center [513, 185] width 22 height 14
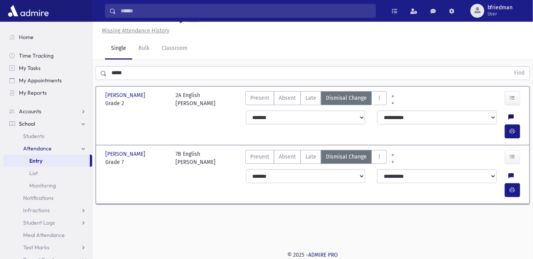
click at [509, 114] on icon at bounding box center [511, 117] width 5 height 7
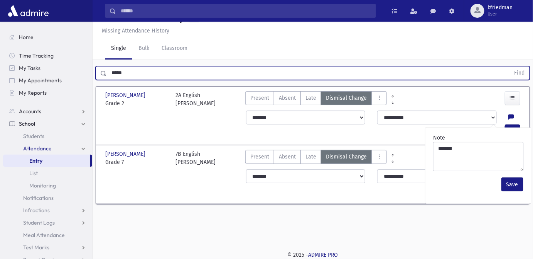
drag, startPoint x: 133, startPoint y: 76, endPoint x: -6, endPoint y: 79, distance: 139.0
click at [0, 79] on html "Search Results All Accounts Students" at bounding box center [266, 112] width 533 height 259
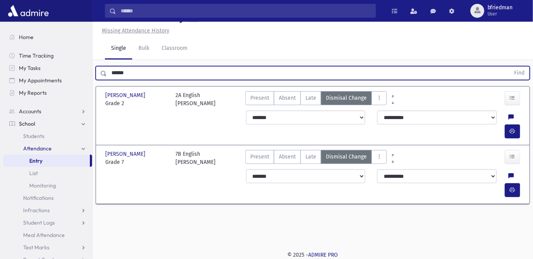
type input "******"
click at [510, 66] on button "Find" at bounding box center [520, 72] width 20 height 13
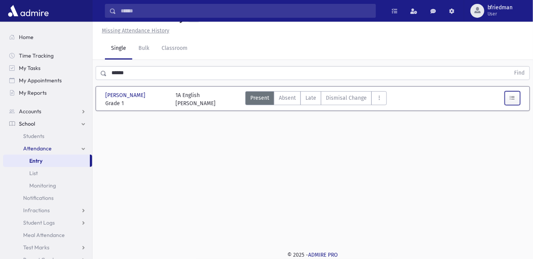
click at [515, 99] on icon "button" at bounding box center [512, 98] width 5 height 7
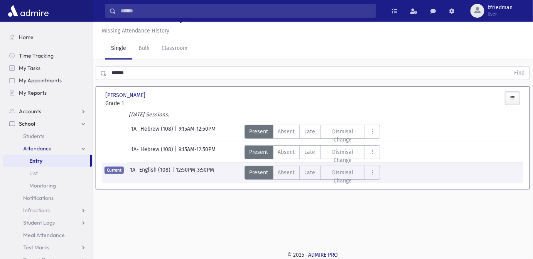
drag, startPoint x: 167, startPoint y: 68, endPoint x: -112, endPoint y: 82, distance: 279.0
click at [0, 82] on html "Search Results All Accounts Students" at bounding box center [266, 112] width 533 height 259
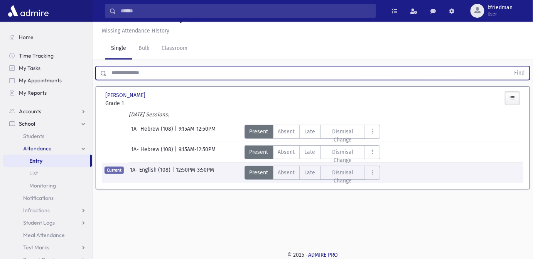
click at [510, 66] on button "Find" at bounding box center [520, 72] width 20 height 13
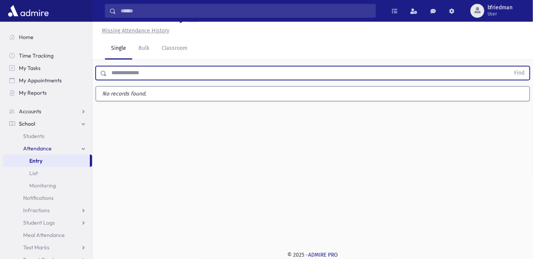
click at [118, 73] on input "text" at bounding box center [309, 73] width 404 height 14
type input "******"
click at [510, 66] on button "Find" at bounding box center [520, 72] width 20 height 13
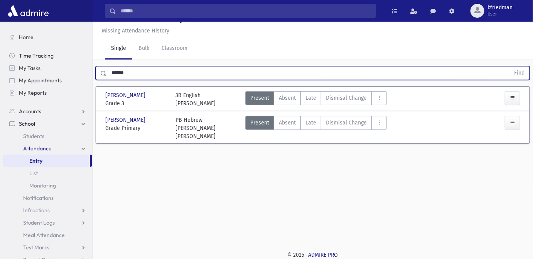
drag, startPoint x: 133, startPoint y: 72, endPoint x: 30, endPoint y: 49, distance: 105.2
click at [30, 49] on div "Search Results All Accounts" at bounding box center [266, 121] width 533 height 276
click at [510, 66] on button "Find" at bounding box center [520, 72] width 20 height 13
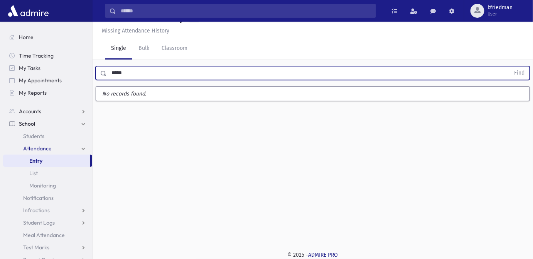
click at [510, 66] on button "Find" at bounding box center [520, 72] width 20 height 13
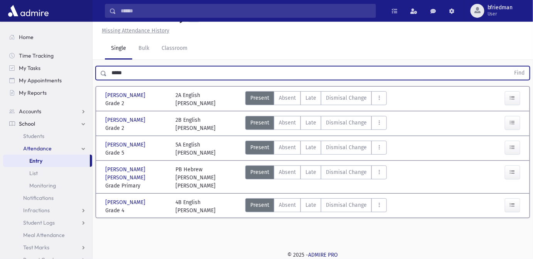
drag, startPoint x: 138, startPoint y: 73, endPoint x: -166, endPoint y: 73, distance: 303.3
click at [0, 73] on html "Search Results All Accounts Students" at bounding box center [266, 112] width 533 height 259
click at [510, 66] on button "Find" at bounding box center [520, 72] width 20 height 13
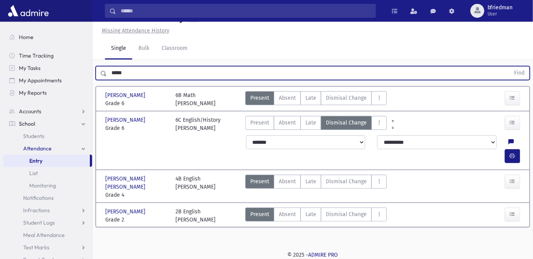
drag, startPoint x: 144, startPoint y: 71, endPoint x: -114, endPoint y: 43, distance: 259.4
click at [0, 43] on html "Search Results All Accounts Students" at bounding box center [266, 112] width 533 height 259
click at [510, 66] on button "Find" at bounding box center [520, 72] width 20 height 13
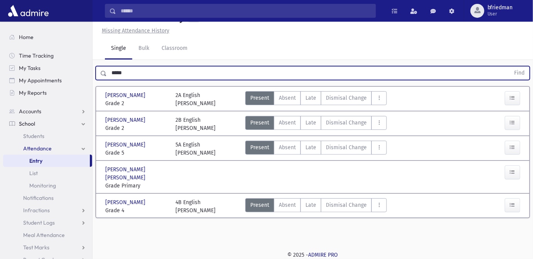
drag, startPoint x: 146, startPoint y: 75, endPoint x: -27, endPoint y: 45, distance: 175.4
click at [0, 45] on html "Search Results All Accounts Students" at bounding box center [266, 112] width 533 height 259
click at [510, 66] on button "Find" at bounding box center [520, 72] width 20 height 13
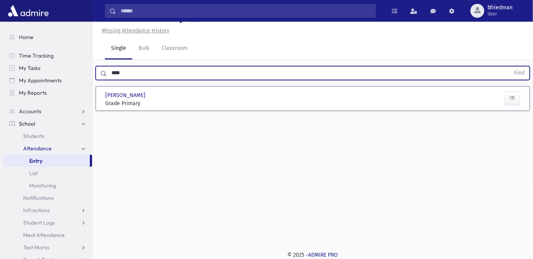
drag, startPoint x: 70, startPoint y: 63, endPoint x: -177, endPoint y: 25, distance: 250.0
click at [0, 25] on html "Search Results All Accounts Students" at bounding box center [266, 112] width 533 height 259
click at [510, 66] on button "Find" at bounding box center [520, 72] width 20 height 13
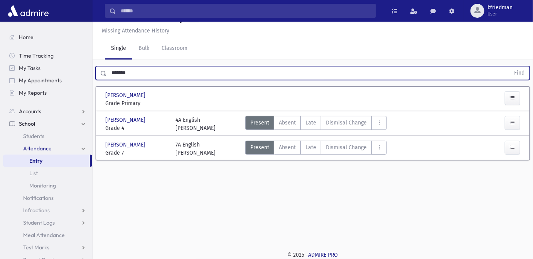
drag, startPoint x: 141, startPoint y: 73, endPoint x: -3, endPoint y: 78, distance: 144.4
click at [0, 78] on html "Search Results All Accounts Students" at bounding box center [266, 112] width 533 height 259
click at [510, 66] on button "Find" at bounding box center [520, 72] width 20 height 13
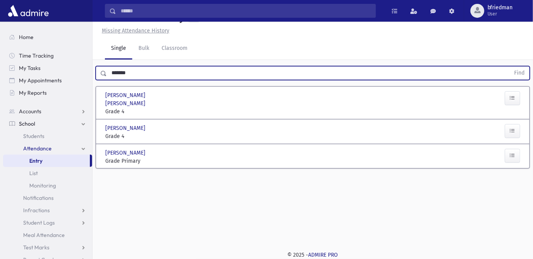
drag, startPoint x: 139, startPoint y: 72, endPoint x: -186, endPoint y: 54, distance: 325.8
click at [0, 54] on html "Search Results All Accounts Students" at bounding box center [266, 112] width 533 height 259
click at [510, 66] on button "Find" at bounding box center [520, 72] width 20 height 13
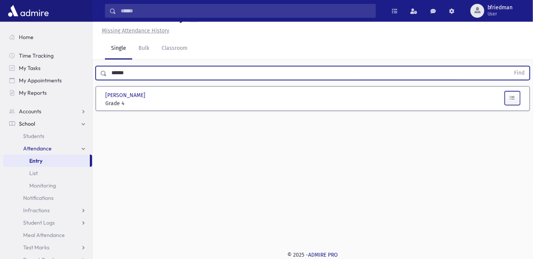
click at [513, 97] on icon "button" at bounding box center [512, 98] width 5 height 7
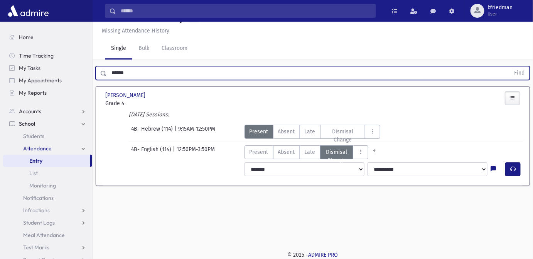
drag, startPoint x: 134, startPoint y: 72, endPoint x: -24, endPoint y: 76, distance: 158.3
click at [0, 76] on html "Search Results All Accounts Students" at bounding box center [266, 112] width 533 height 259
click at [494, 168] on icon at bounding box center [493, 169] width 5 height 7
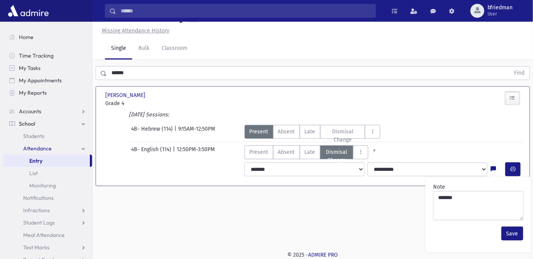
click at [461, 145] on div "4B- English (114) | 12:50PM-3:50PM Present P Absent A Late L Dismisal Change" at bounding box center [312, 150] width 429 height 17
drag, startPoint x: 86, startPoint y: 59, endPoint x: 34, endPoint y: 41, distance: 54.9
click at [36, 42] on div "Search Results All Accounts" at bounding box center [266, 121] width 533 height 276
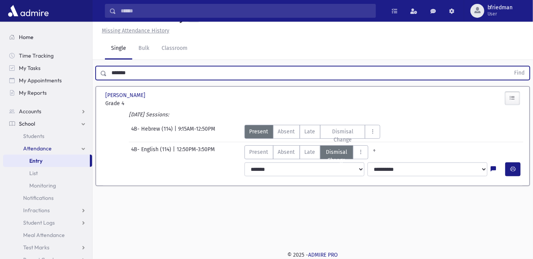
click at [510, 66] on button "Find" at bounding box center [520, 72] width 20 height 13
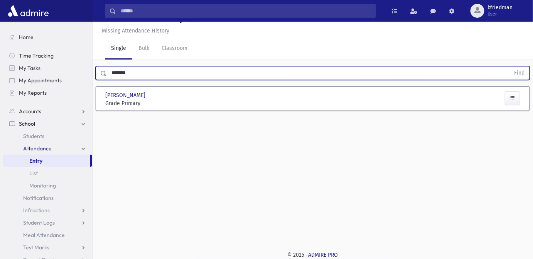
drag, startPoint x: 133, startPoint y: 73, endPoint x: -207, endPoint y: 68, distance: 340.4
click at [0, 68] on html "Search Results All Accounts Students" at bounding box center [266, 112] width 533 height 259
click at [510, 66] on button "Find" at bounding box center [520, 72] width 20 height 13
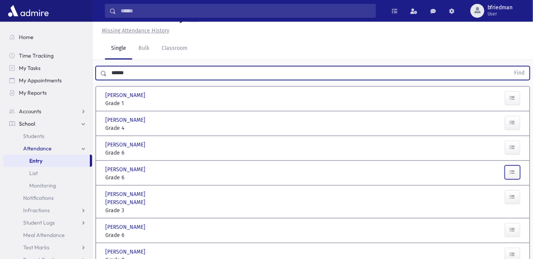
click at [516, 172] on button "button" at bounding box center [512, 172] width 15 height 14
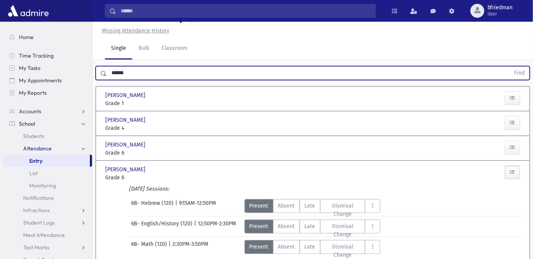
drag, startPoint x: 154, startPoint y: 71, endPoint x: -36, endPoint y: 34, distance: 192.6
click at [0, 34] on html "Search Results All Accounts Students" at bounding box center [266, 112] width 533 height 259
click at [510, 66] on button "Find" at bounding box center [520, 72] width 20 height 13
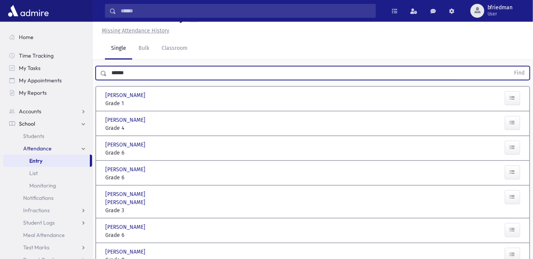
drag, startPoint x: 138, startPoint y: 68, endPoint x: -59, endPoint y: 83, distance: 197.8
click at [0, 83] on html "Search Results All Accounts Students" at bounding box center [266, 112] width 533 height 259
click at [510, 66] on button "Find" at bounding box center [520, 72] width 20 height 13
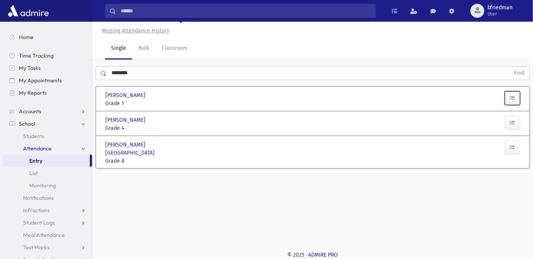
click at [516, 99] on button "button" at bounding box center [512, 98] width 15 height 14
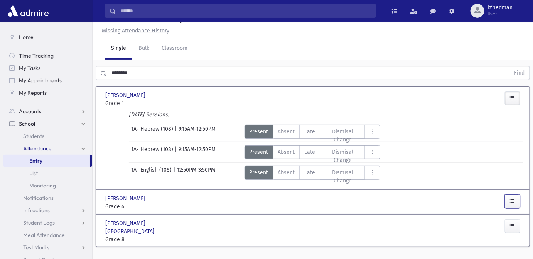
click at [508, 198] on button "button" at bounding box center [512, 201] width 15 height 14
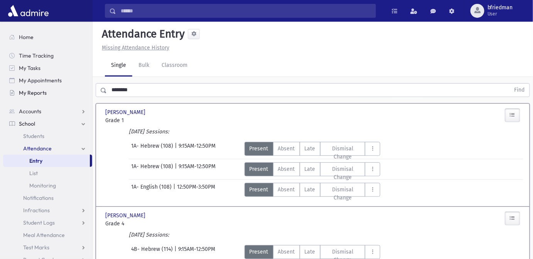
scroll to position [0, 0]
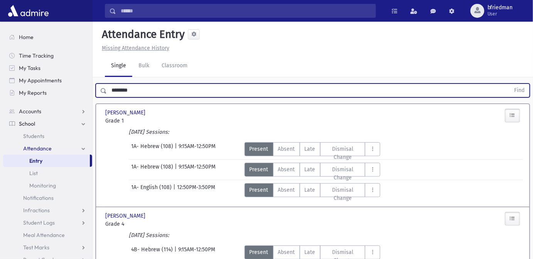
drag, startPoint x: 151, startPoint y: 85, endPoint x: -84, endPoint y: 95, distance: 235.2
click at [0, 95] on html "Search Results All Accounts Students" at bounding box center [266, 129] width 533 height 259
click at [510, 84] on button "Find" at bounding box center [520, 90] width 20 height 13
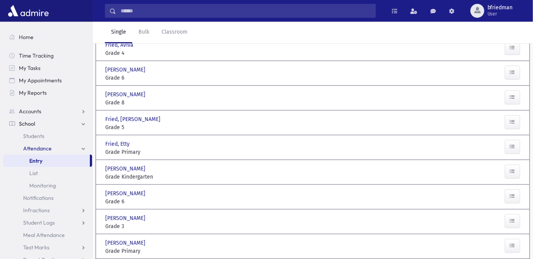
scroll to position [70, 0]
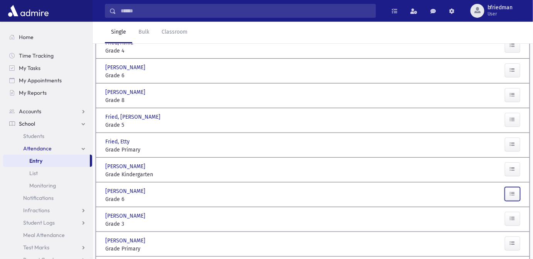
click at [513, 194] on icon "button" at bounding box center [512, 193] width 5 height 7
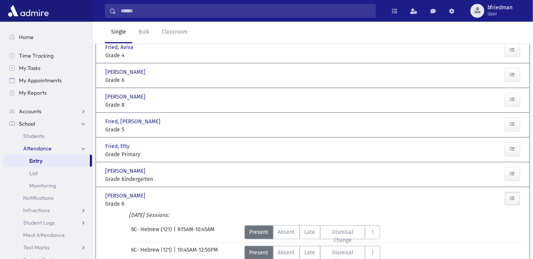
scroll to position [0, 0]
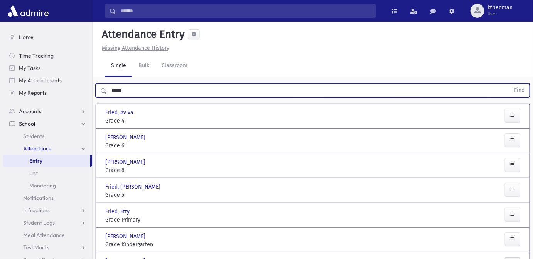
drag, startPoint x: 126, startPoint y: 91, endPoint x: 0, endPoint y: 86, distance: 126.3
click at [5, 85] on div "Search Results All Accounts" at bounding box center [266, 263] width 533 height 527
type input "*******"
click at [510, 84] on button "Find" at bounding box center [520, 90] width 20 height 13
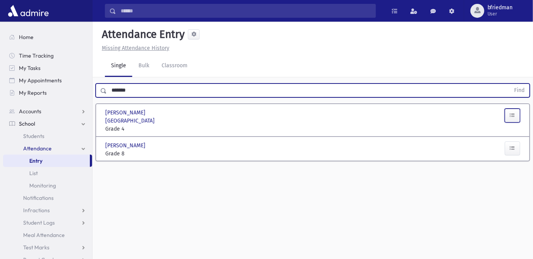
click at [511, 113] on icon "button" at bounding box center [512, 115] width 5 height 7
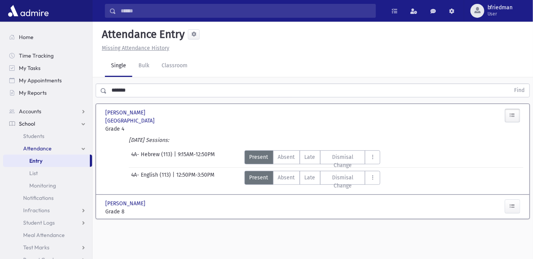
click at [234, 230] on div "Attendance Entry Missing Attendance History Single Bulk Classroom ******* Find …" at bounding box center [313, 140] width 441 height 237
drag, startPoint x: 146, startPoint y: 90, endPoint x: -156, endPoint y: 65, distance: 302.8
click at [0, 65] on html "Search Results All Accounts Students" at bounding box center [266, 129] width 533 height 259
click at [354, 227] on div "Attendance Entry Missing Attendance History Single Bulk Classroom ******* Find …" at bounding box center [313, 140] width 441 height 237
click at [343, 227] on div "Attendance Entry Missing Attendance History Single Bulk Classroom ******* Find …" at bounding box center [313, 140] width 441 height 237
